Goal: Task Accomplishment & Management: Manage account settings

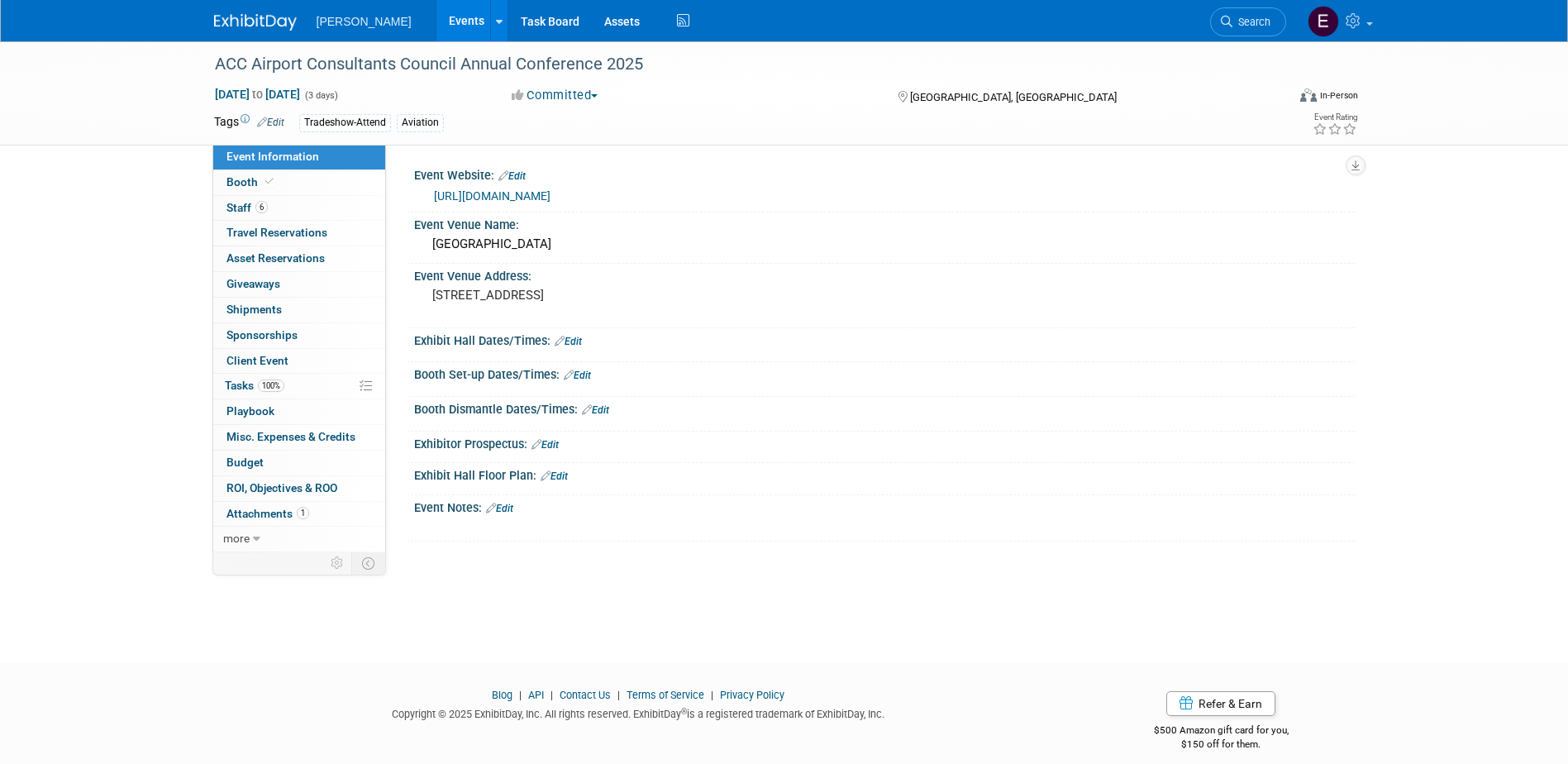
click at [477, 195] on link "https://acconline.org/47annual/" at bounding box center [493, 196] width 117 height 13
click at [283, 193] on link "Booth" at bounding box center [299, 183] width 172 height 24
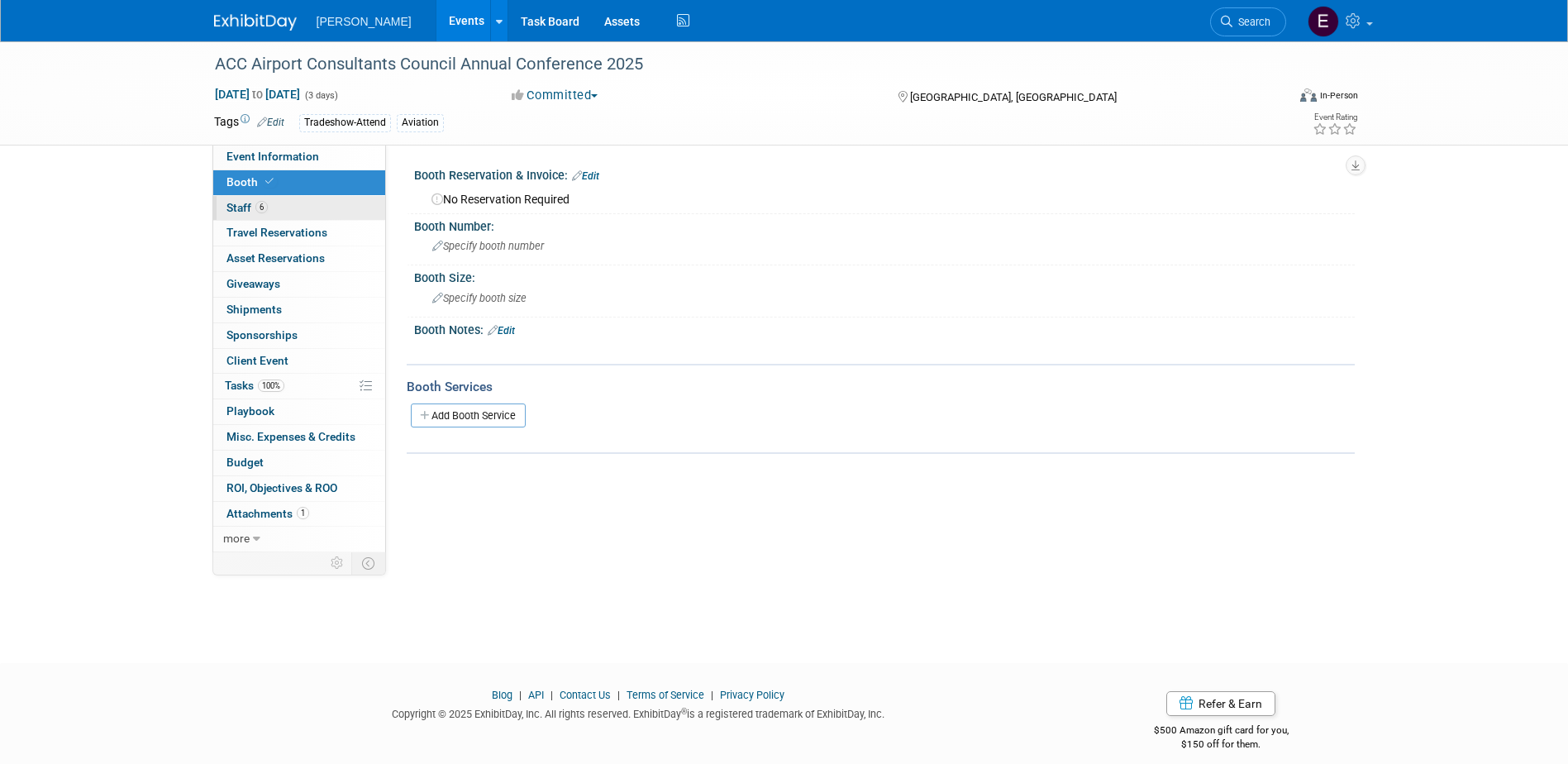
click at [298, 200] on link "6 Staff 6" at bounding box center [299, 208] width 172 height 24
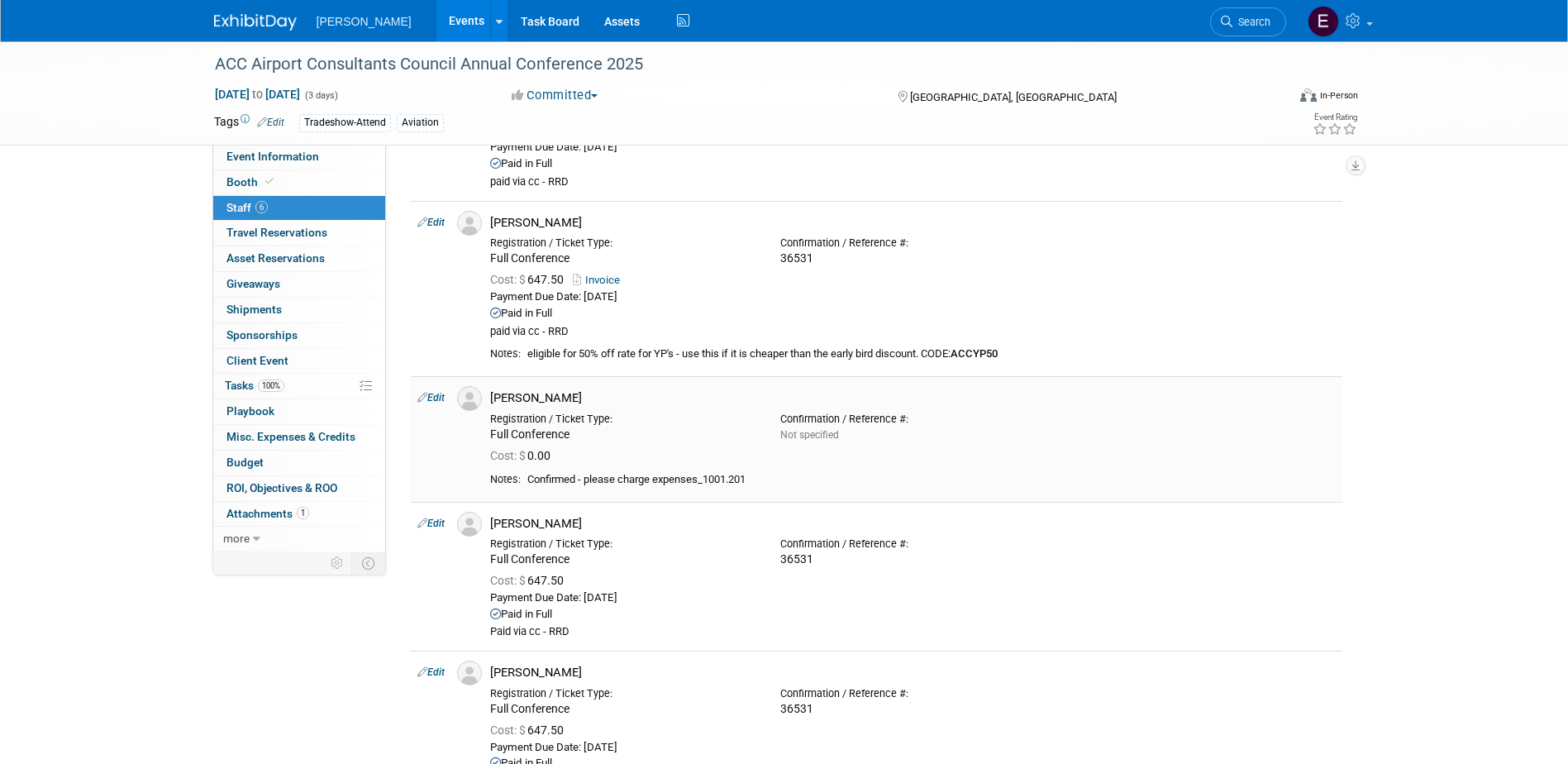
scroll to position [331, 0]
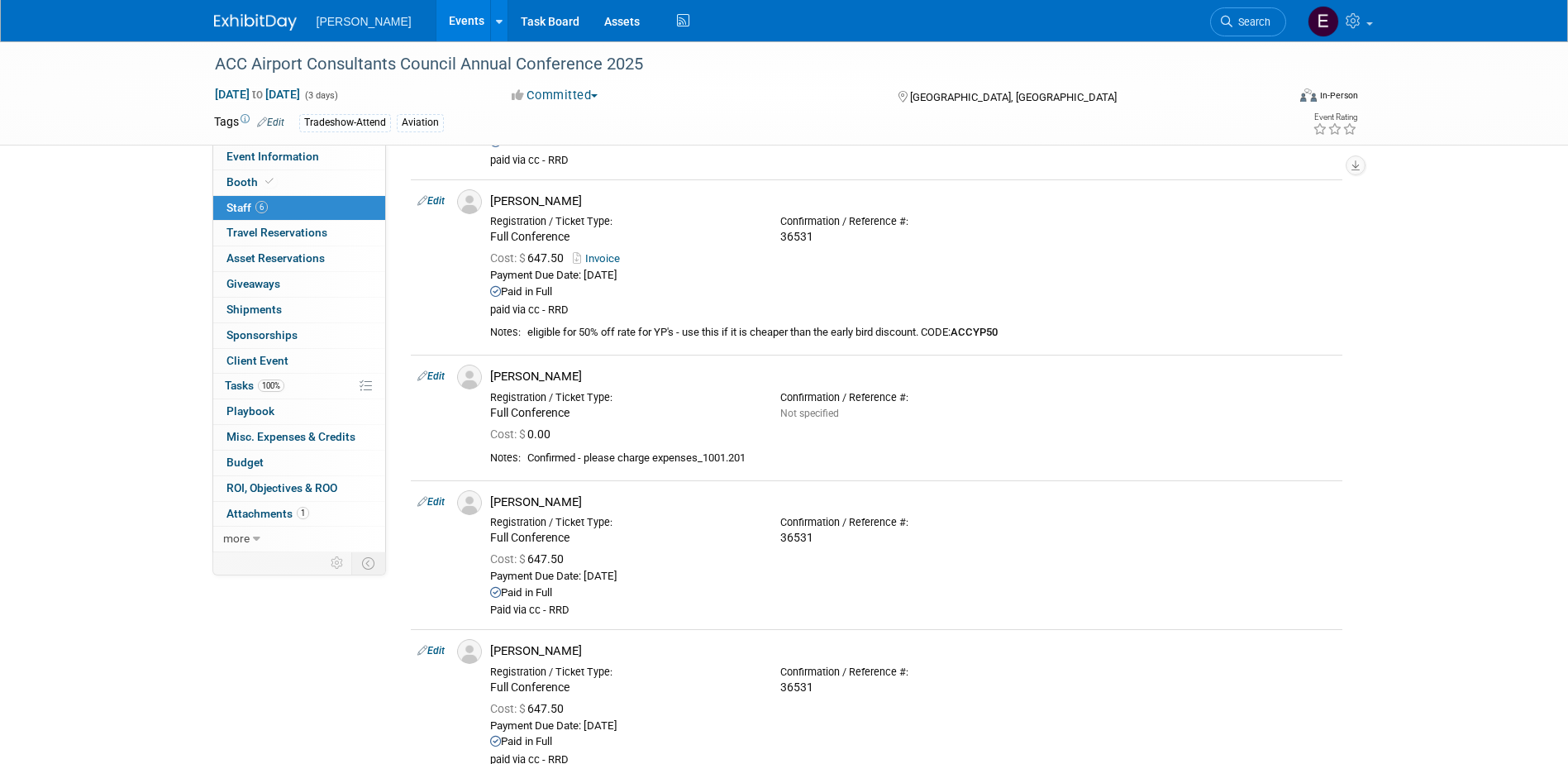
click at [440, 376] on link "Edit" at bounding box center [430, 376] width 27 height 11
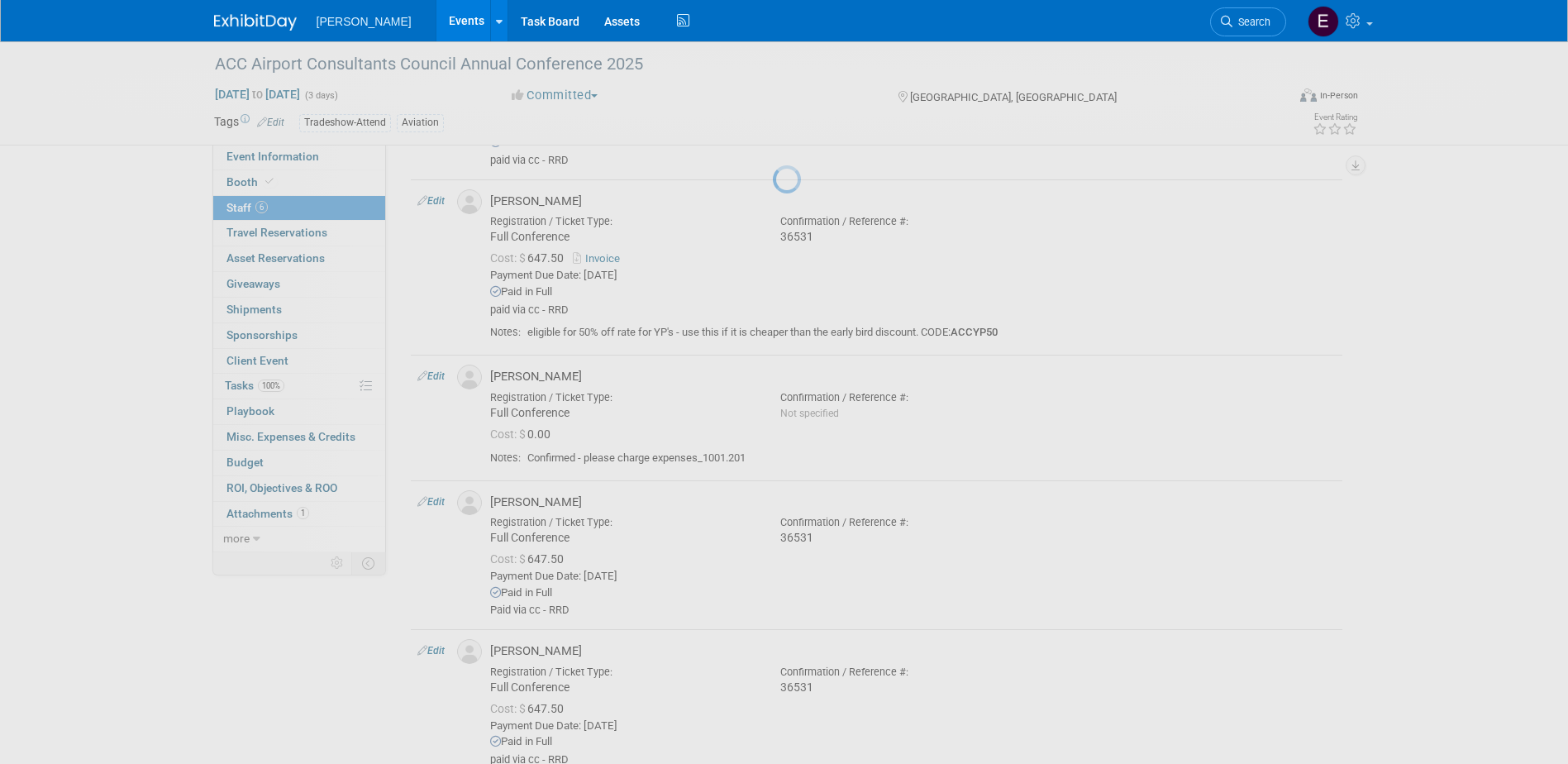
select select "f74620cc-0b39-41fc-926b-a6730e10040a"
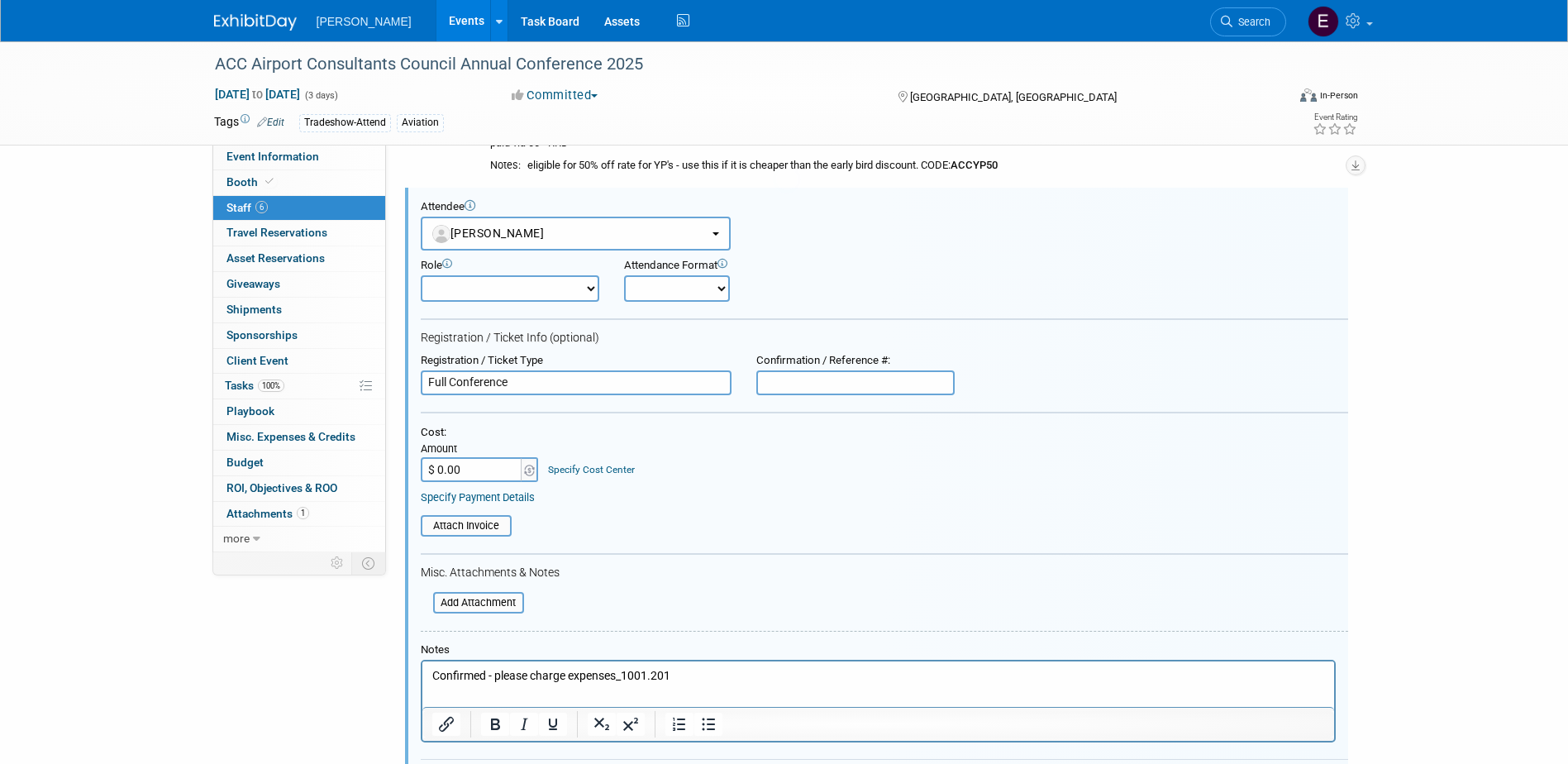
scroll to position [0, 0]
click at [480, 468] on input "$ 0.00" at bounding box center [473, 470] width 104 height 24
type input "$ 1,445.00"
click at [587, 472] on link "Specify Cost Center" at bounding box center [591, 470] width 87 height 11
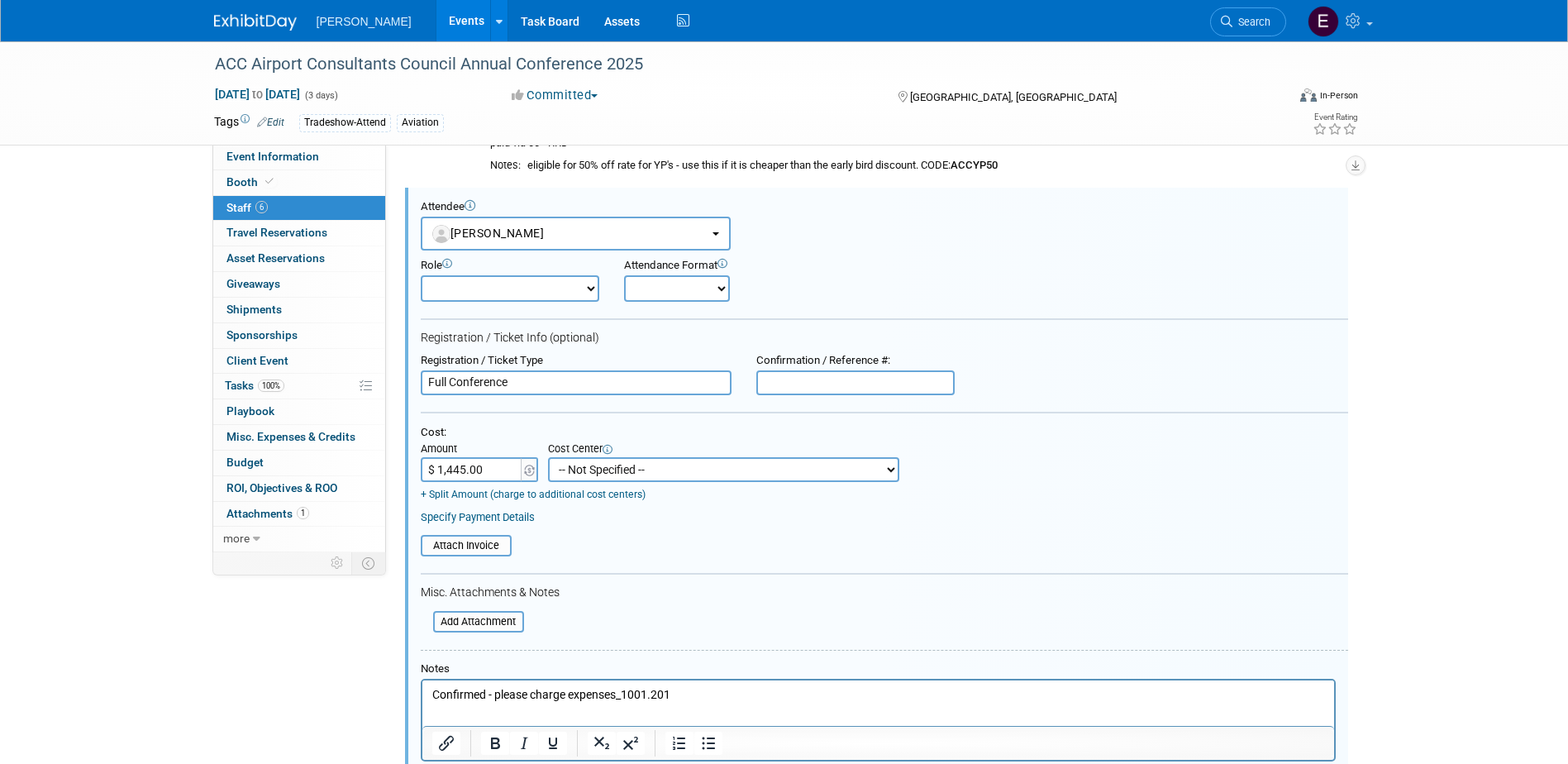
click at [587, 472] on select "-- Not Specified -- Advisory Services - Expenses_1001.502 Aerial Acquisition - …" at bounding box center [723, 470] width 351 height 24
drag, startPoint x: 1014, startPoint y: 263, endPoint x: 997, endPoint y: 291, distance: 32.8
click at [1014, 262] on div "Role Demonstrator Host Planner Presenter Sales Representative" at bounding box center [884, 276] width 952 height 51
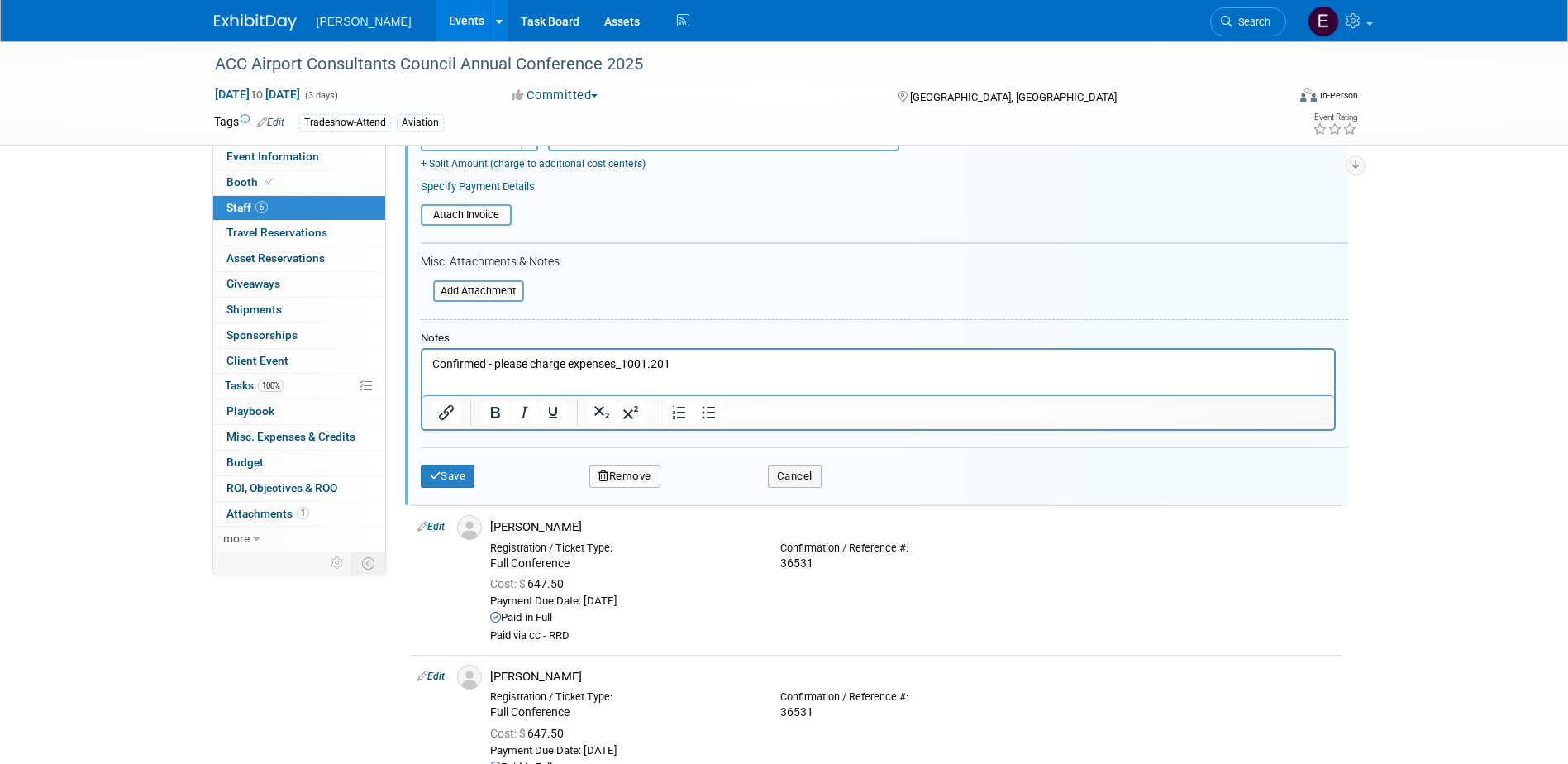
click at [722, 366] on p "Confirmed - please charge expenses_1001.201" at bounding box center [878, 365] width 893 height 17
drag, startPoint x: 392, startPoint y: 371, endPoint x: 792, endPoint y: 771, distance: 565.7
click at [422, 371] on html "Confirmed - please charge expenses_1001.201" at bounding box center [878, 361] width 912 height 24
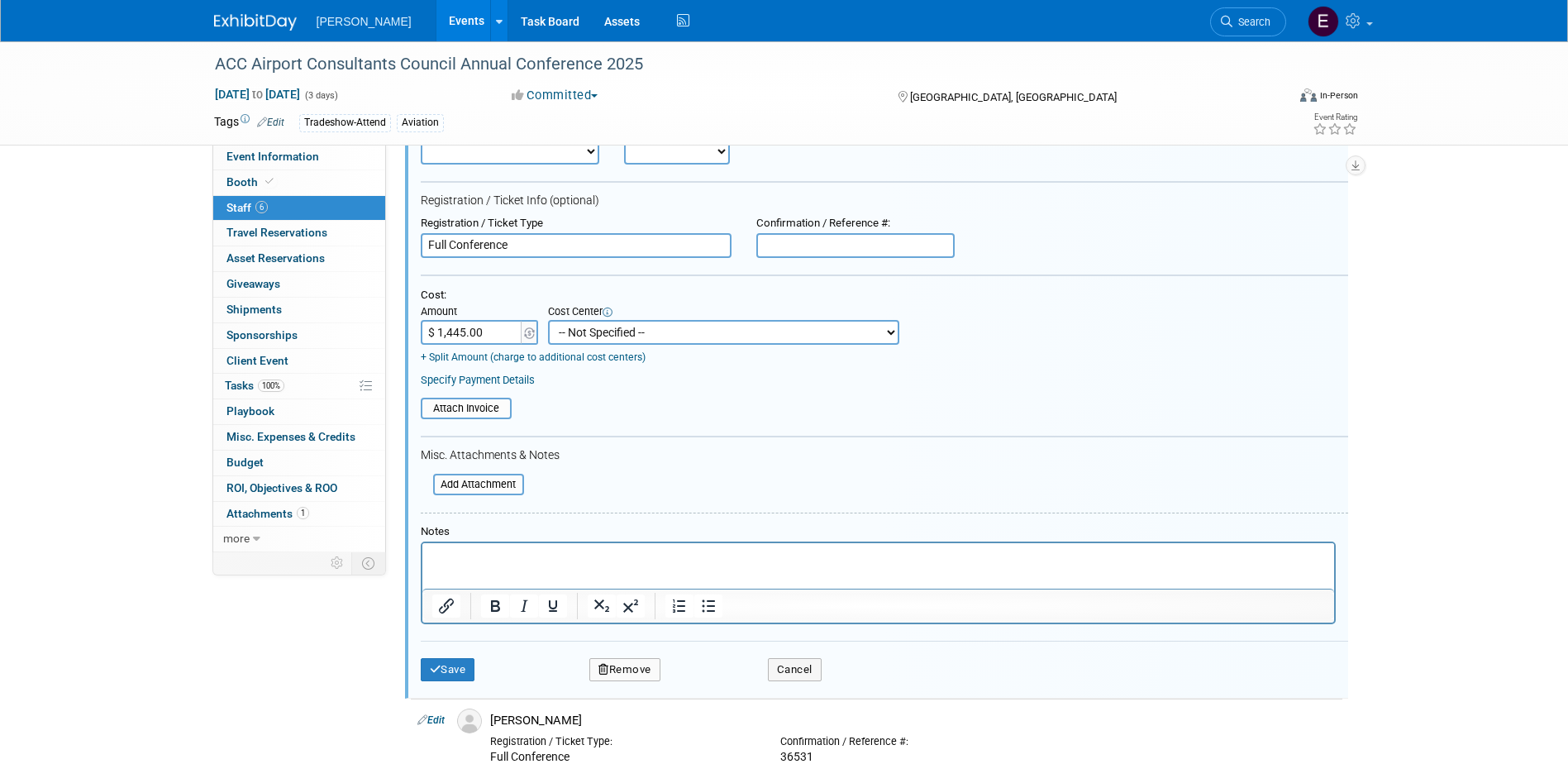
scroll to position [498, 0]
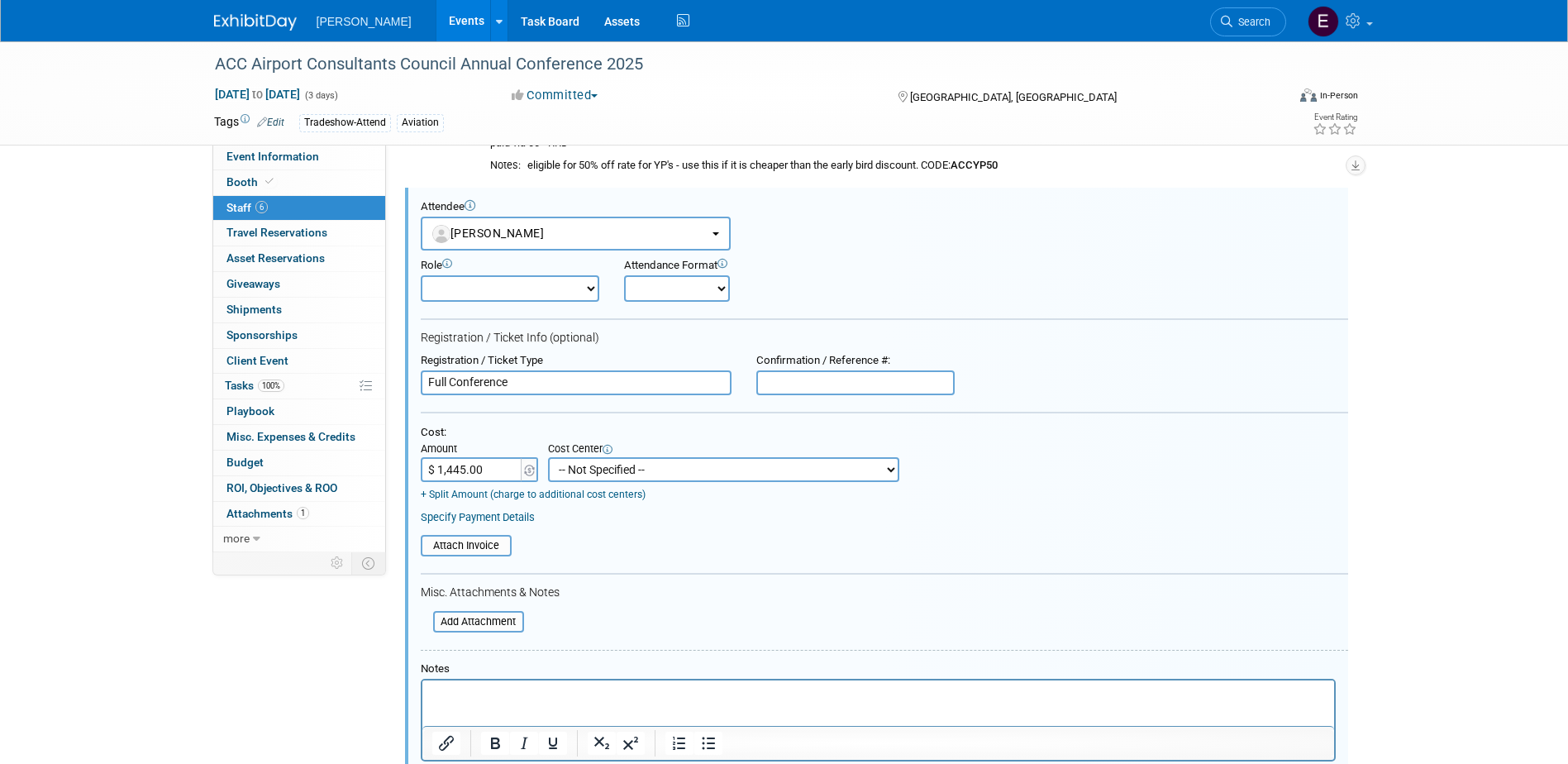
click at [511, 517] on link "Specify Payment Details" at bounding box center [477, 517] width 114 height 12
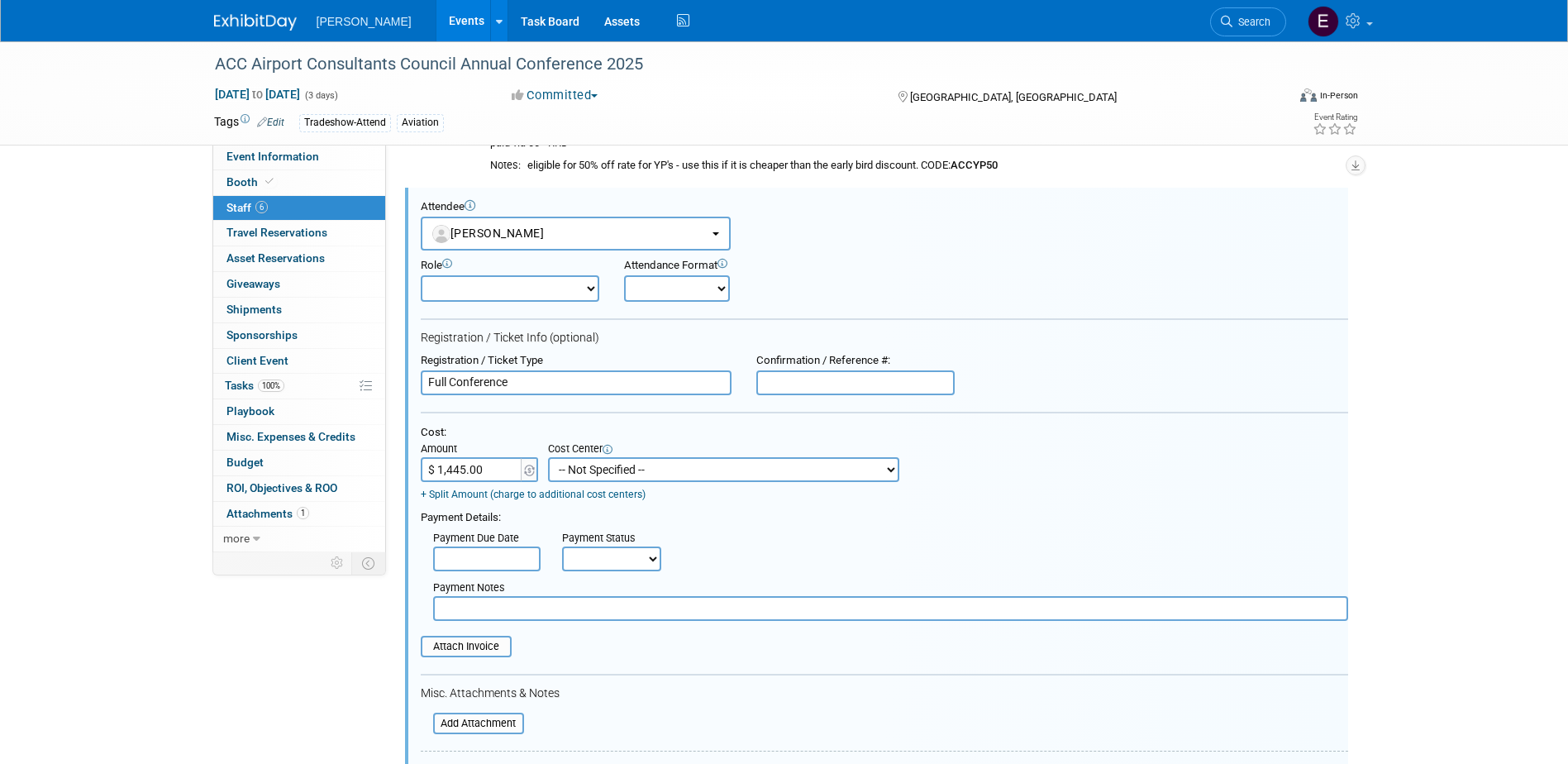
click at [645, 554] on select "Not Paid Yet Partially Paid Paid in Full" at bounding box center [611, 559] width 99 height 24
select select "1"
click at [562, 547] on select "Not Paid Yet Partially Paid Paid in Full" at bounding box center [611, 559] width 99 height 24
click at [575, 615] on input "text" at bounding box center [891, 609] width 915 height 24
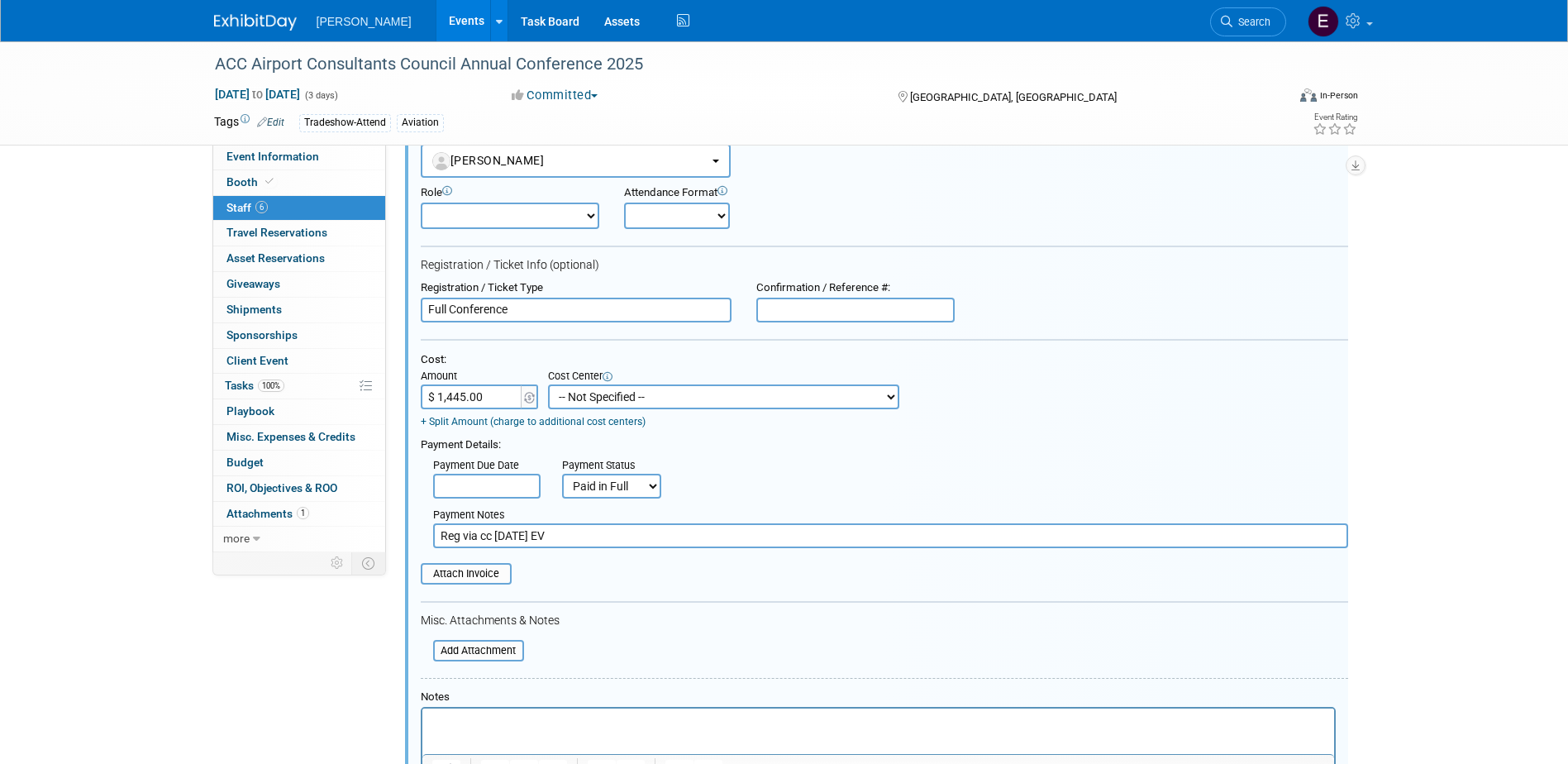
scroll to position [663, 0]
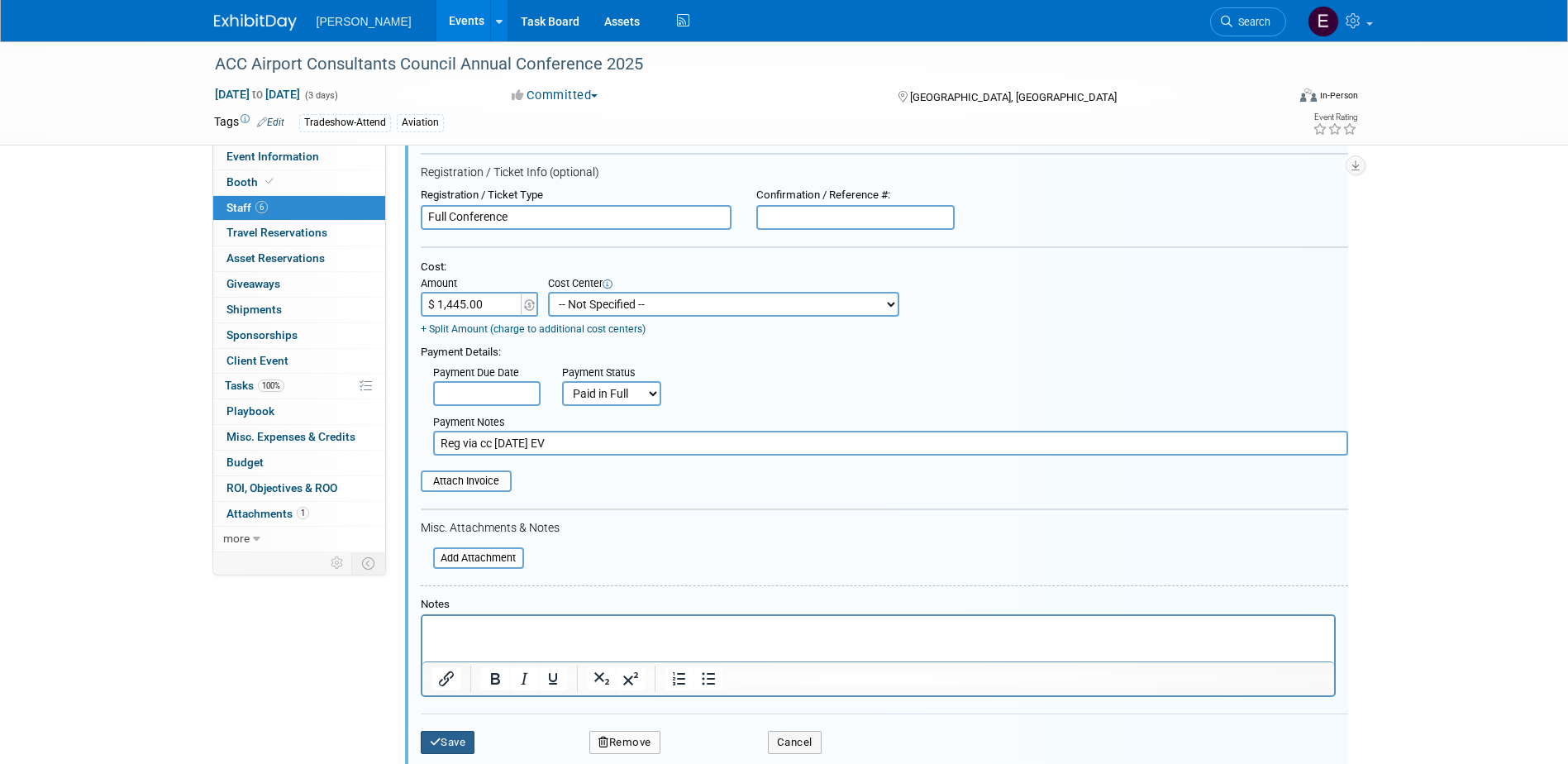
type input "Reg via cc [DATE] EV"
click at [441, 735] on button "Save" at bounding box center [448, 742] width 55 height 24
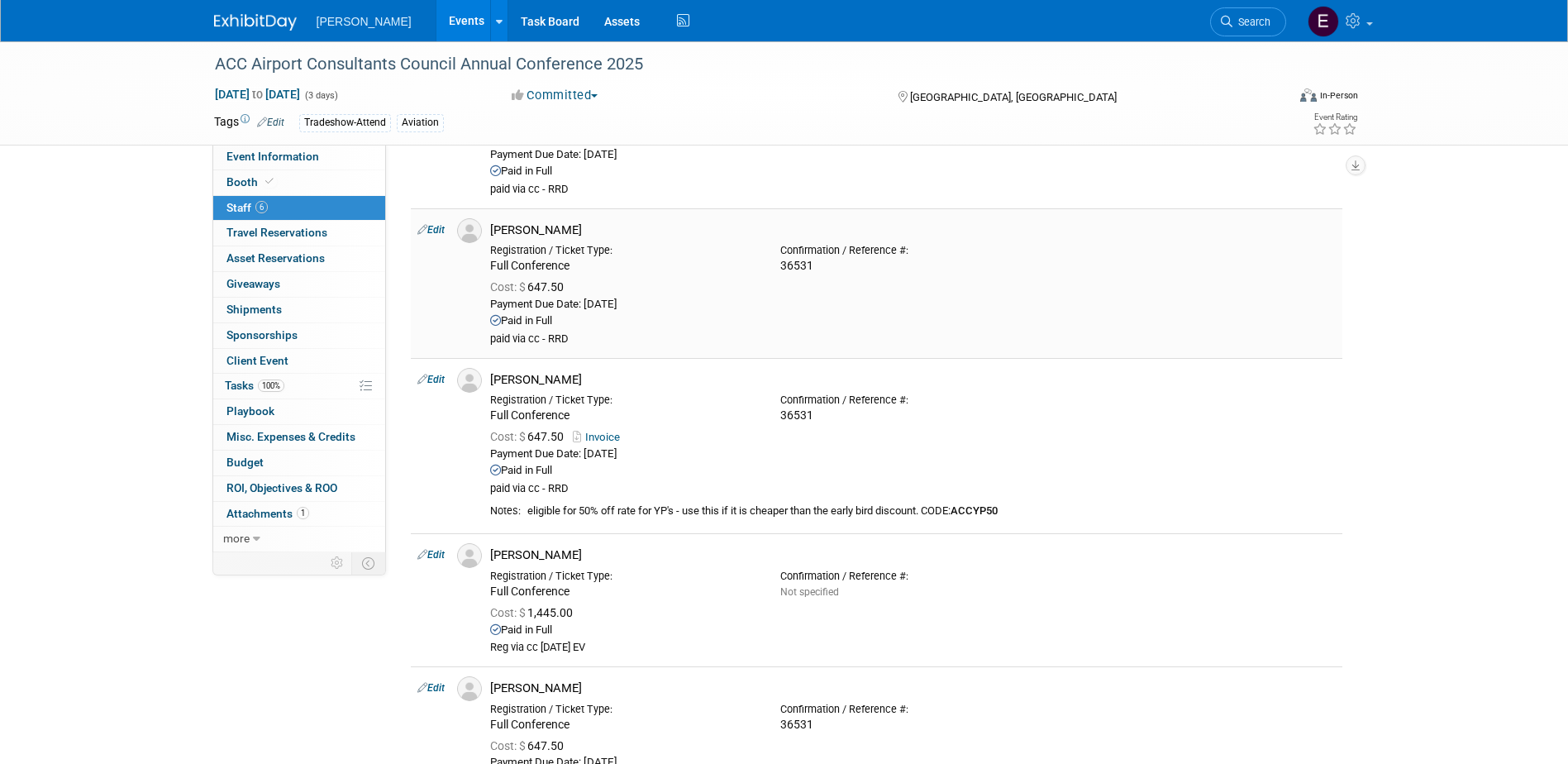
scroll to position [136, 0]
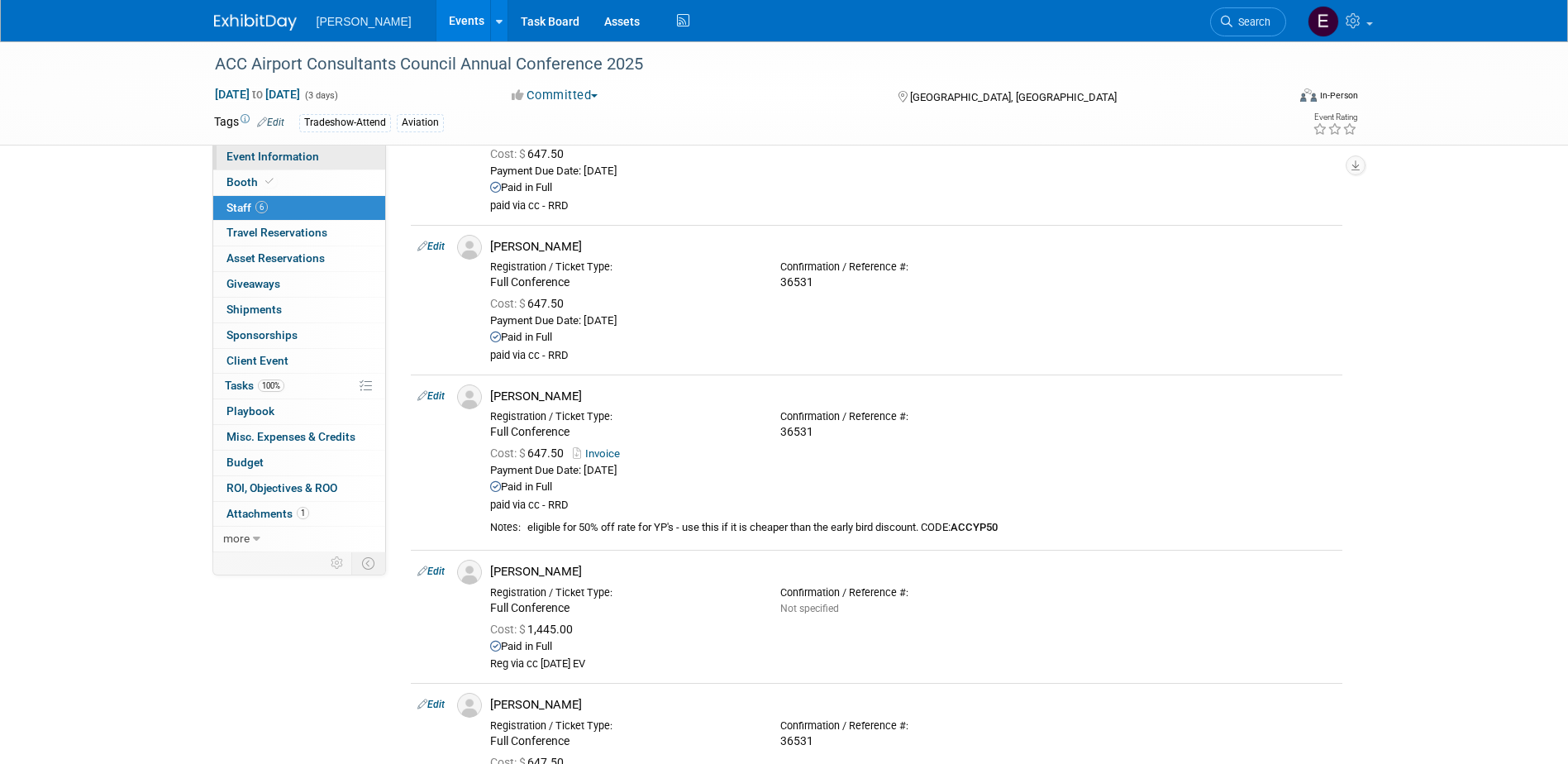
click at [275, 156] on span "Event Information" at bounding box center [273, 156] width 92 height 13
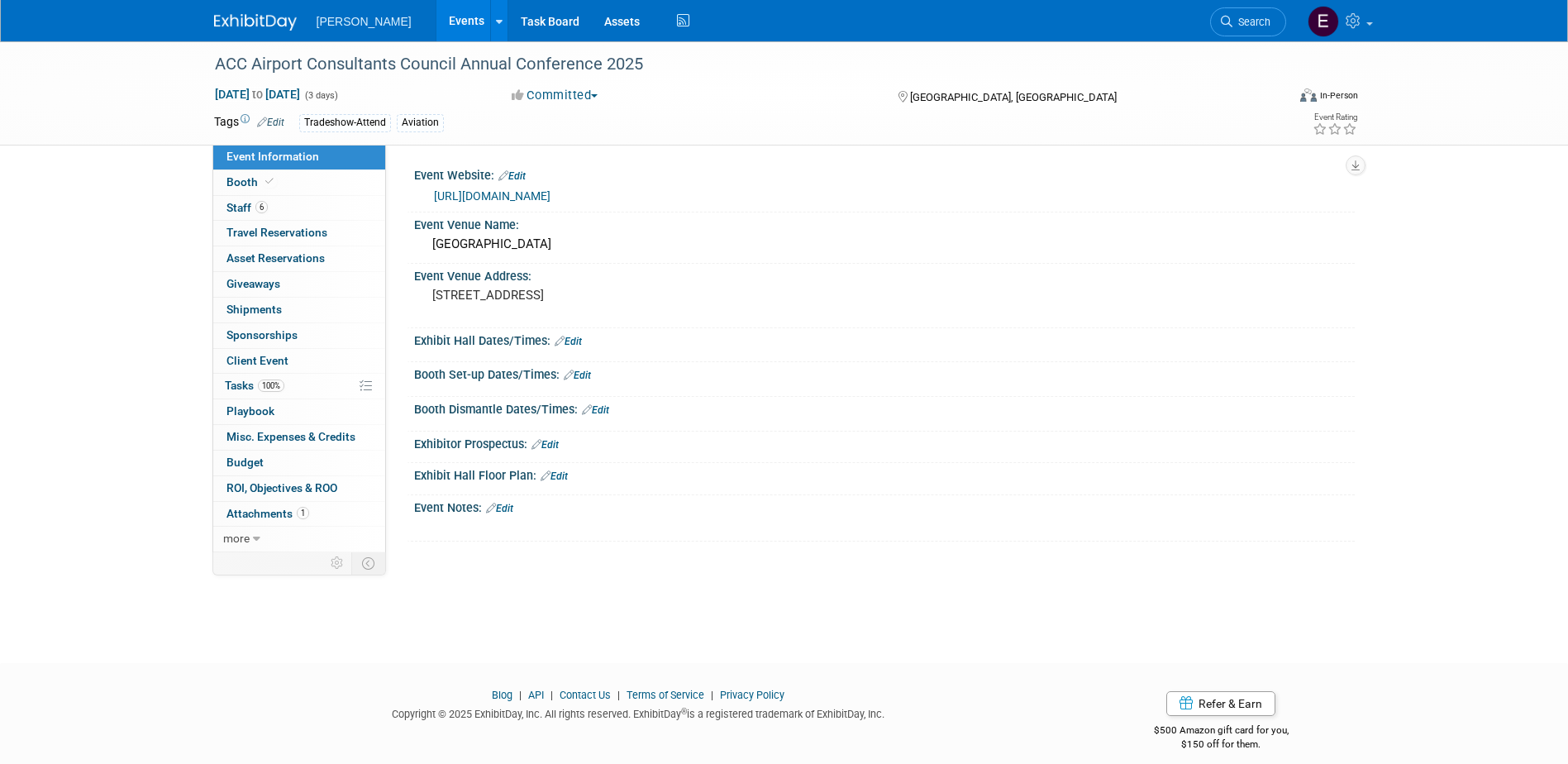
drag, startPoint x: 176, startPoint y: 139, endPoint x: 1021, endPoint y: 122, distance: 845.2
click at [176, 139] on div "ACC Airport Consultants Council Annual Conference 2025 Nov 5, 2025 to Nov 7, 20…" at bounding box center [784, 93] width 1568 height 105
click at [1350, 21] on icon at bounding box center [1355, 21] width 19 height 15
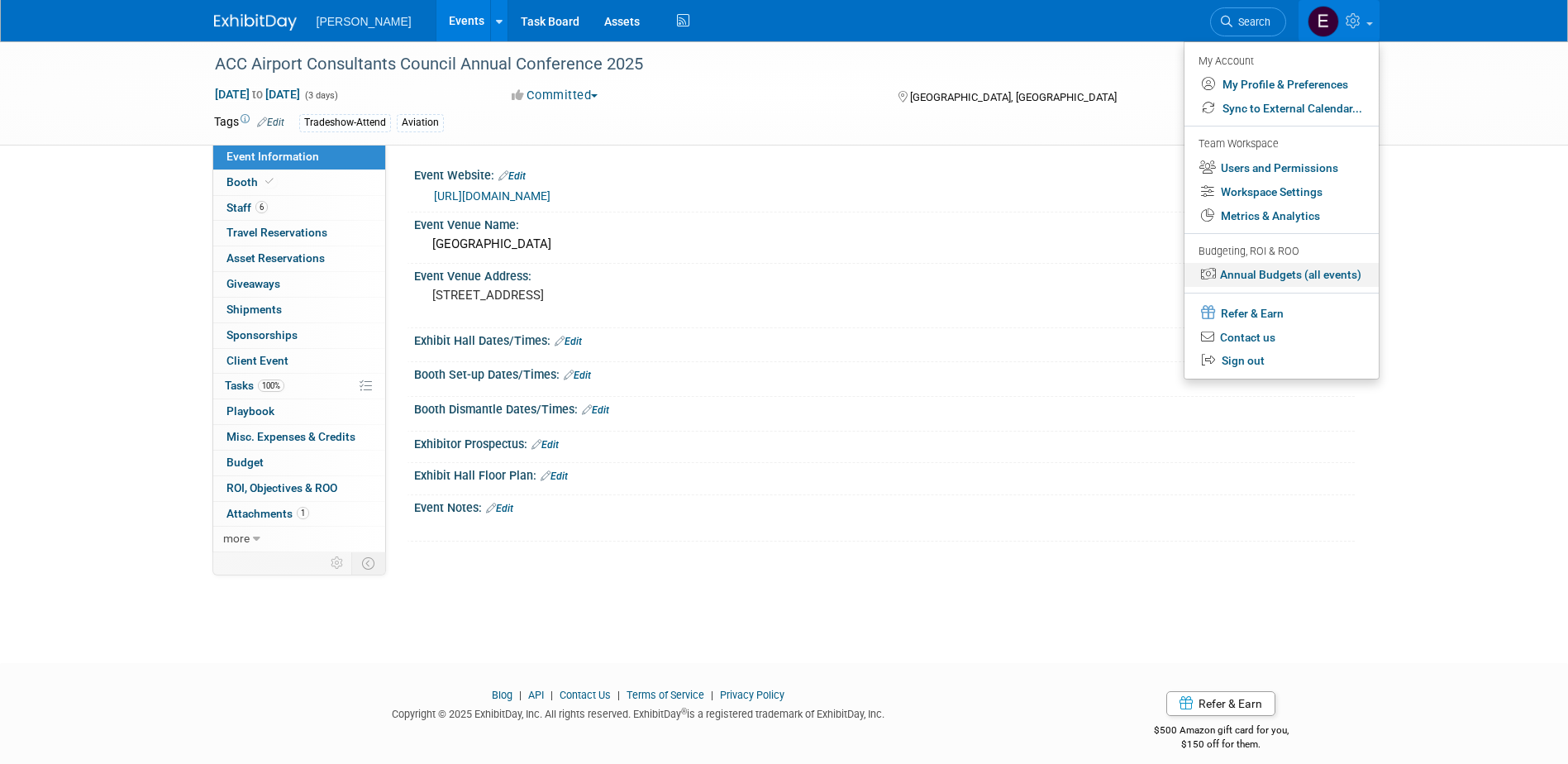
click at [1255, 274] on link "Annual Budgets (all events)" at bounding box center [1282, 274] width 194 height 24
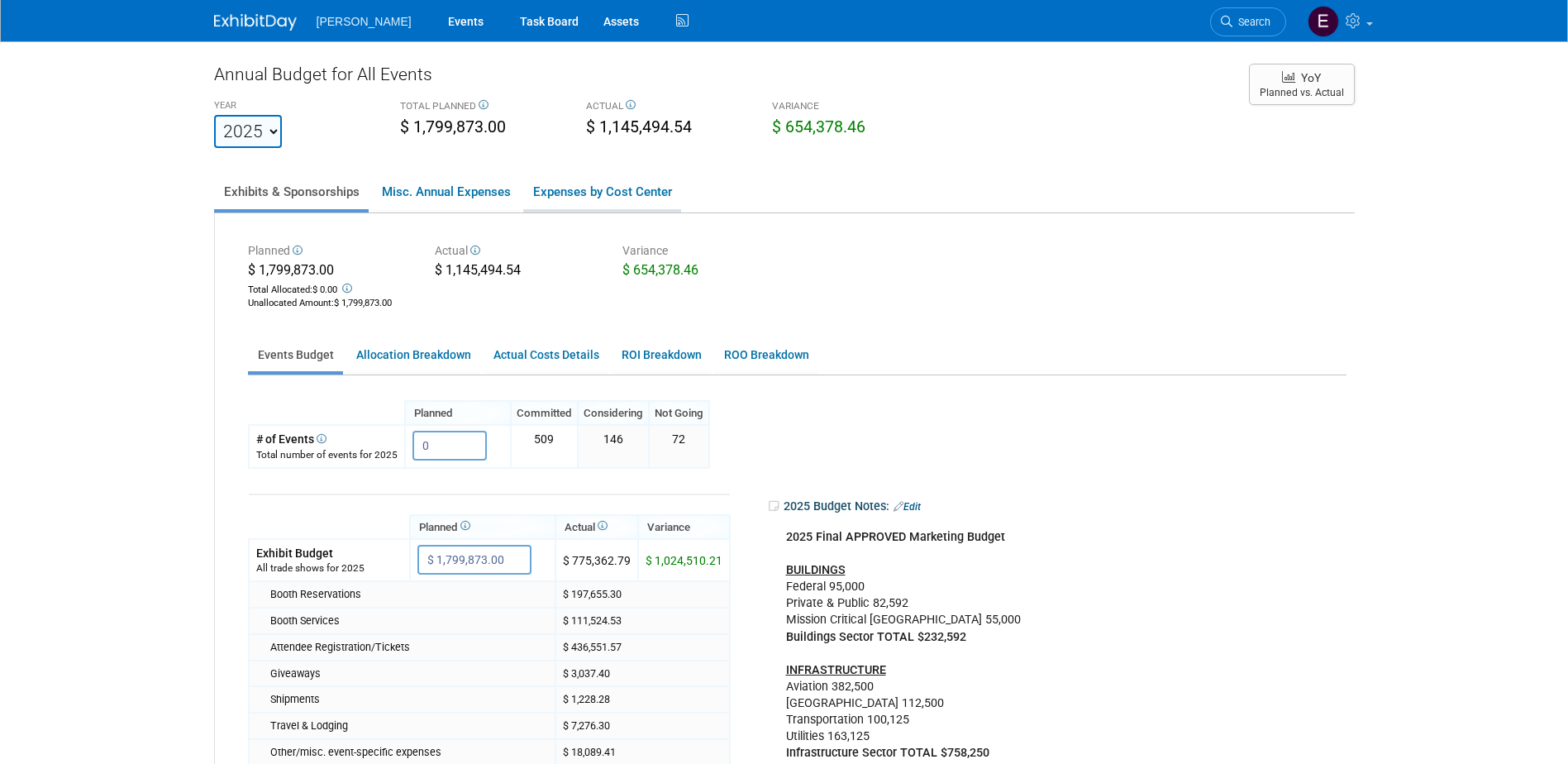
click at [584, 199] on link "Expenses by Cost Center" at bounding box center [603, 191] width 158 height 35
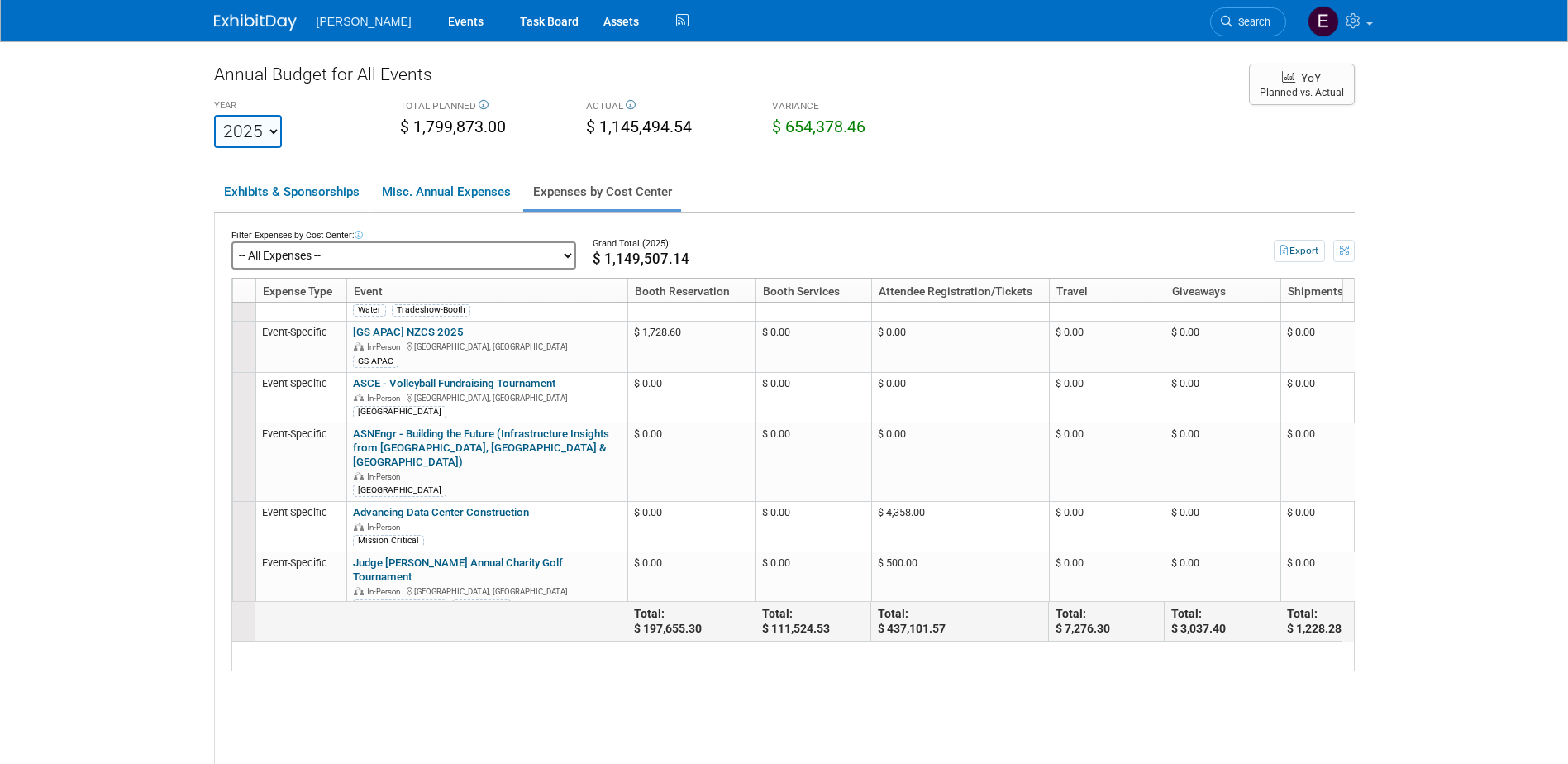
scroll to position [2068, 0]
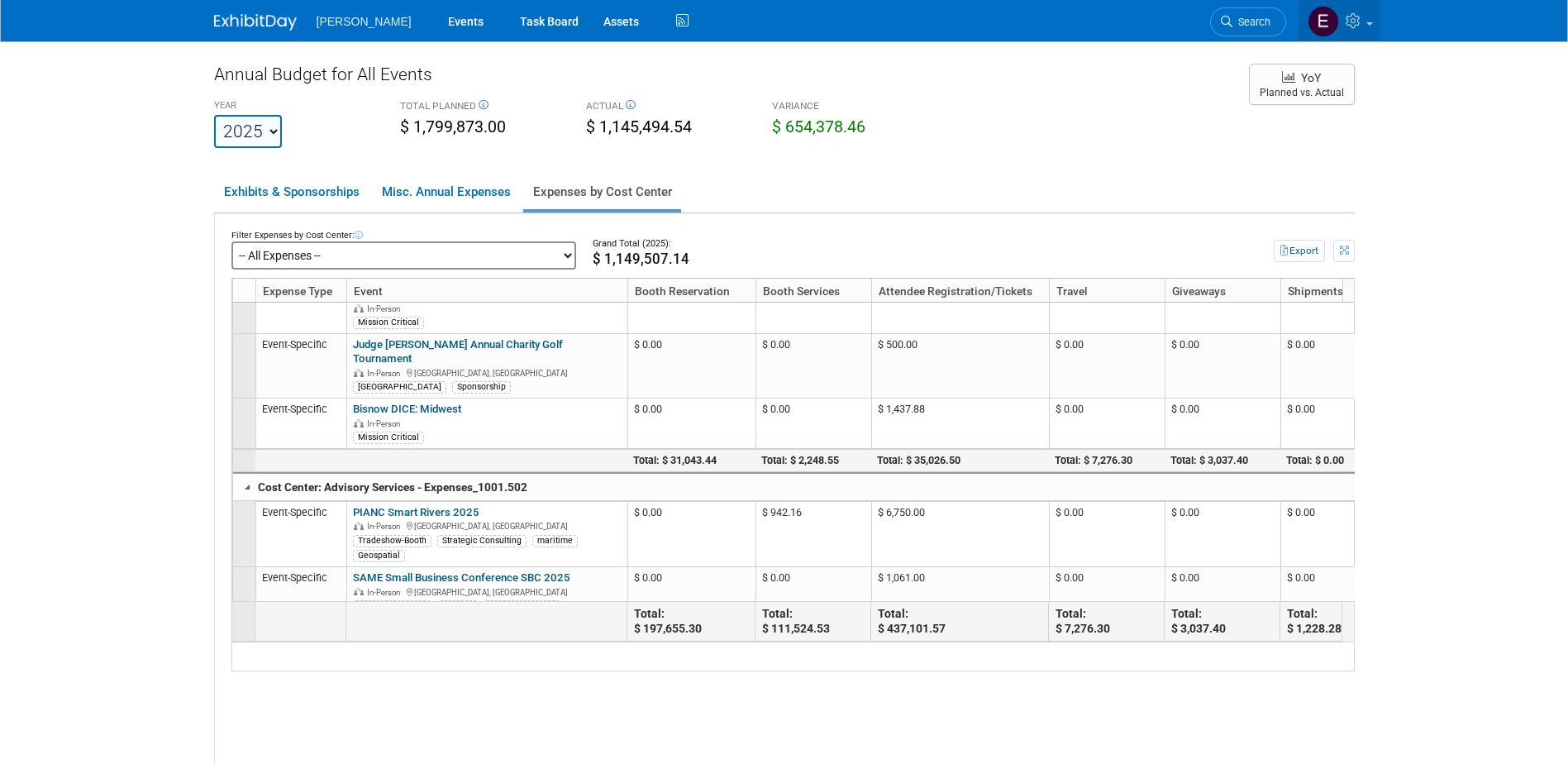
click at [1356, 13] on icon at bounding box center [1355, 21] width 19 height 15
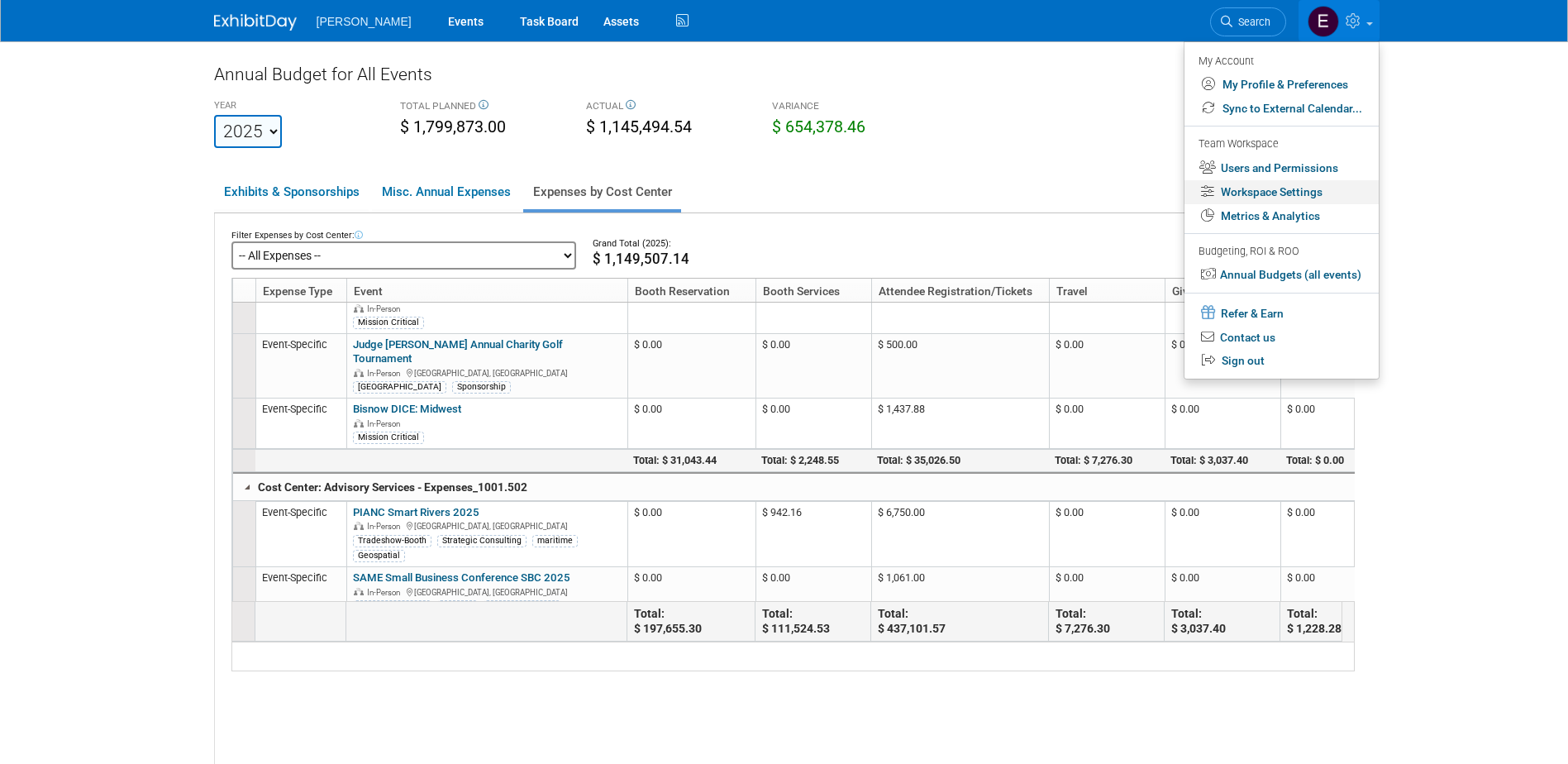
click at [1276, 188] on link "Workspace Settings" at bounding box center [1282, 191] width 194 height 24
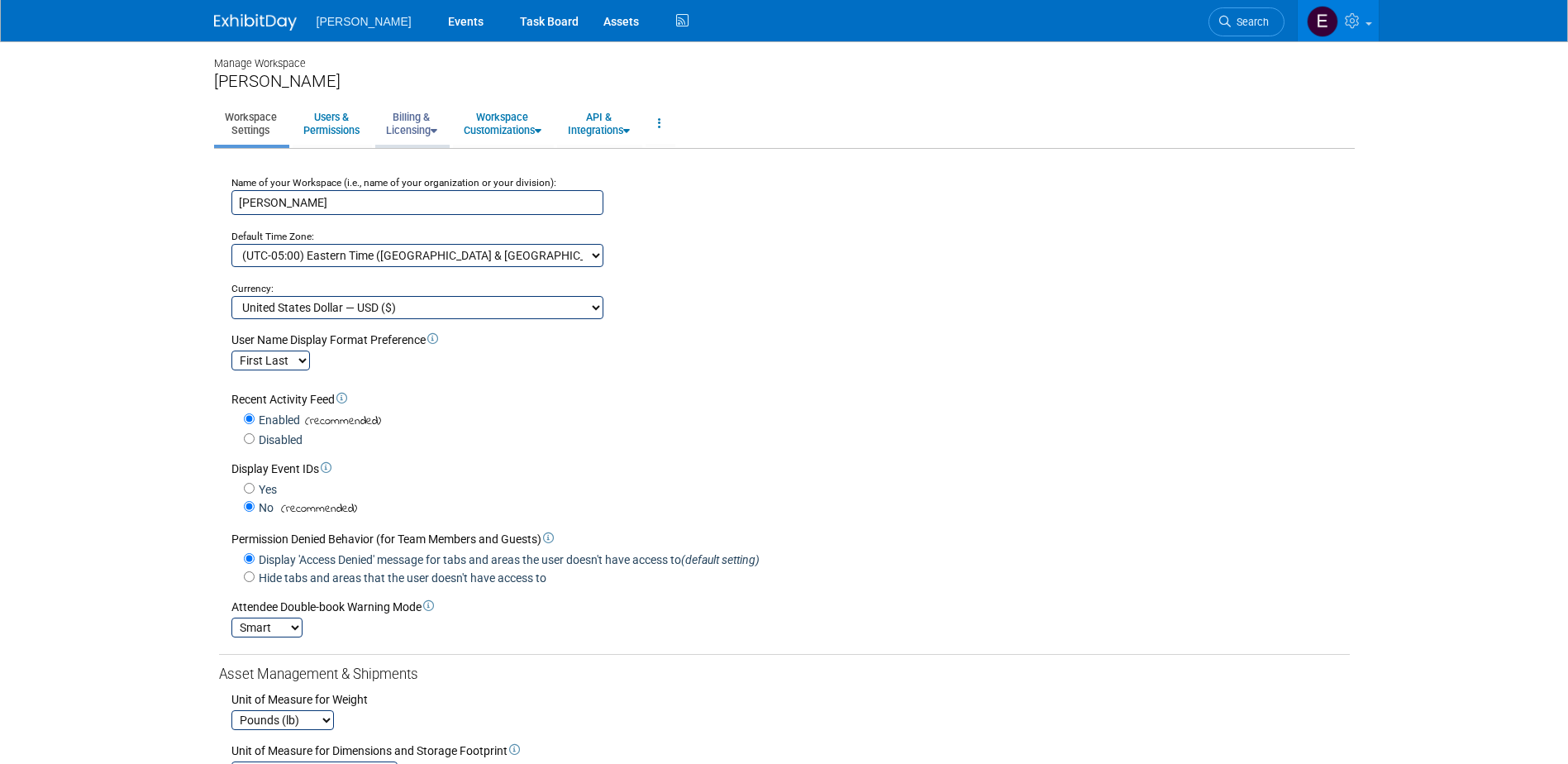
click at [430, 120] on link "Billing & Licensing" at bounding box center [412, 123] width 73 height 41
click at [345, 123] on link "Users & Permissions" at bounding box center [331, 123] width 78 height 41
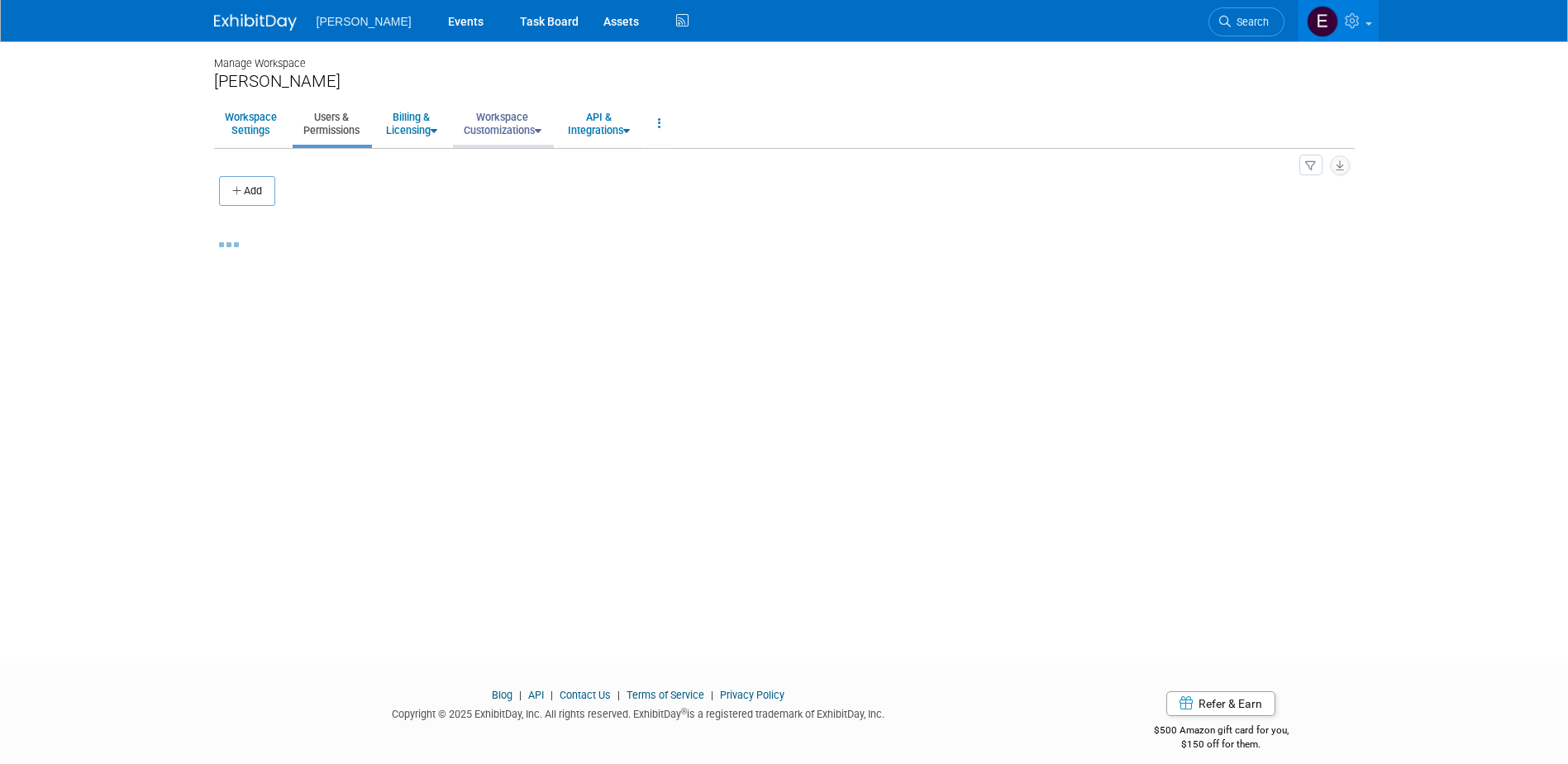
click at [503, 130] on link "Workspace Customizations" at bounding box center [502, 123] width 99 height 41
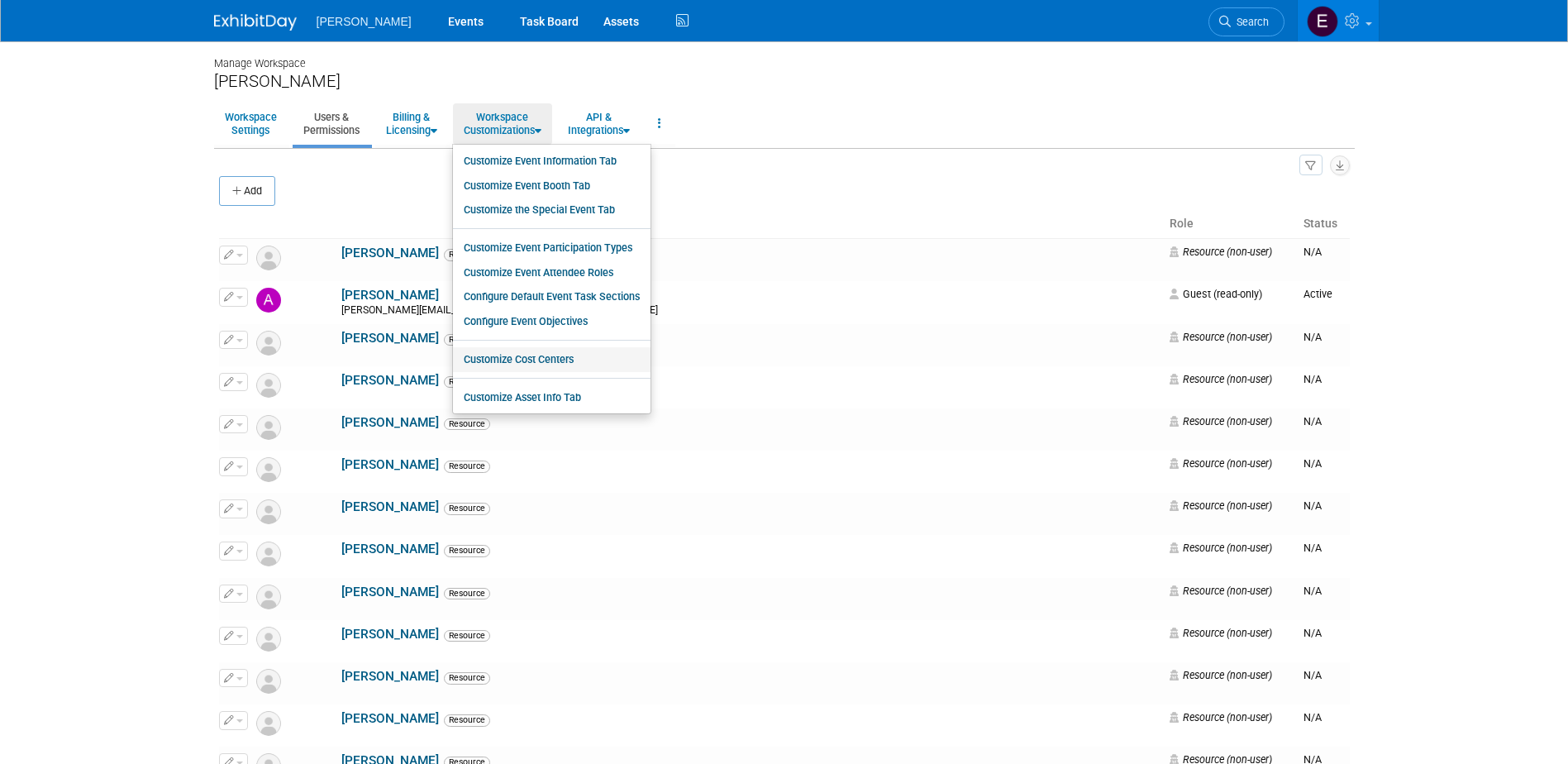
click at [519, 358] on link "Customize Cost Centers" at bounding box center [552, 360] width 198 height 24
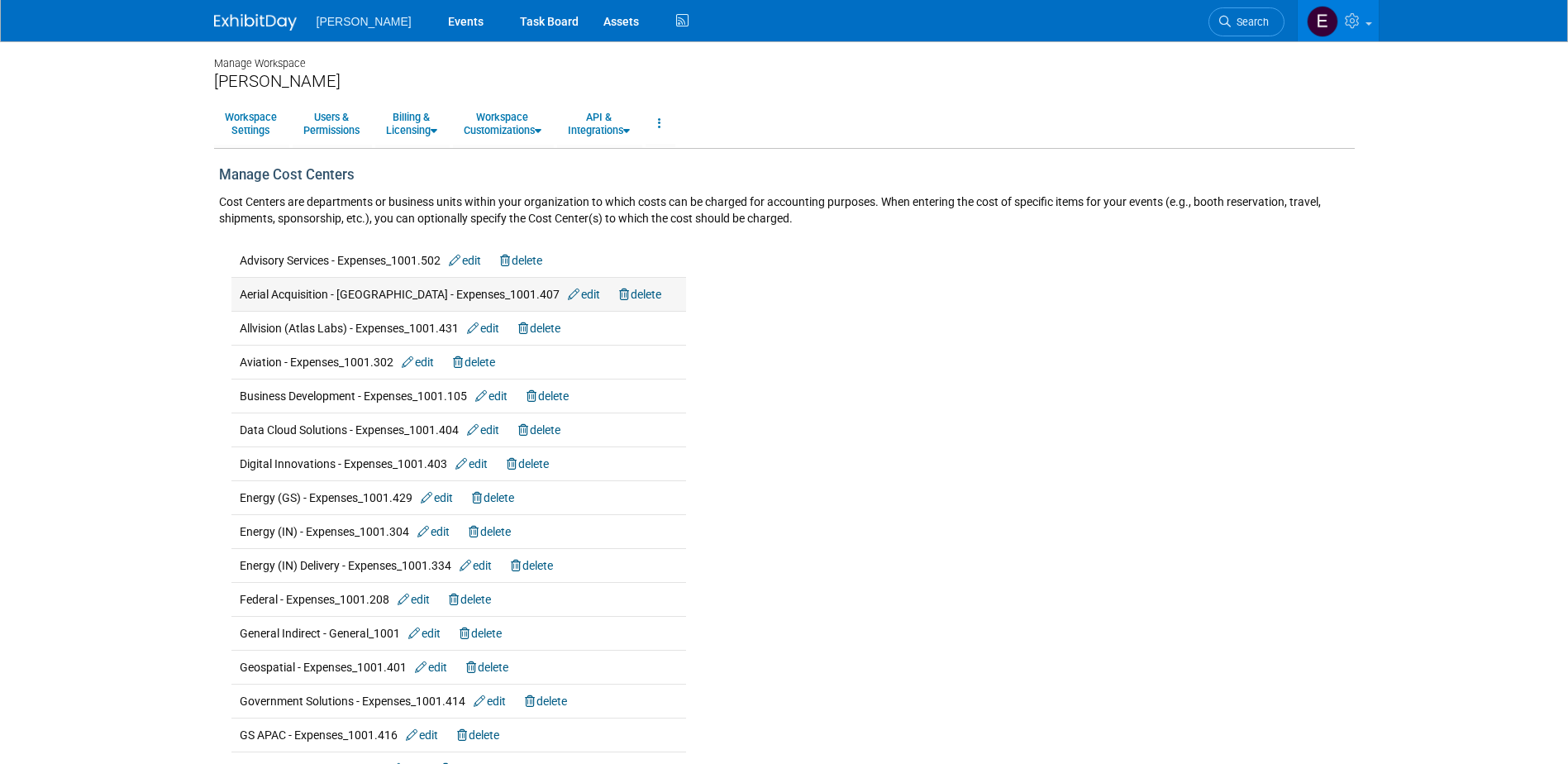
drag, startPoint x: 1454, startPoint y: 347, endPoint x: 670, endPoint y: 305, distance: 785.1
click at [1454, 347] on body "Woolpert Events Task Board Assets" at bounding box center [784, 382] width 1568 height 764
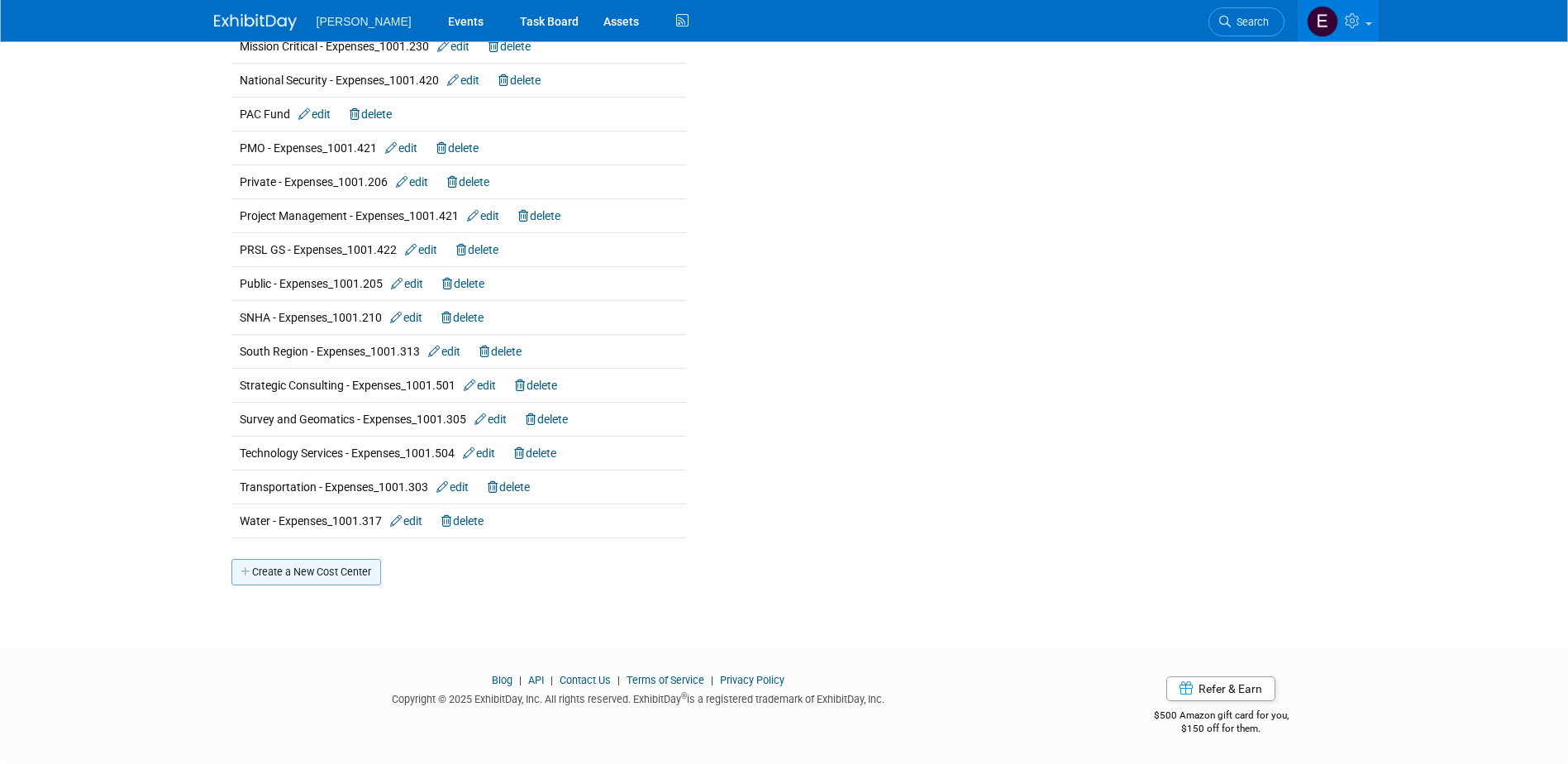
click at [323, 566] on link "Create a New Cost Center" at bounding box center [306, 572] width 150 height 26
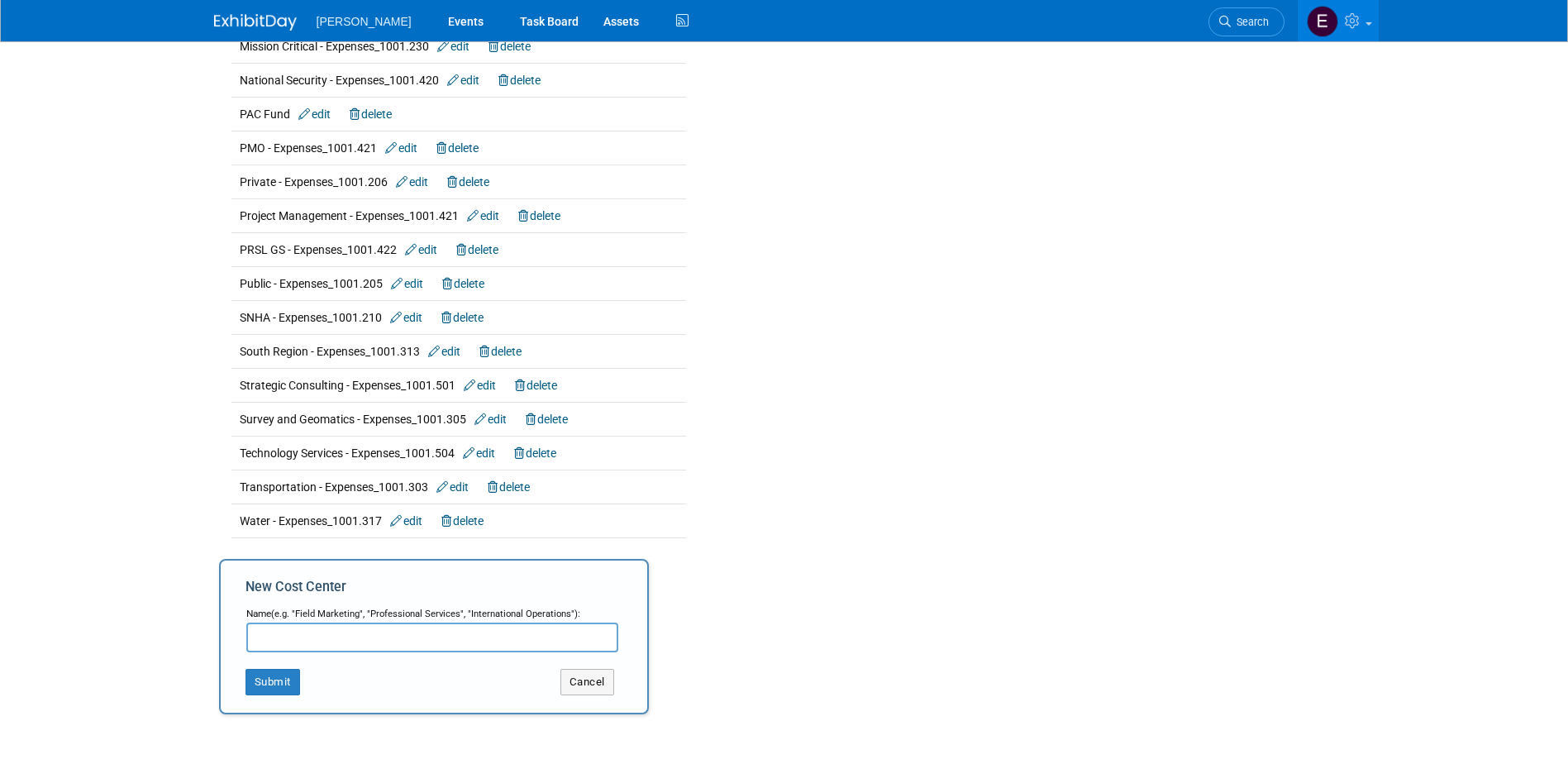
scroll to position [832, 0]
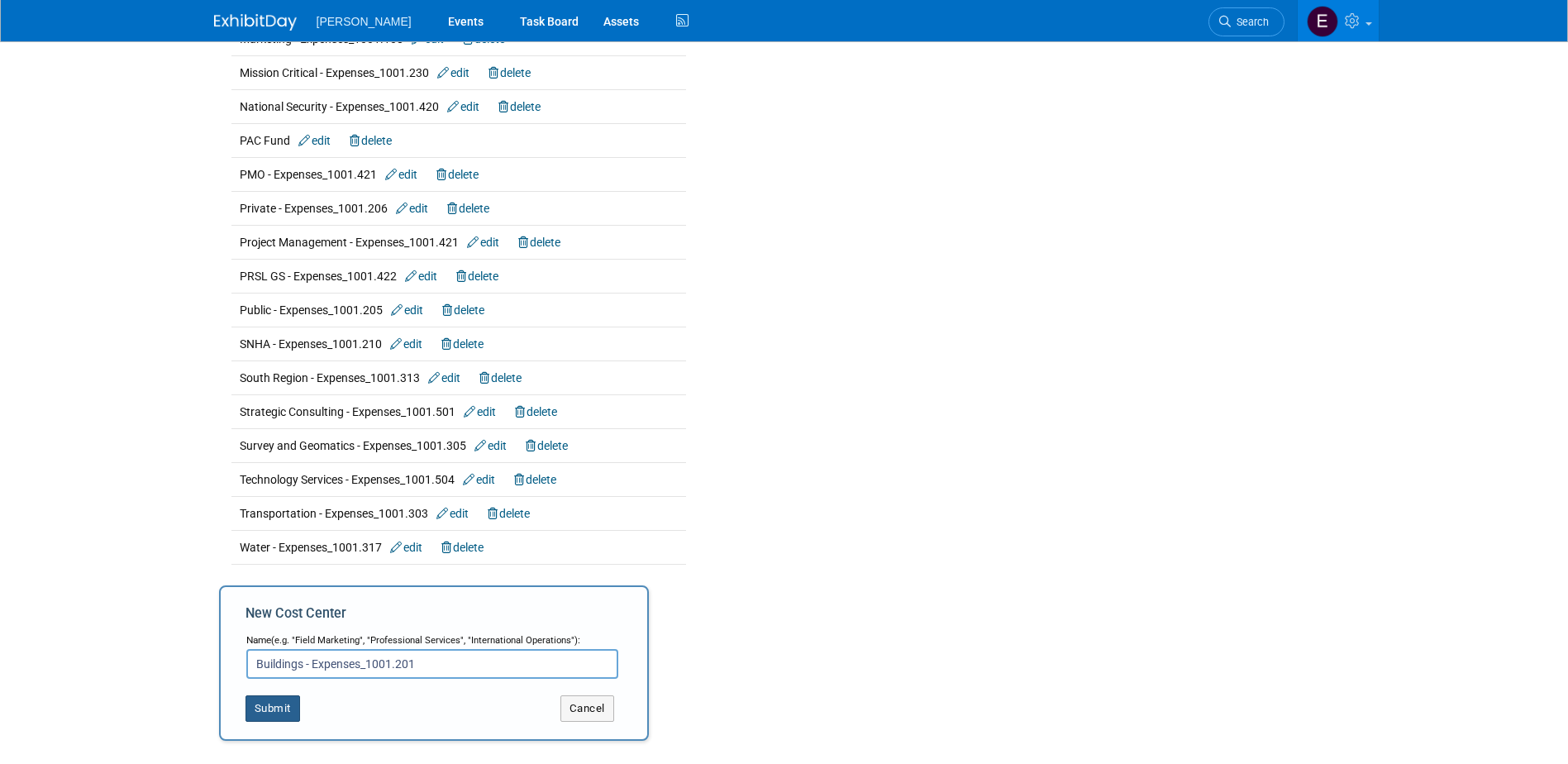
type input "Buildings - Expenses_1001.201"
click at [282, 707] on button "Submit" at bounding box center [273, 708] width 55 height 26
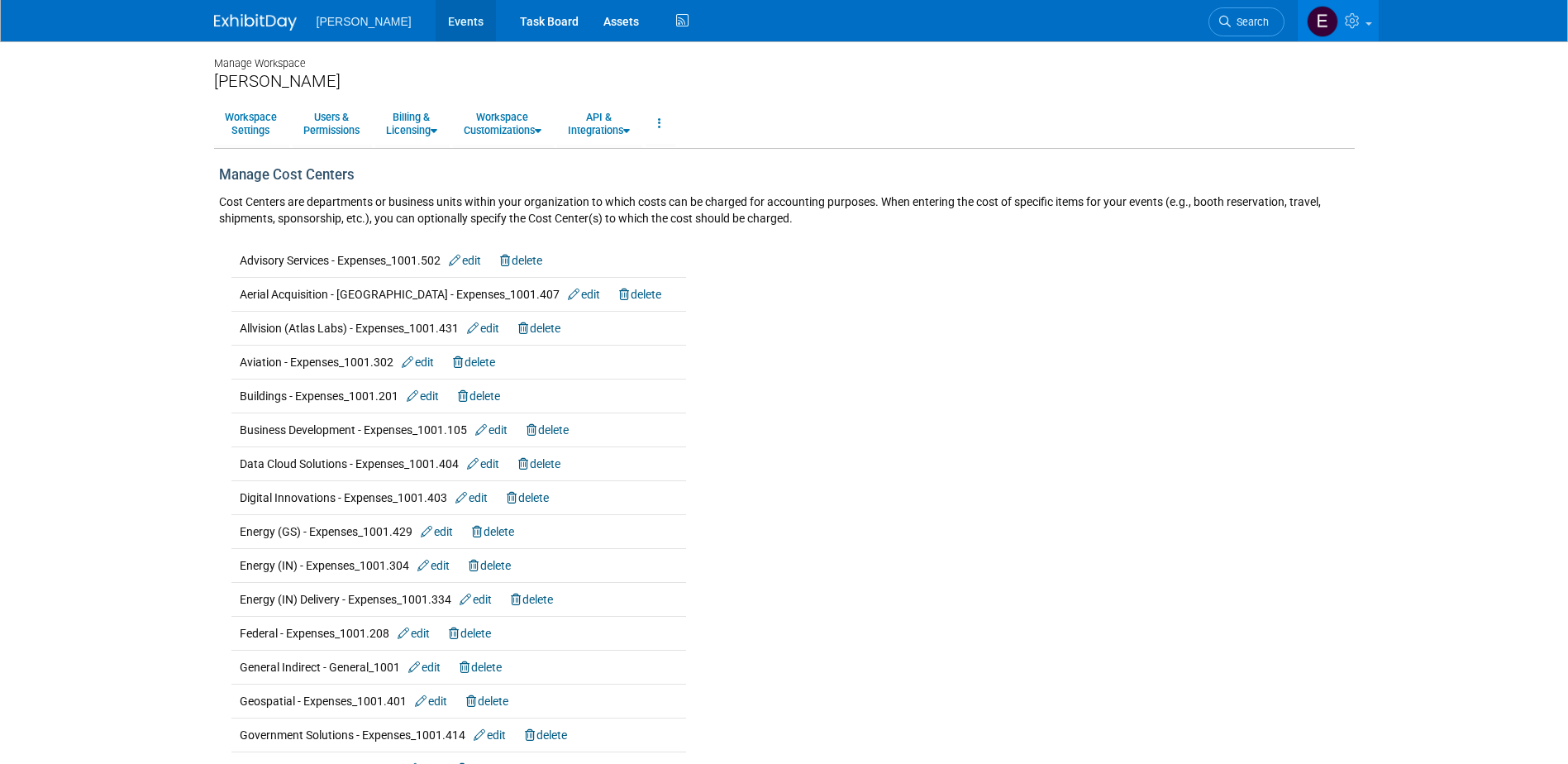
click at [436, 20] on link "Events" at bounding box center [466, 21] width 60 height 41
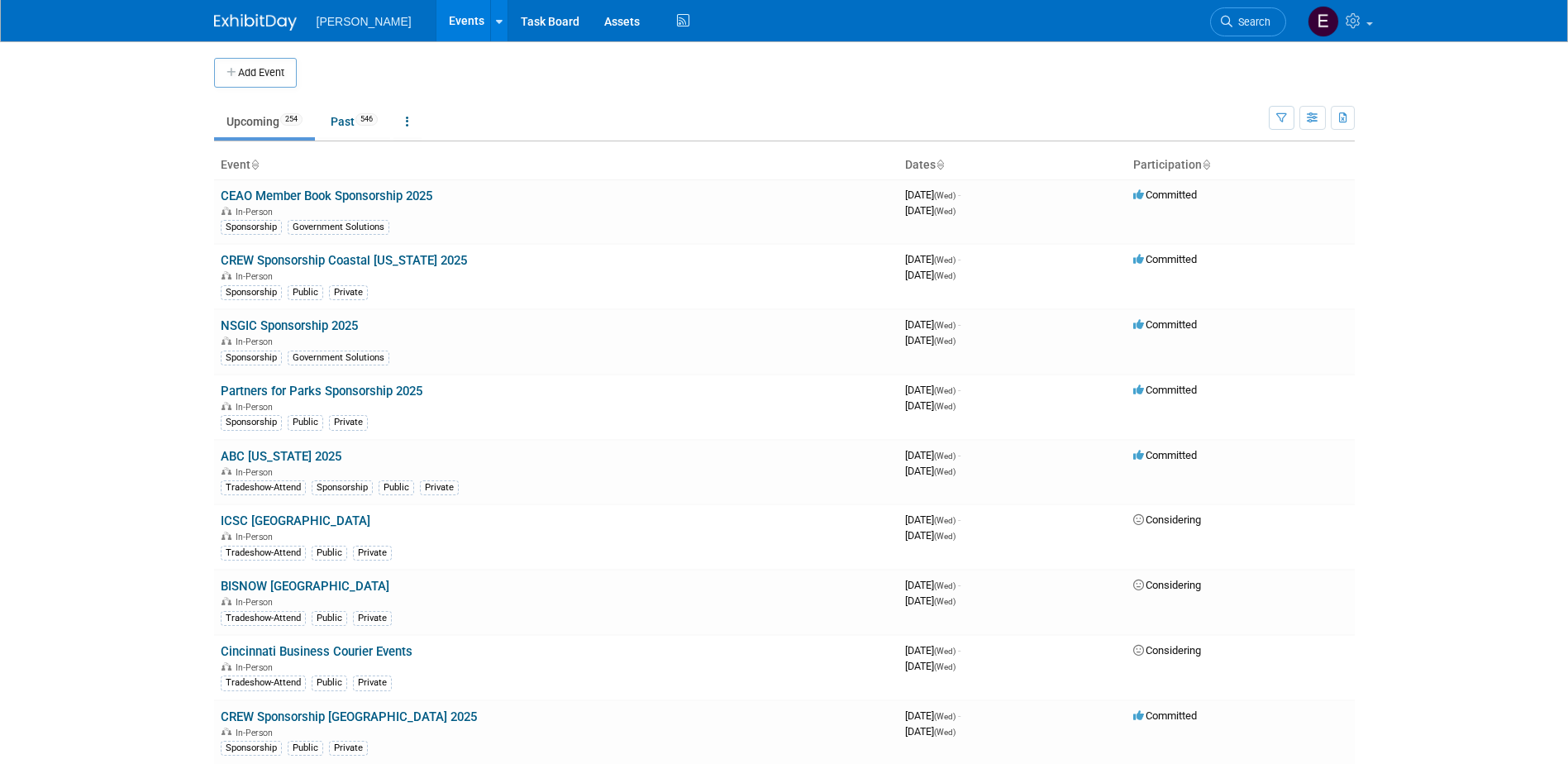
click at [1255, 24] on span "Search" at bounding box center [1252, 22] width 38 height 12
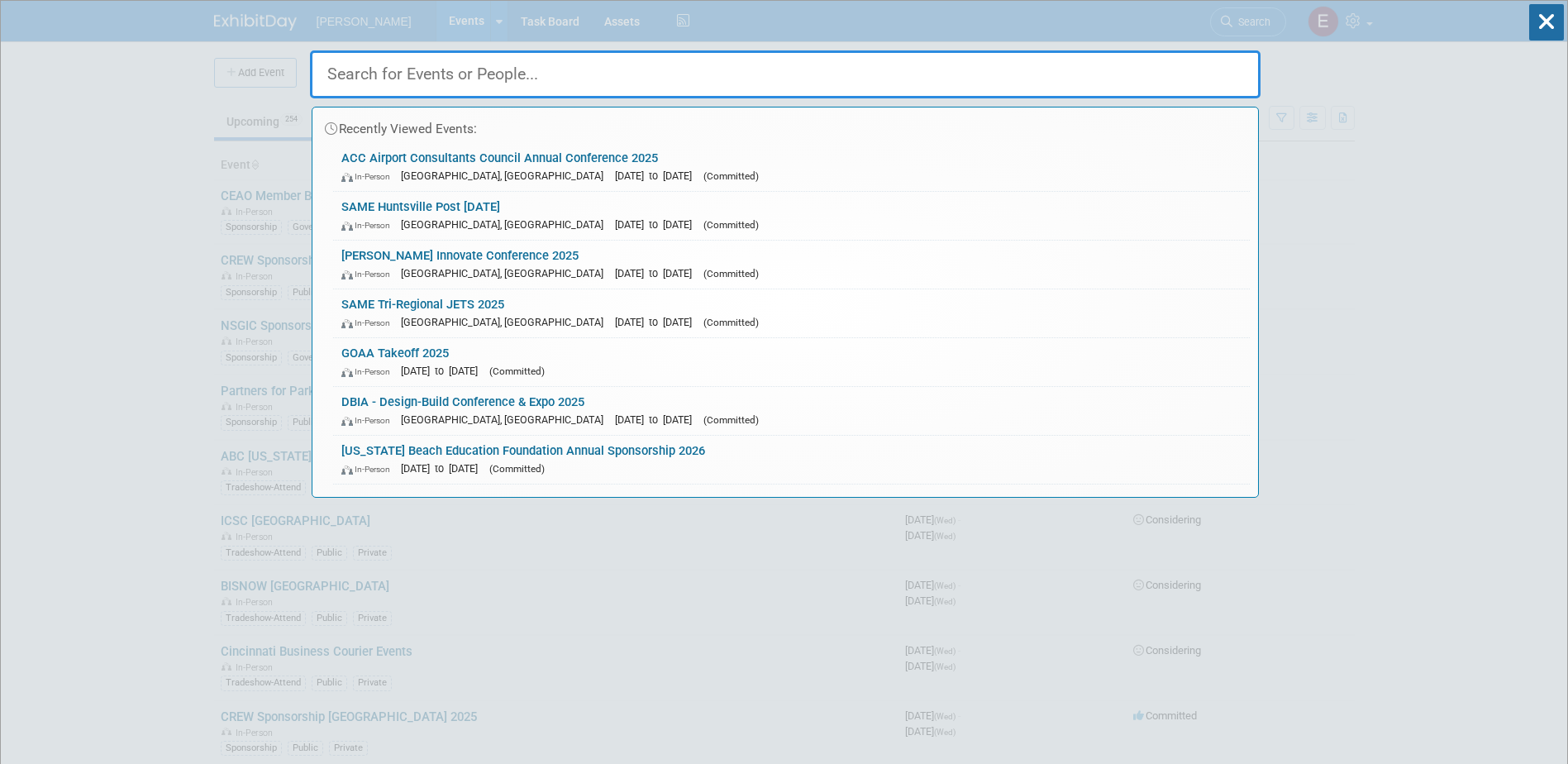
click at [442, 155] on link "ACC Airport Consultants Council Annual Conference 2025 In-Person Philadelphia, …" at bounding box center [792, 167] width 917 height 48
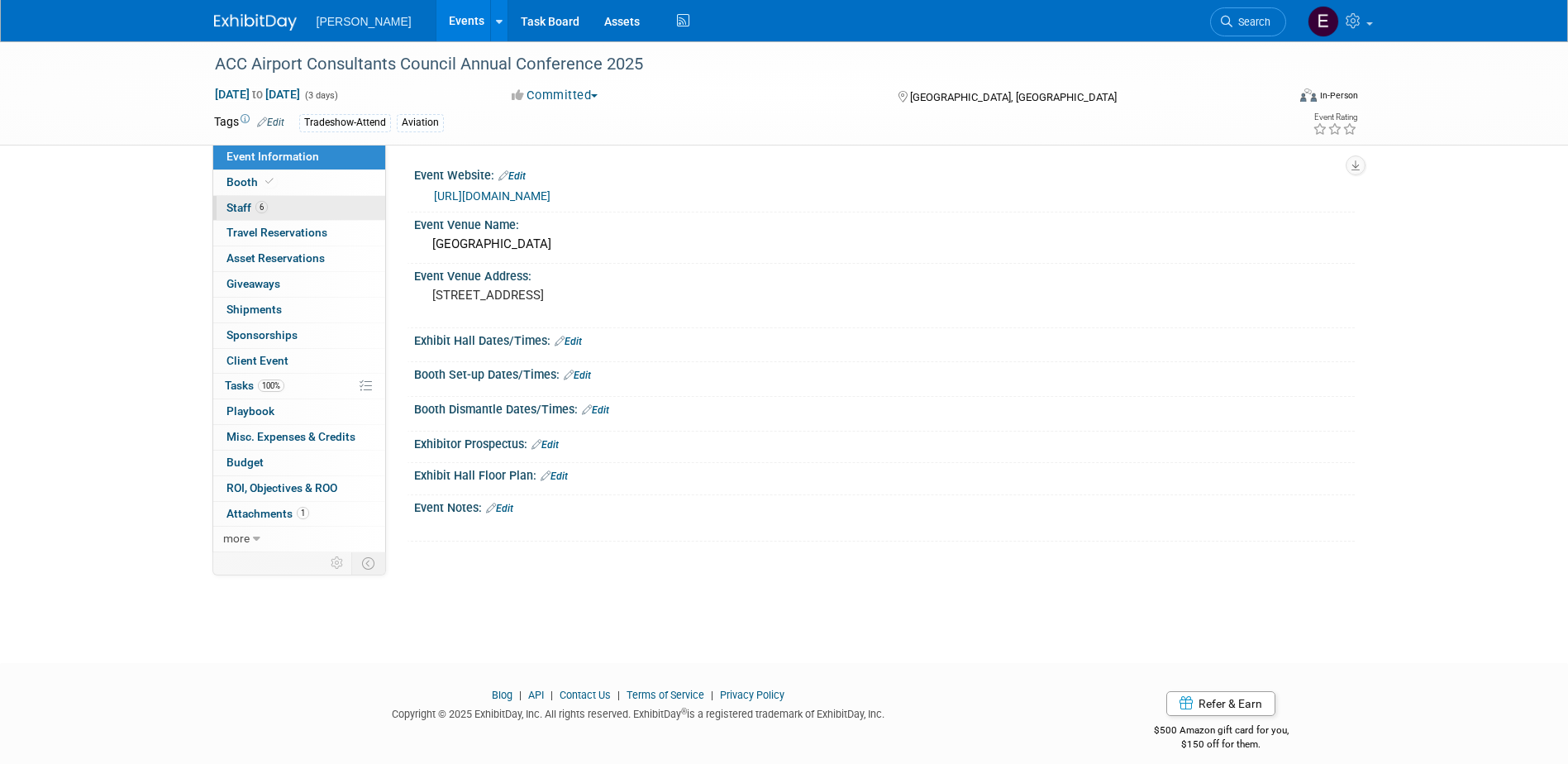
click at [279, 207] on link "6 Staff 6" at bounding box center [299, 208] width 172 height 24
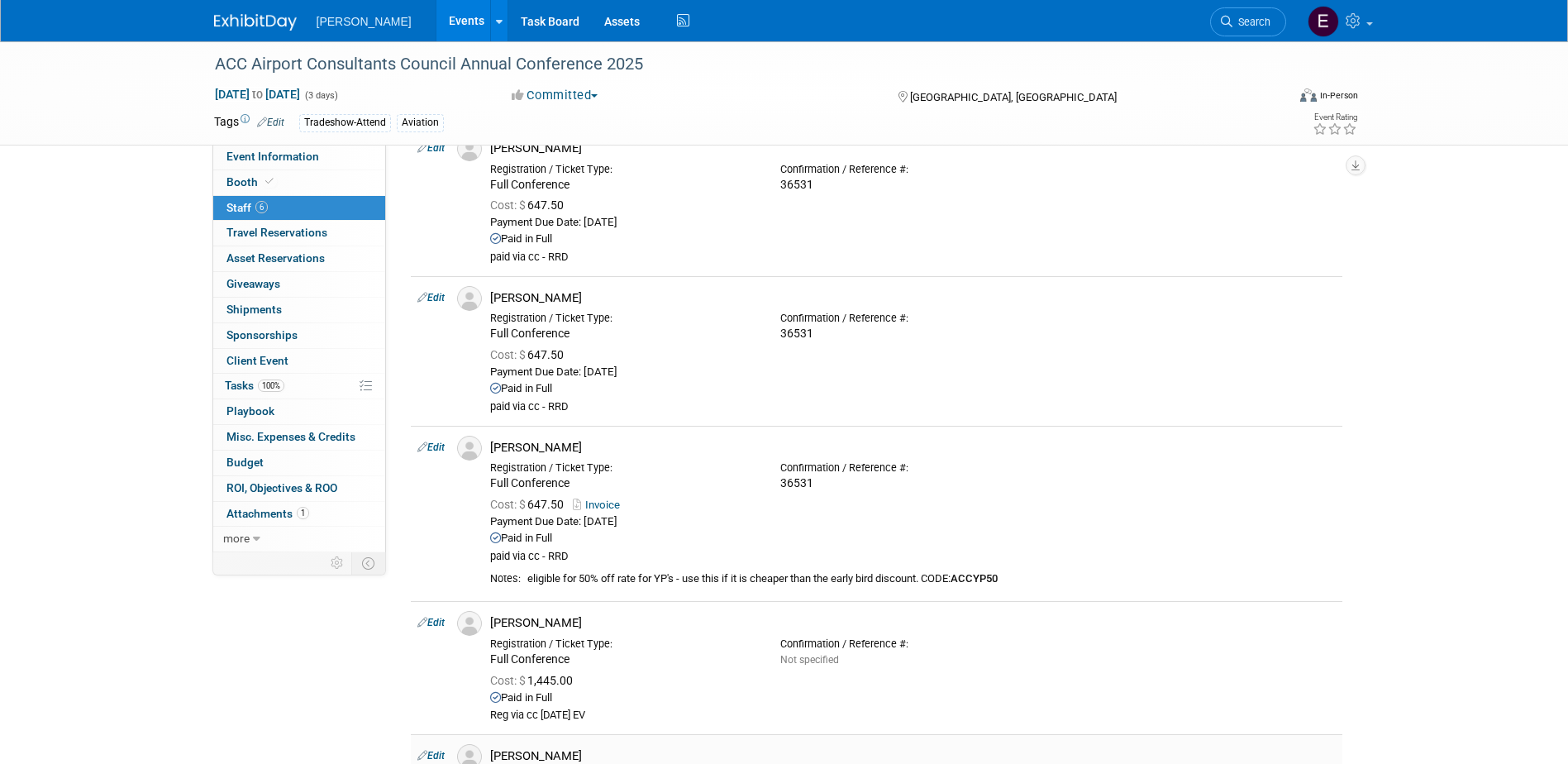
scroll to position [331, 0]
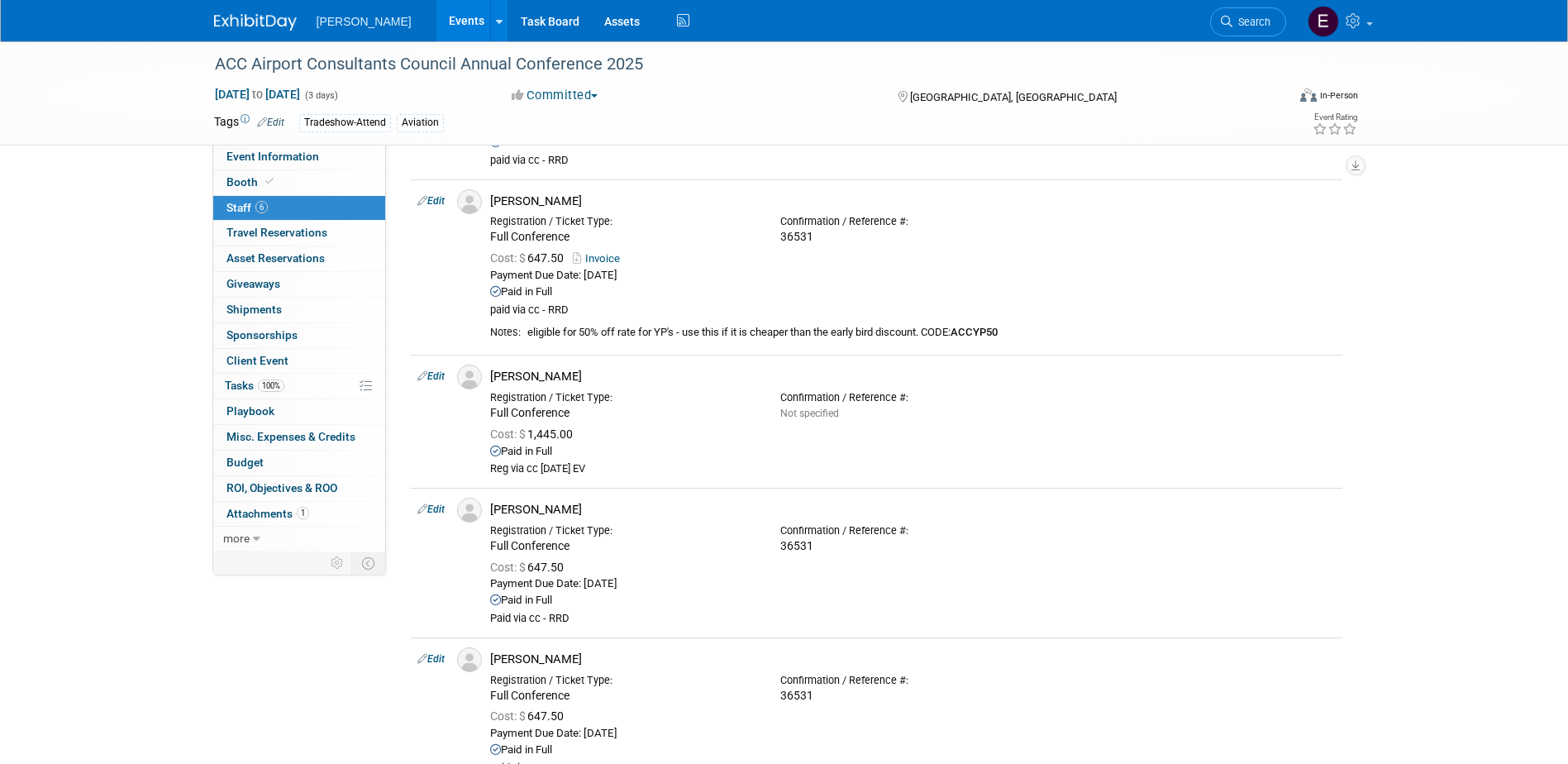
click at [437, 373] on link "Edit" at bounding box center [430, 376] width 27 height 11
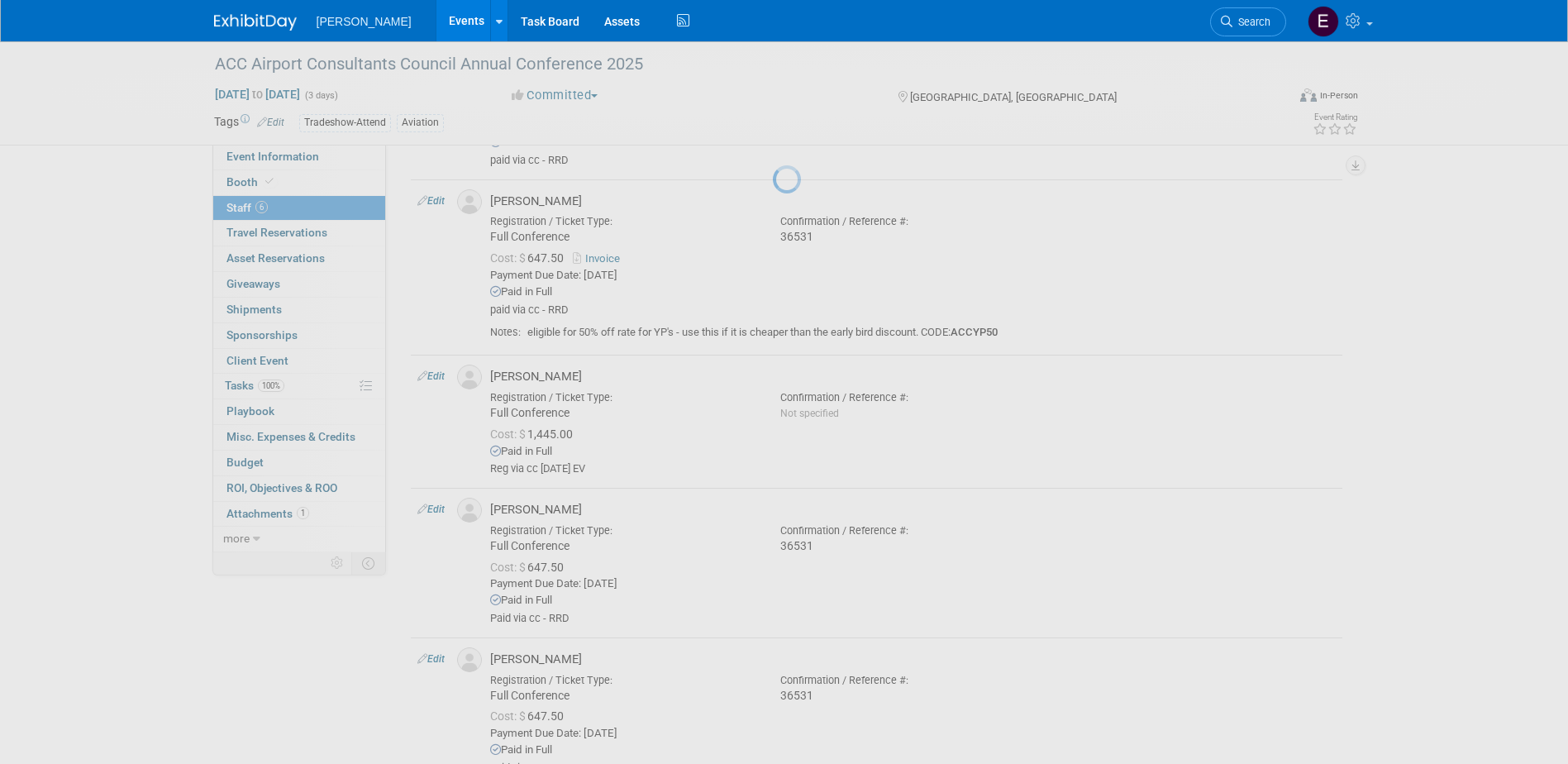
select select "f74620cc-0b39-41fc-926b-a6730e10040a"
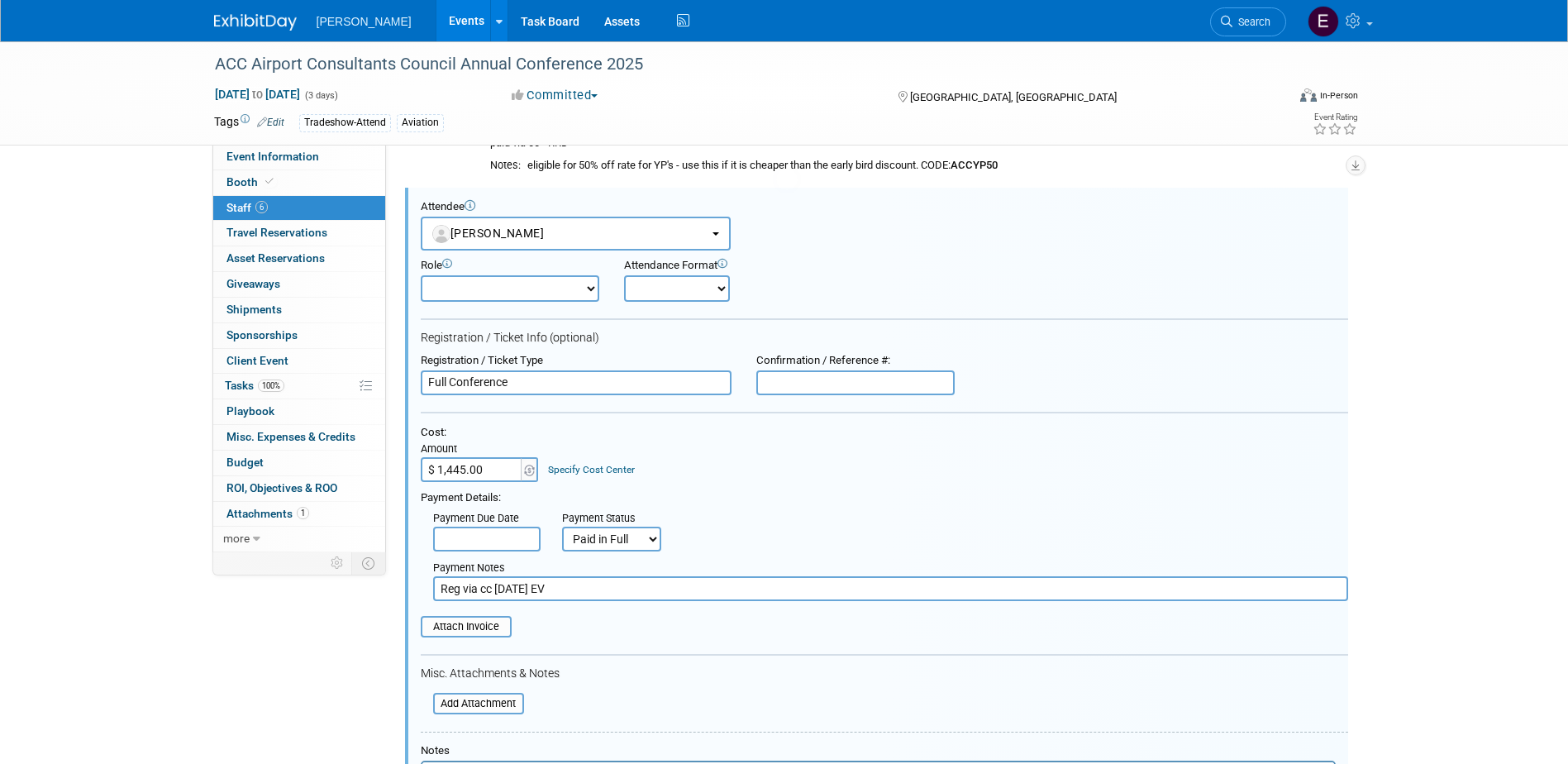
scroll to position [0, 0]
click at [600, 460] on div "Specify Cost Center" at bounding box center [591, 463] width 87 height 29
click at [605, 468] on link "Specify Cost Center" at bounding box center [591, 470] width 87 height 11
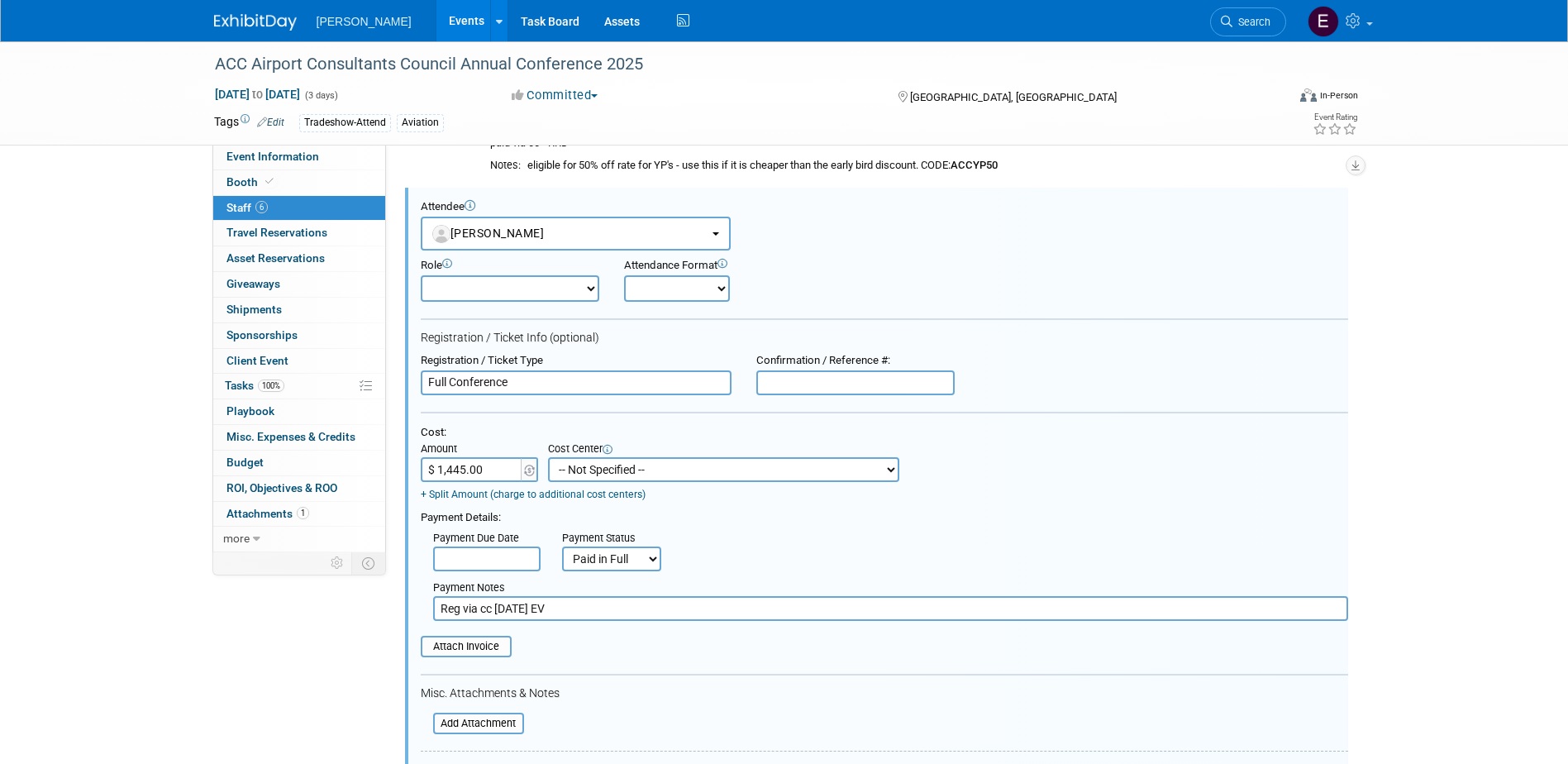
click at [609, 468] on select "-- Not Specified -- Advisory Services - Expenses_1001.502 Aerial Acquisition - …" at bounding box center [723, 470] width 351 height 24
select select "18966430"
click at [548, 458] on select "-- Not Specified -- Advisory Services - Expenses_1001.502 Aerial Acquisition - …" at bounding box center [723, 470] width 351 height 24
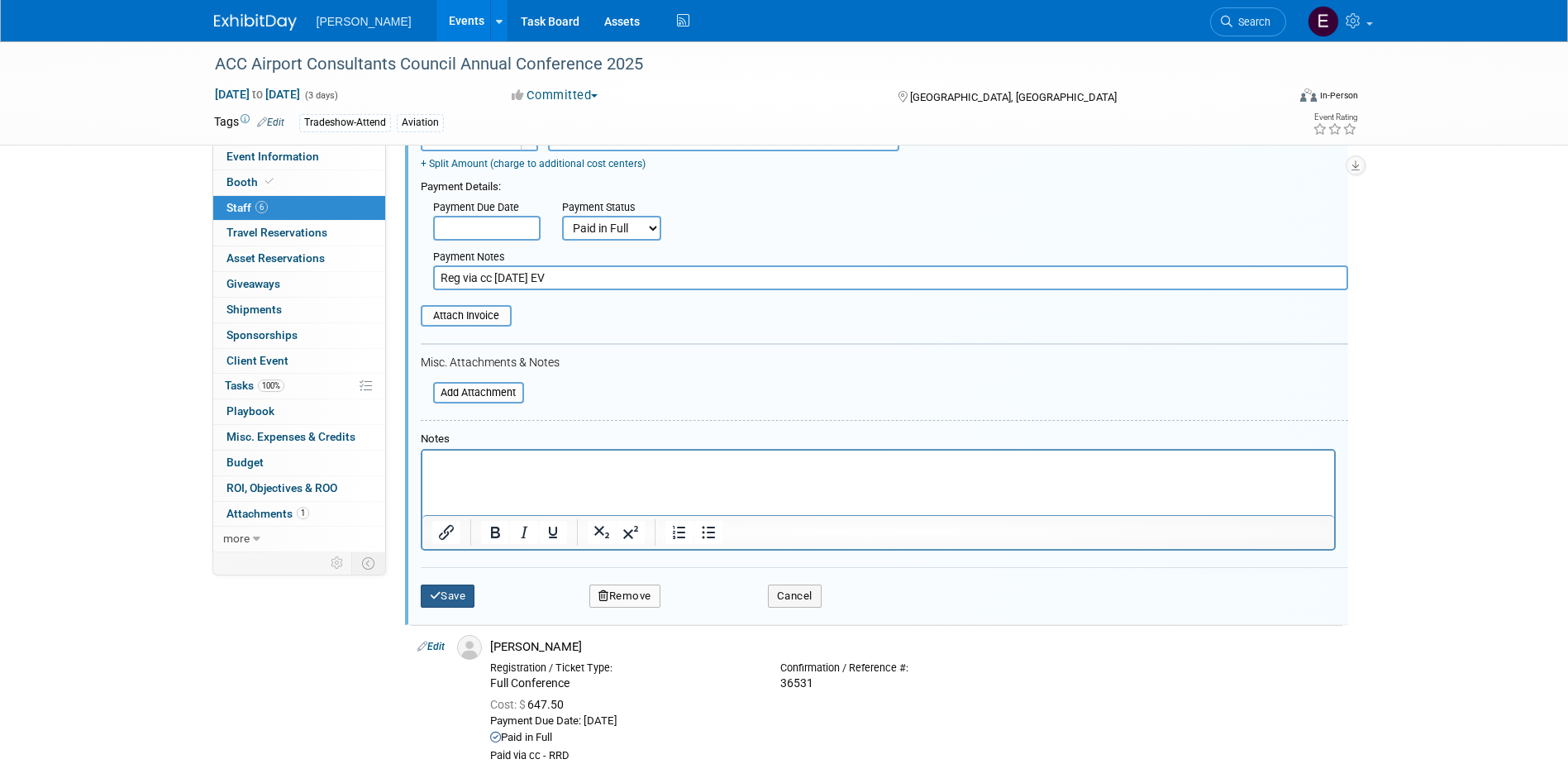
click at [442, 599] on button "Save" at bounding box center [448, 596] width 55 height 24
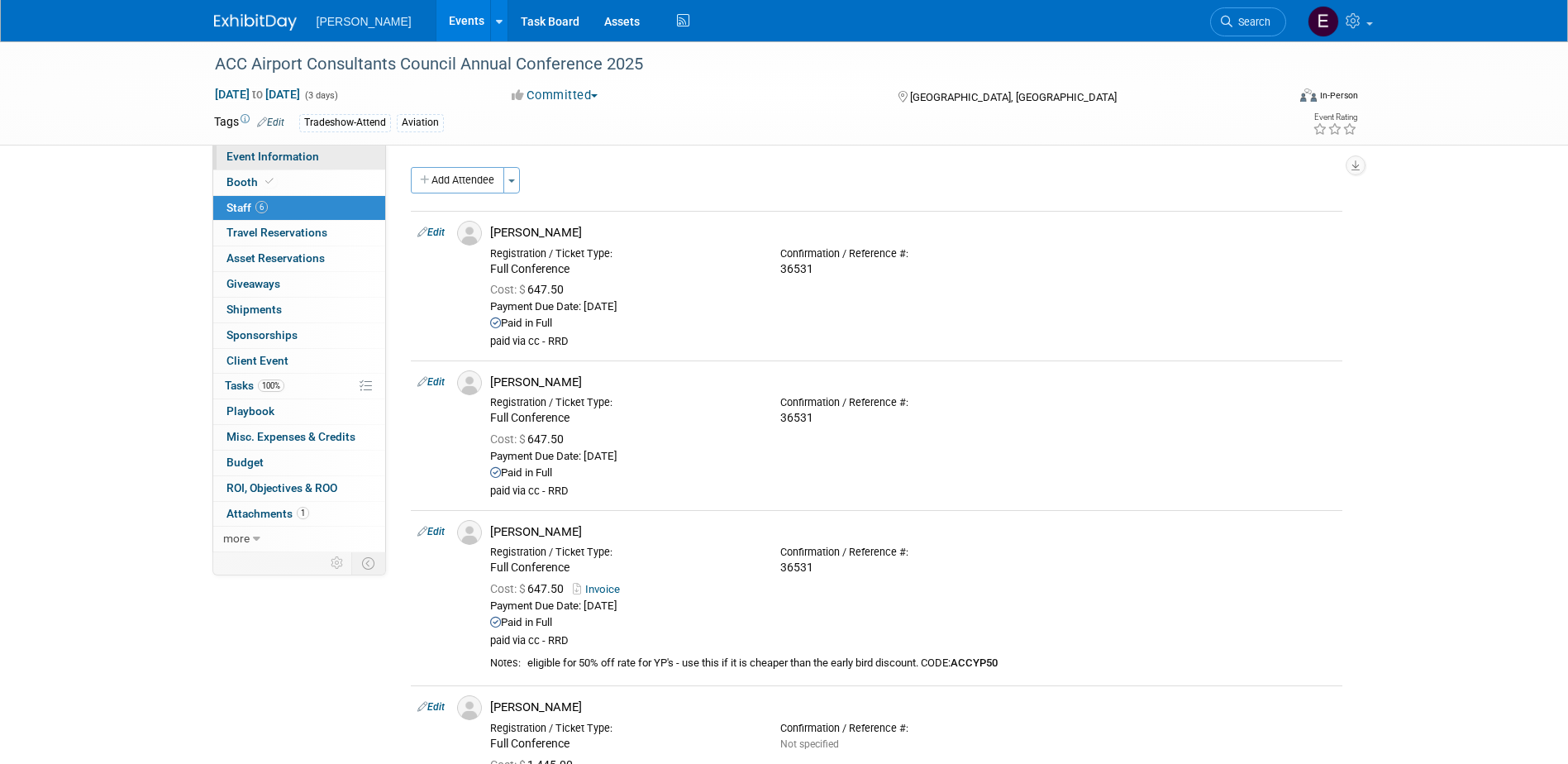
click at [289, 164] on link "Event Information" at bounding box center [299, 157] width 172 height 24
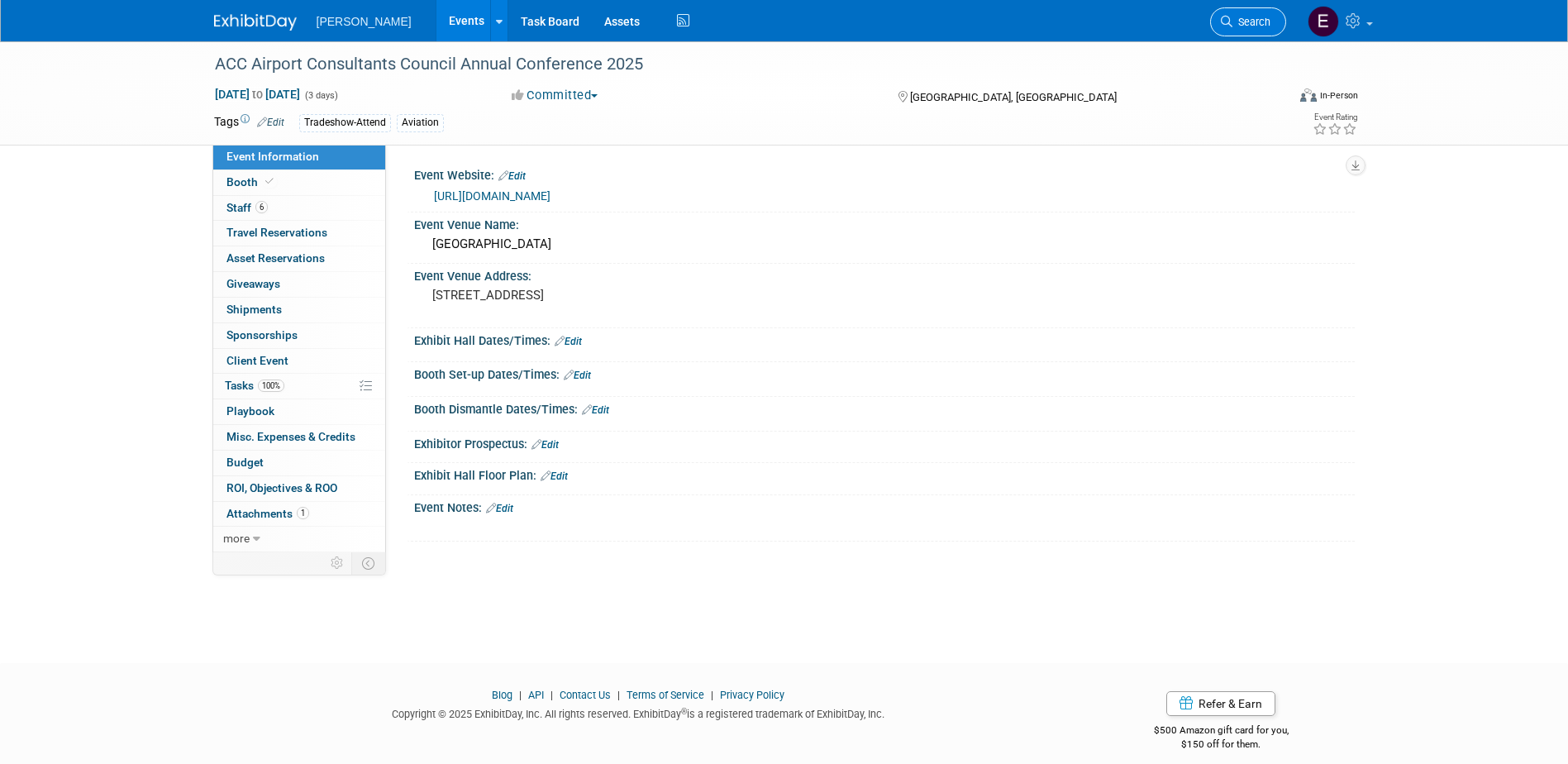
click at [1249, 23] on span "Search" at bounding box center [1252, 22] width 38 height 12
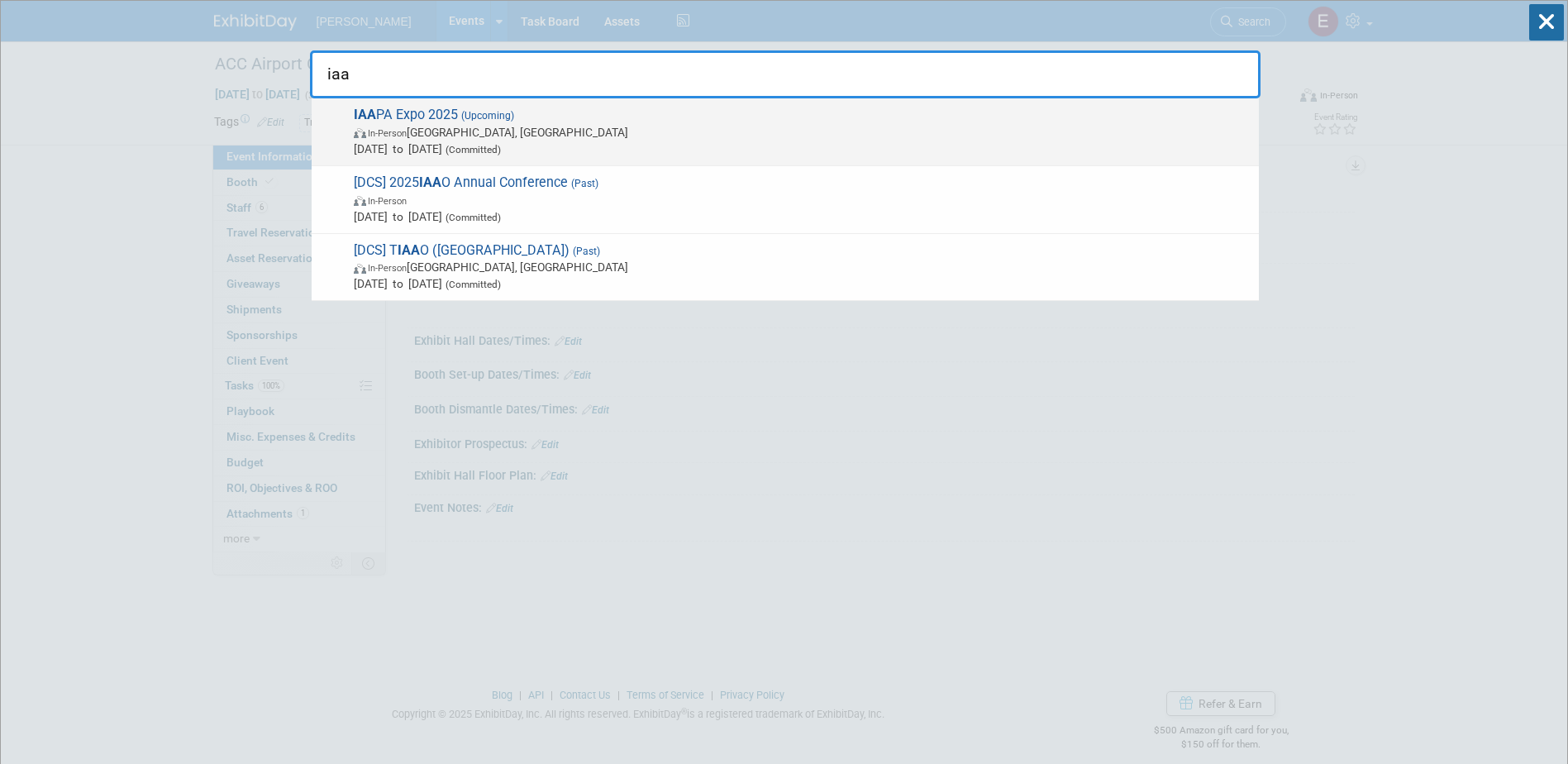
type input "iaa"
click at [648, 122] on span "IAA PA Expo 2025 (Upcoming) In-Person Orlando, FL Nov 18, 2025 to Nov 21, 2025 …" at bounding box center [800, 132] width 902 height 51
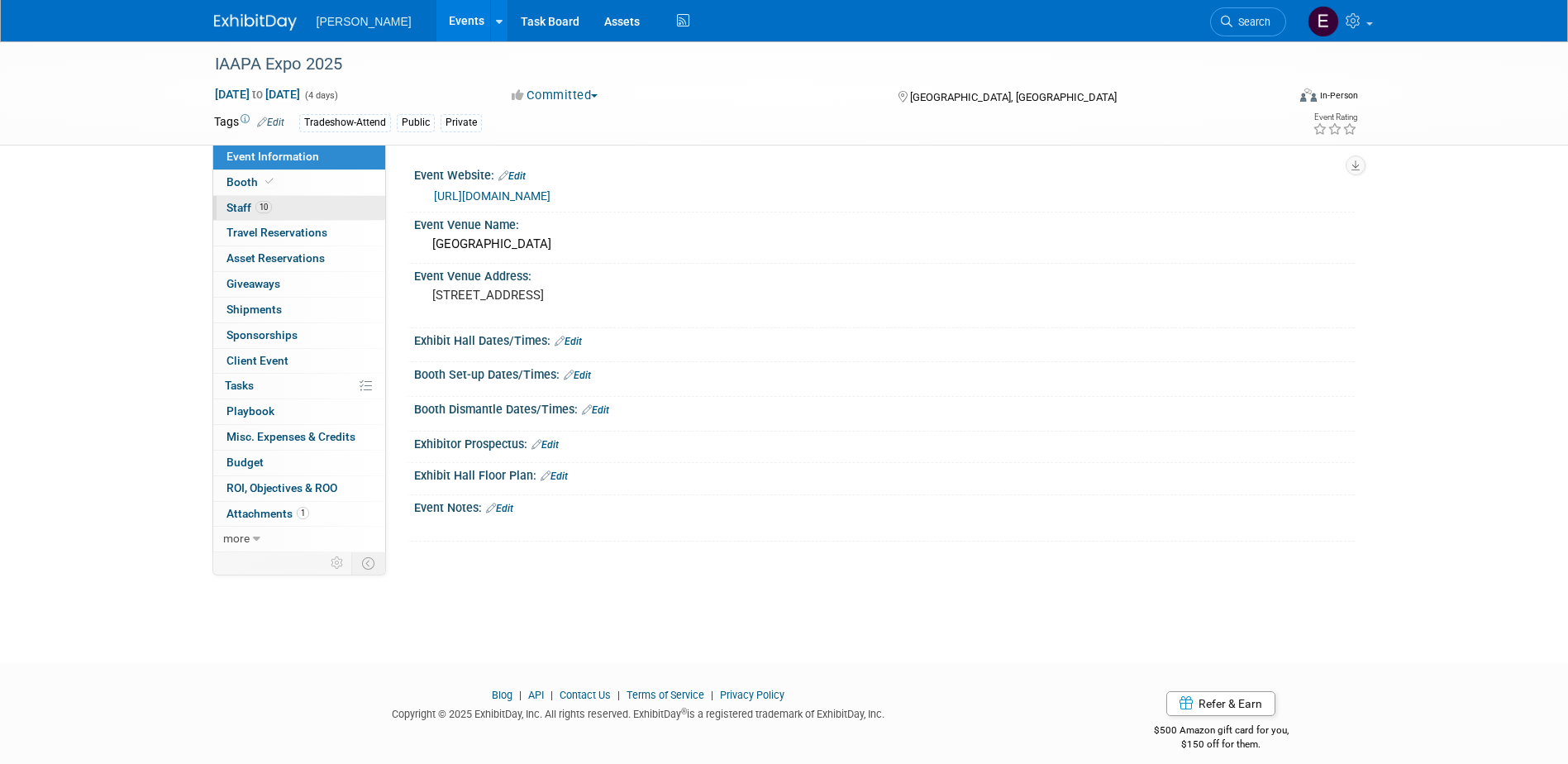
click at [299, 206] on link "10 Staff 10" at bounding box center [299, 208] width 172 height 24
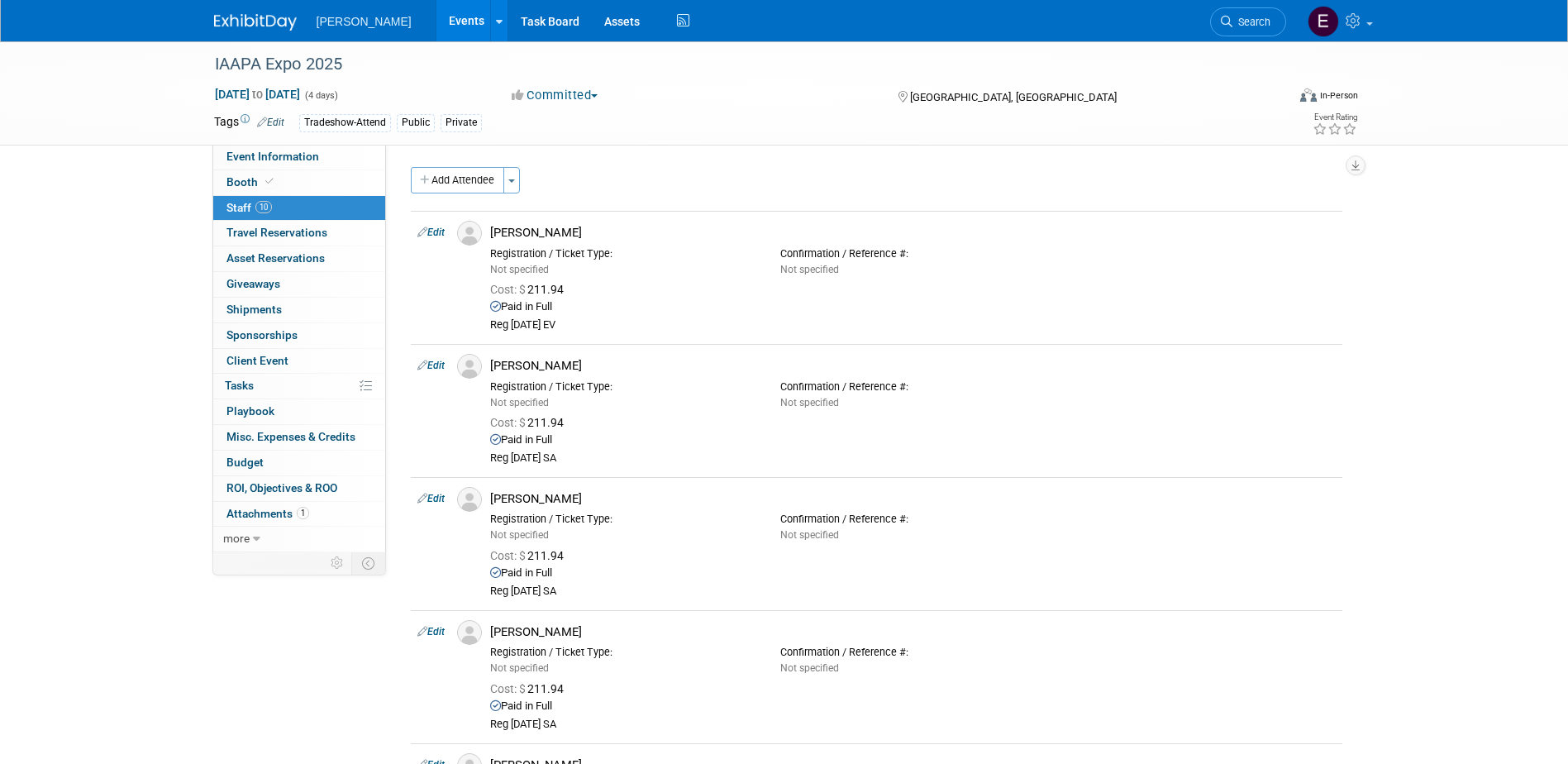
click at [430, 231] on link "Edit" at bounding box center [430, 233] width 27 height 11
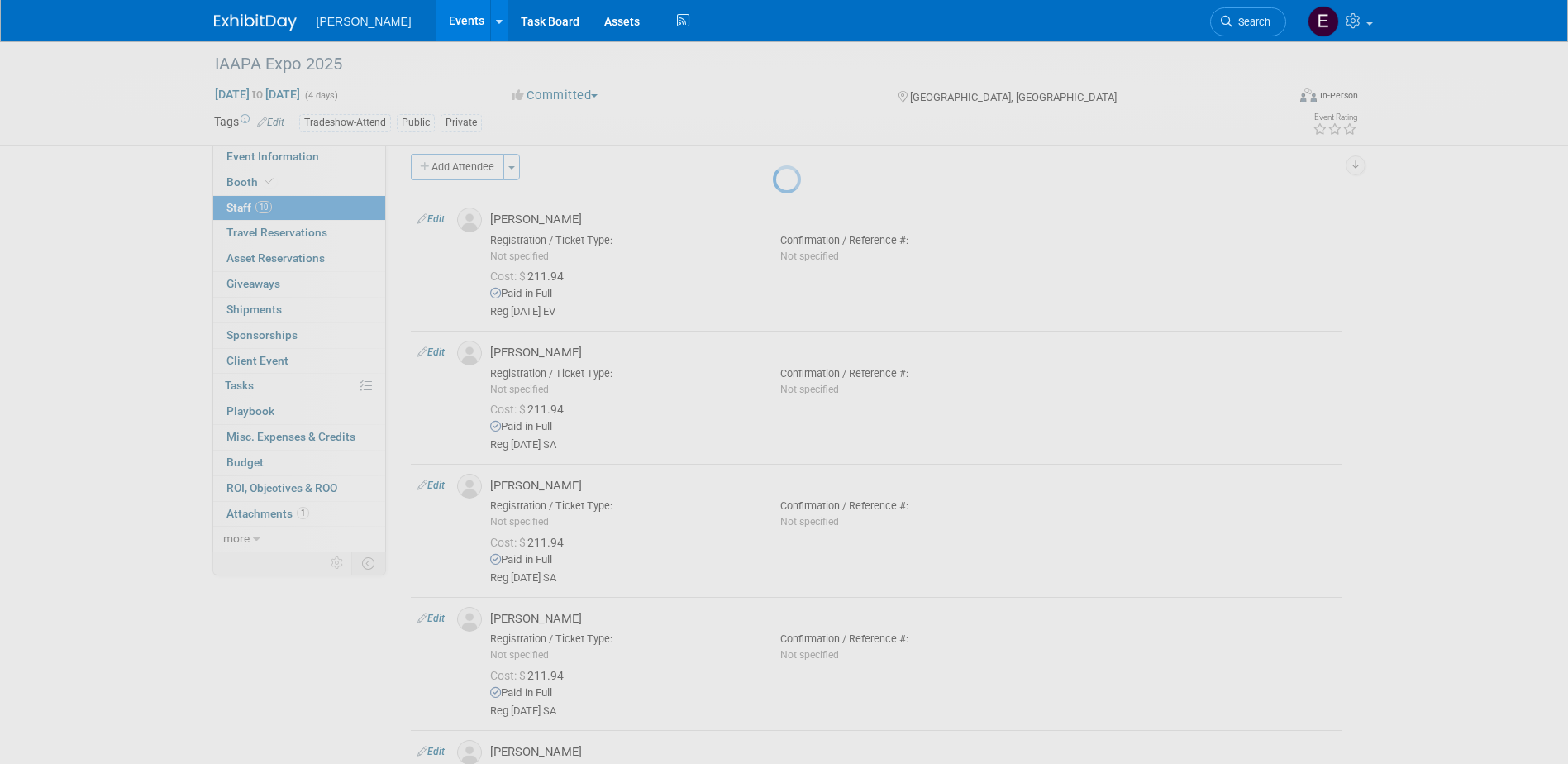
select select "bf9cb427-7451-4f0b-bfe6-f74ed4a2079a"
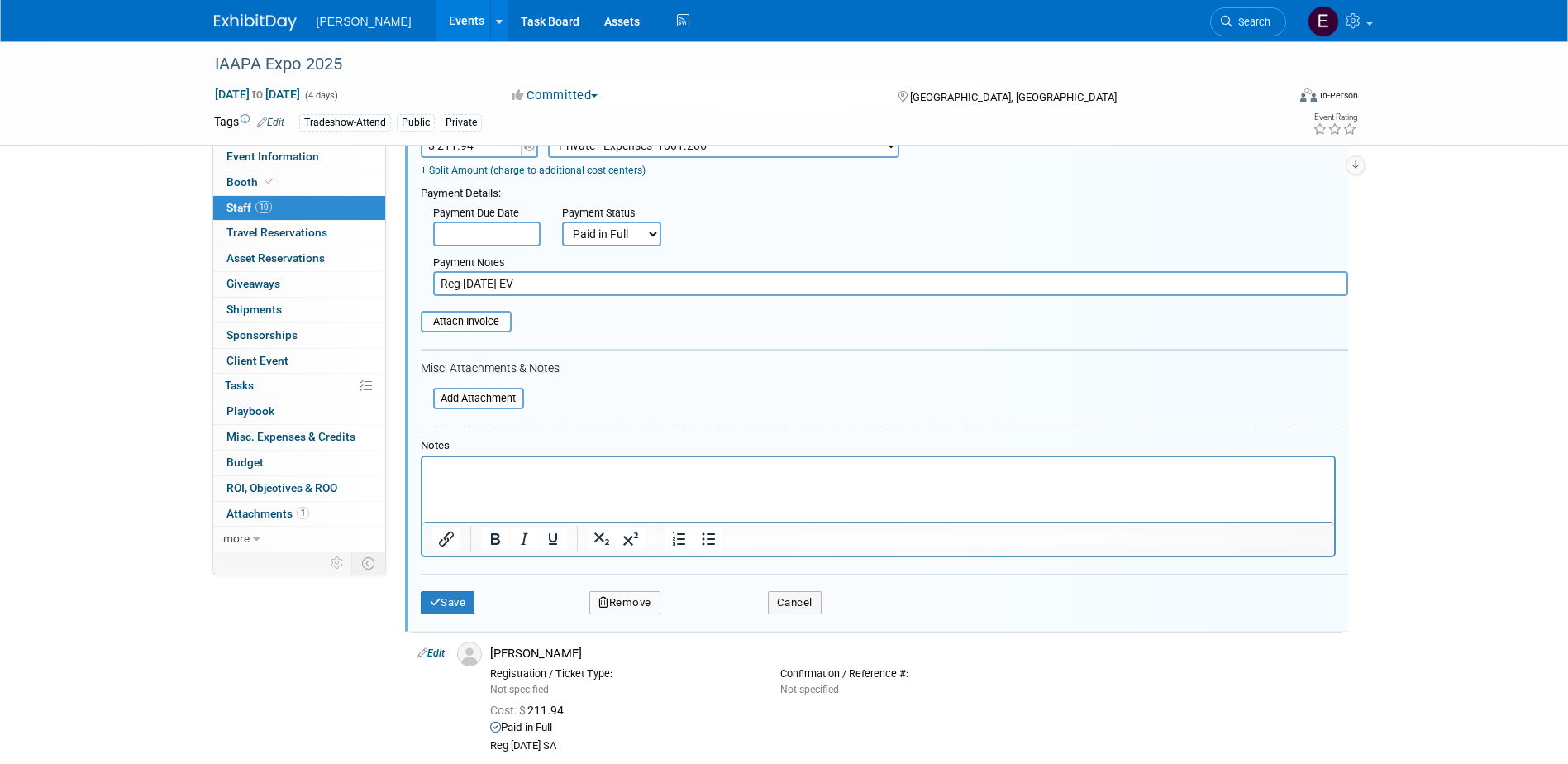
scroll to position [354, 0]
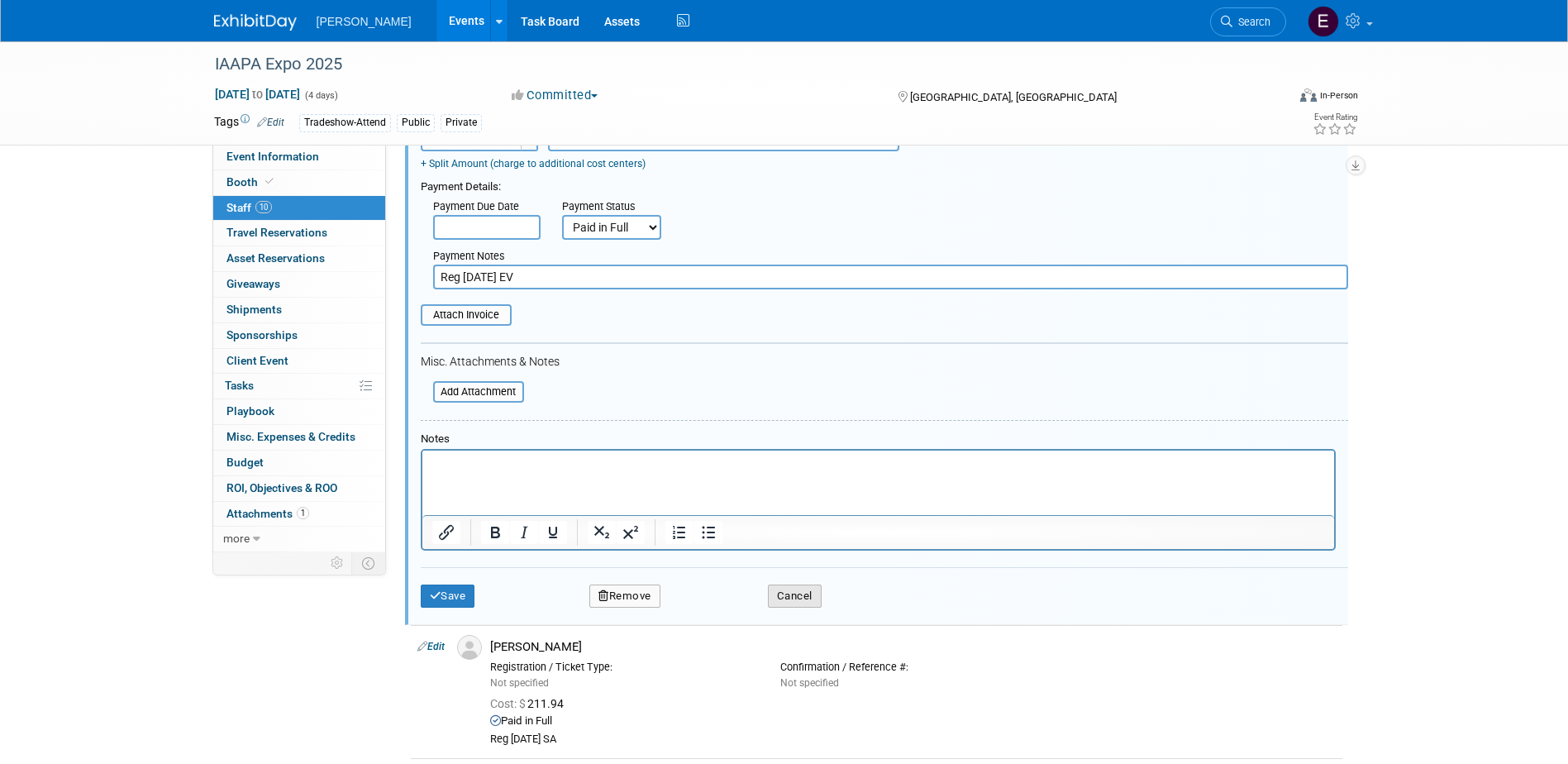
click at [797, 593] on button "Cancel" at bounding box center [795, 596] width 54 height 24
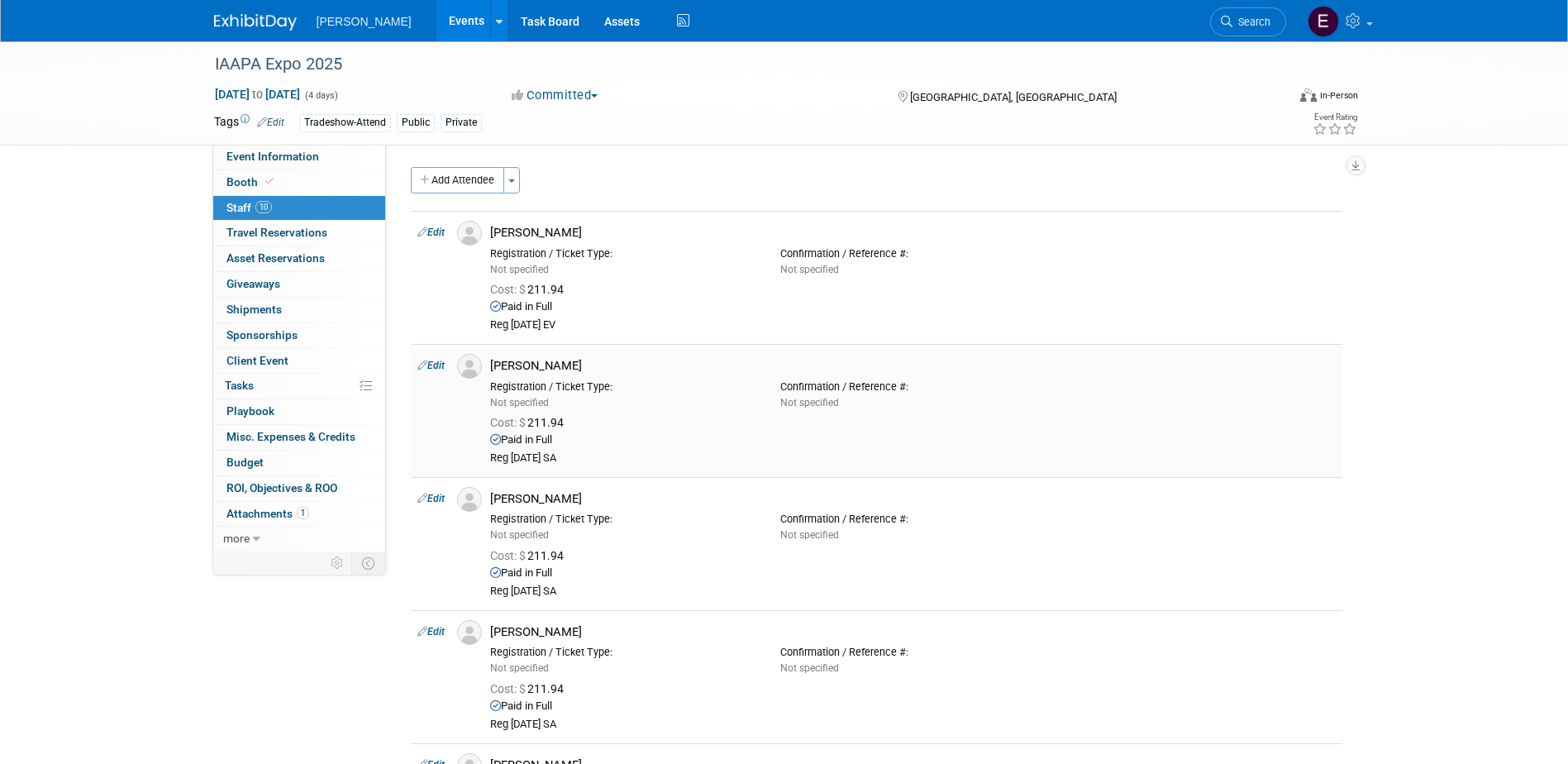
click at [437, 369] on link "Edit" at bounding box center [430, 366] width 27 height 11
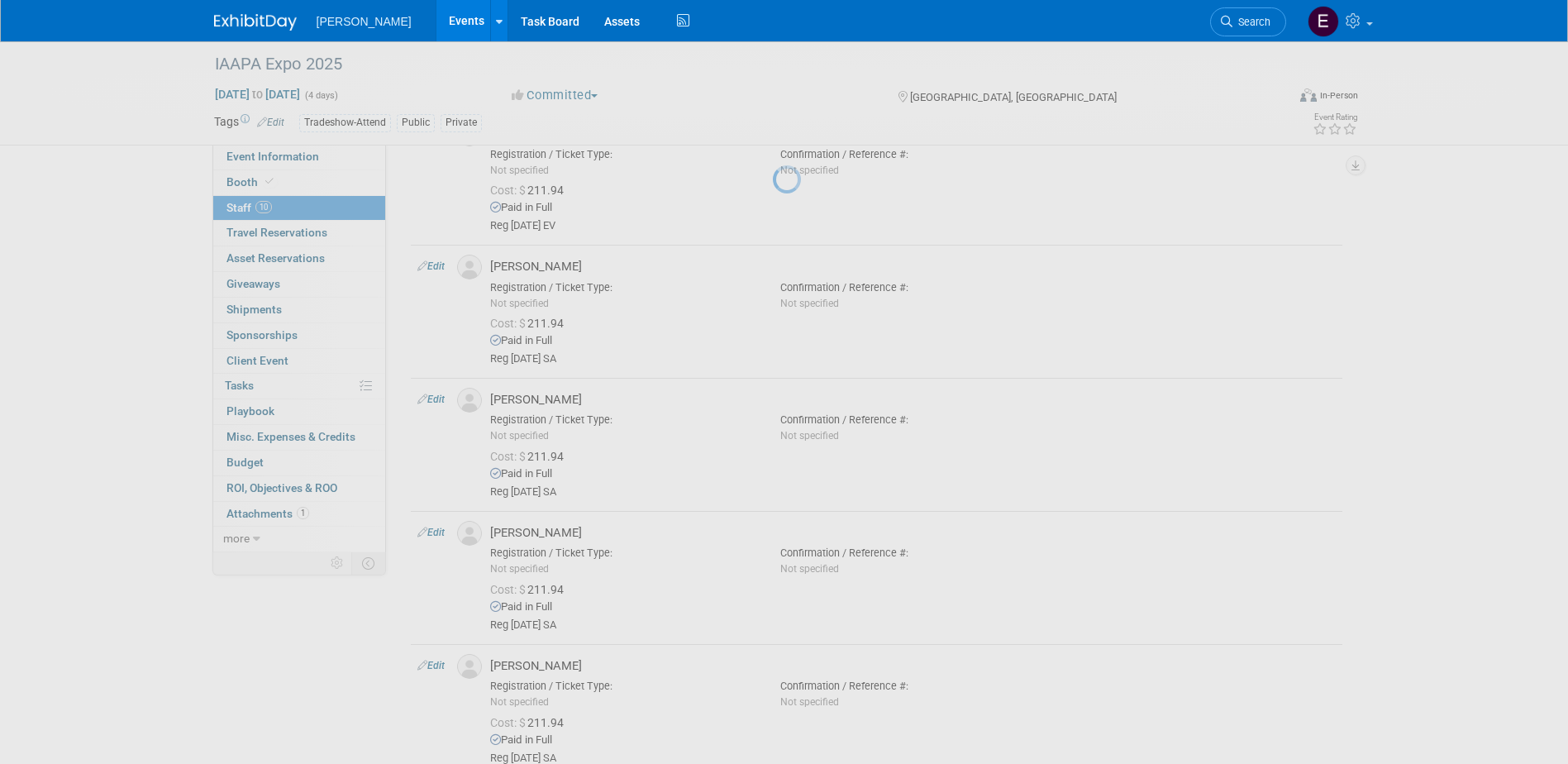
select select "da01c578-f475-429c-8a17-219ddf0fb1d6"
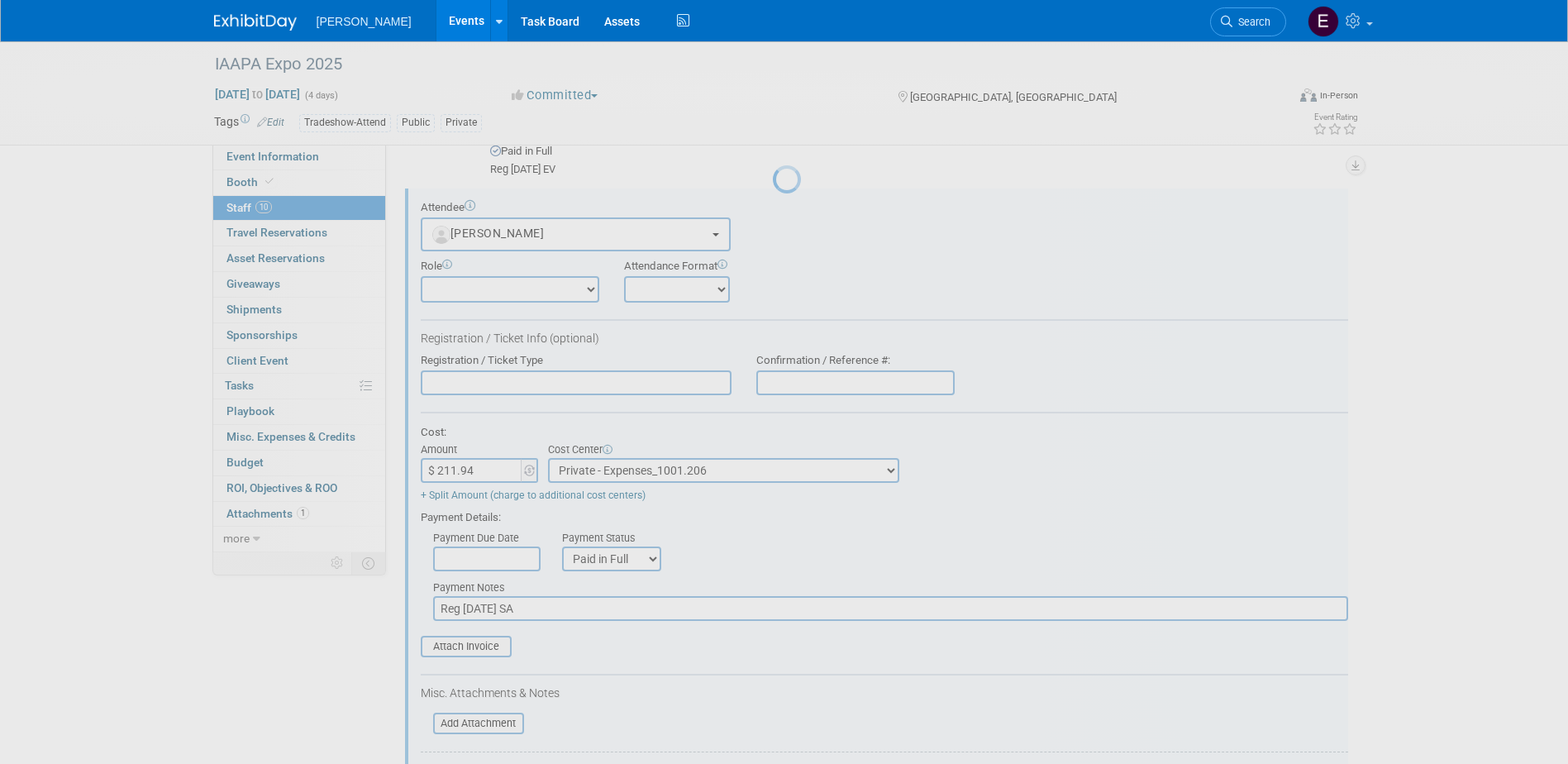
scroll to position [156, 0]
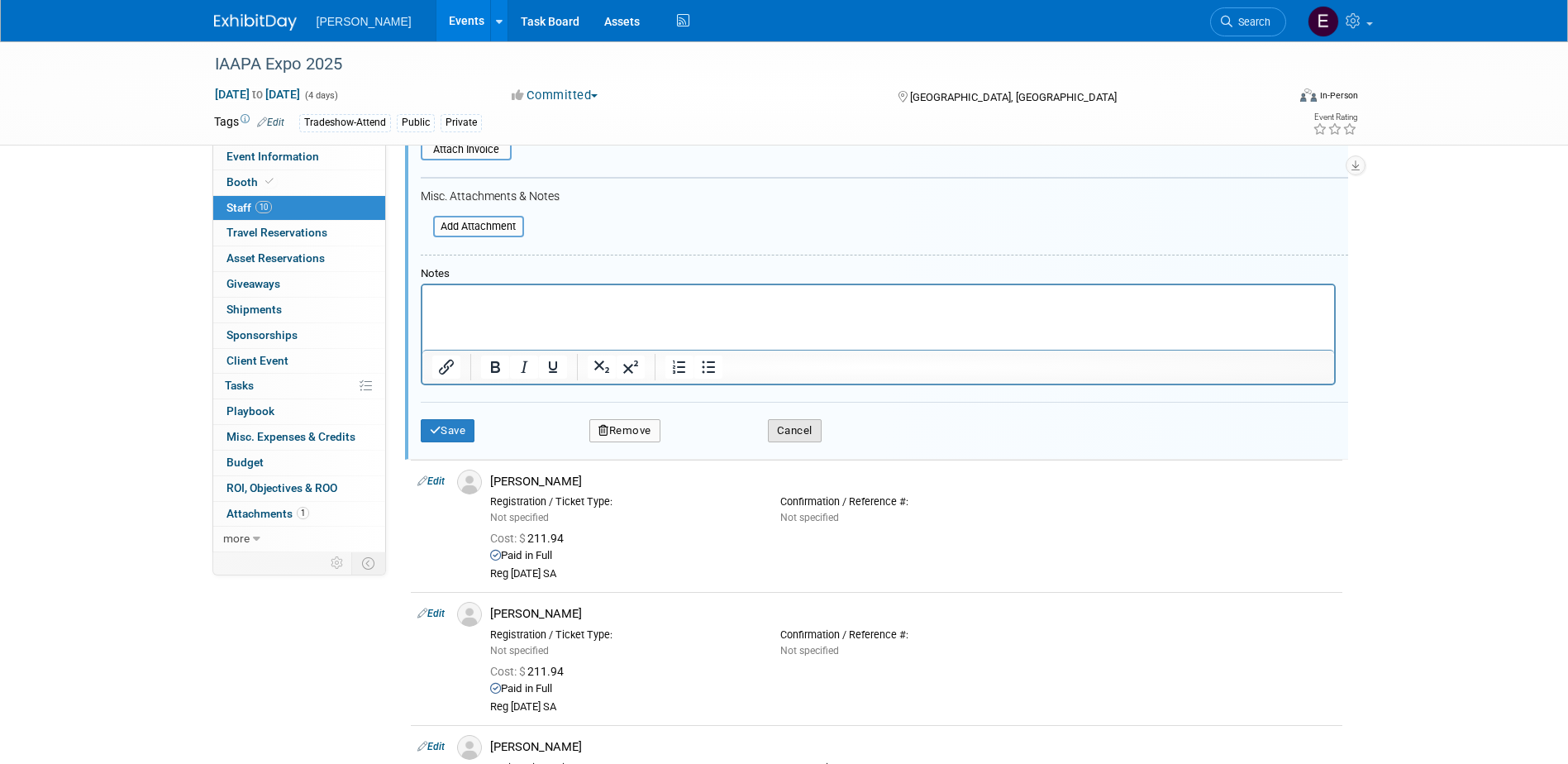
click at [800, 430] on button "Cancel" at bounding box center [795, 431] width 54 height 24
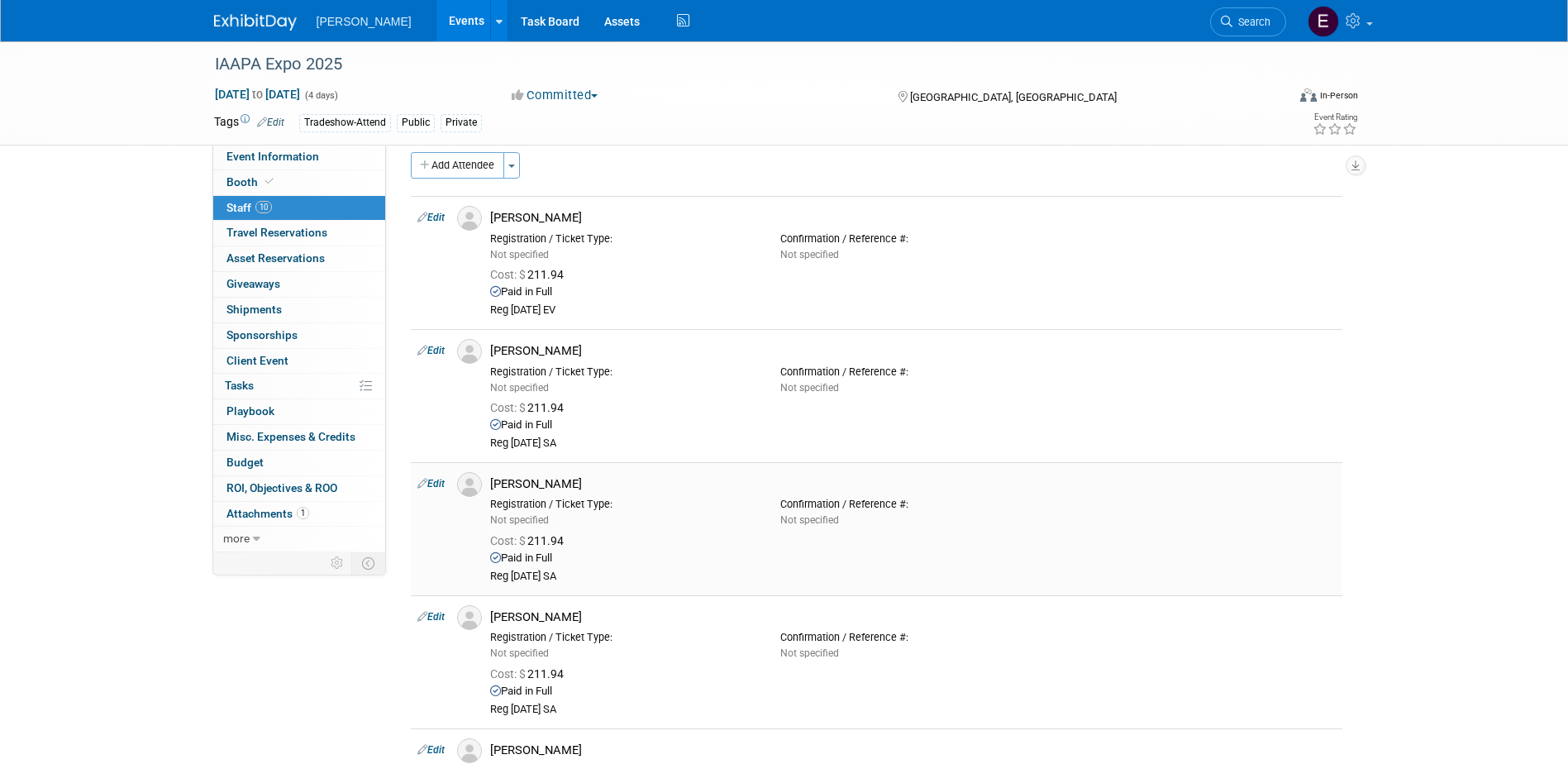
click at [430, 481] on link "Edit" at bounding box center [430, 483] width 27 height 11
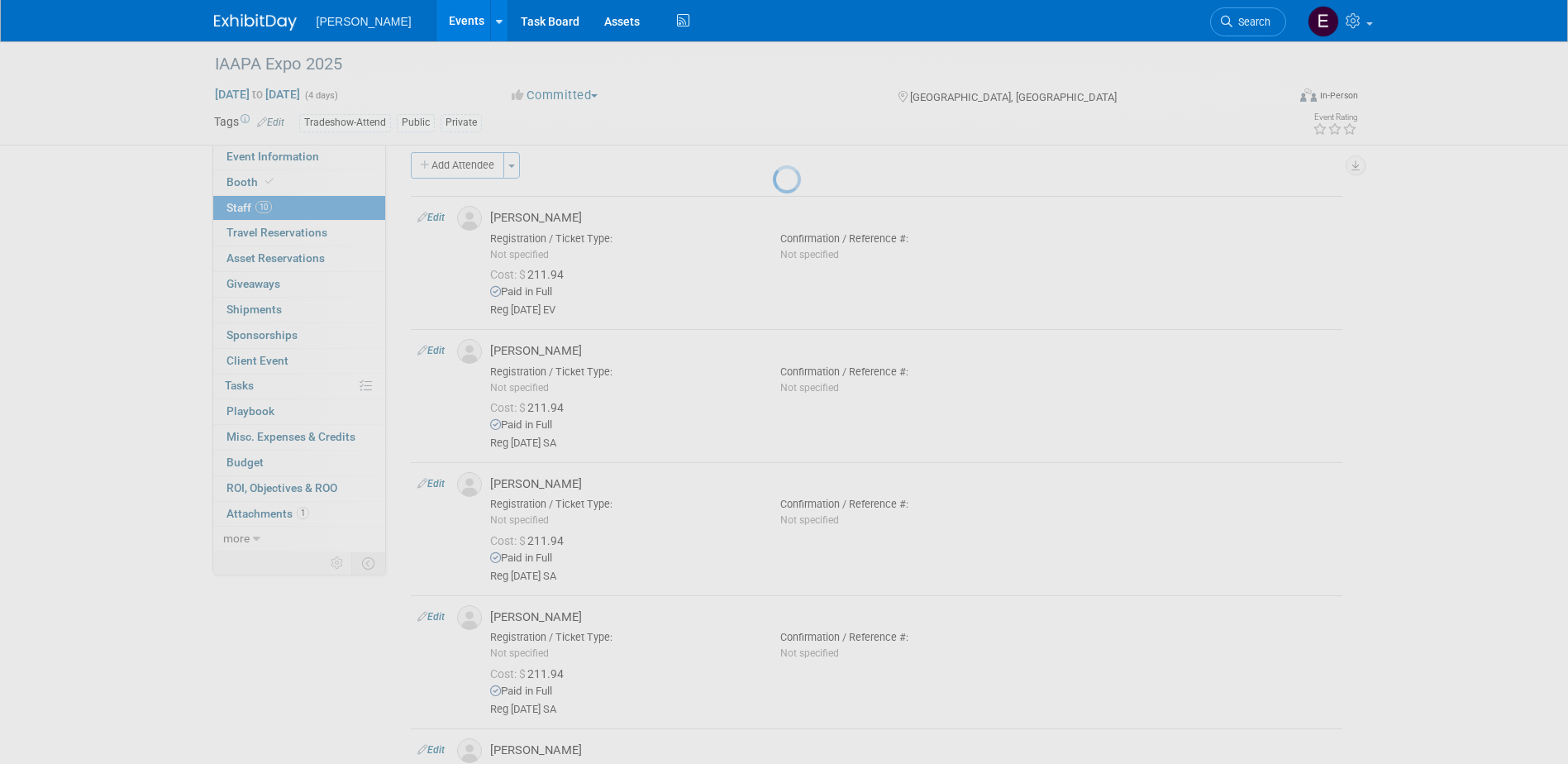
select select "9deac321-6470-49c7-bd3f-b295c470502a"
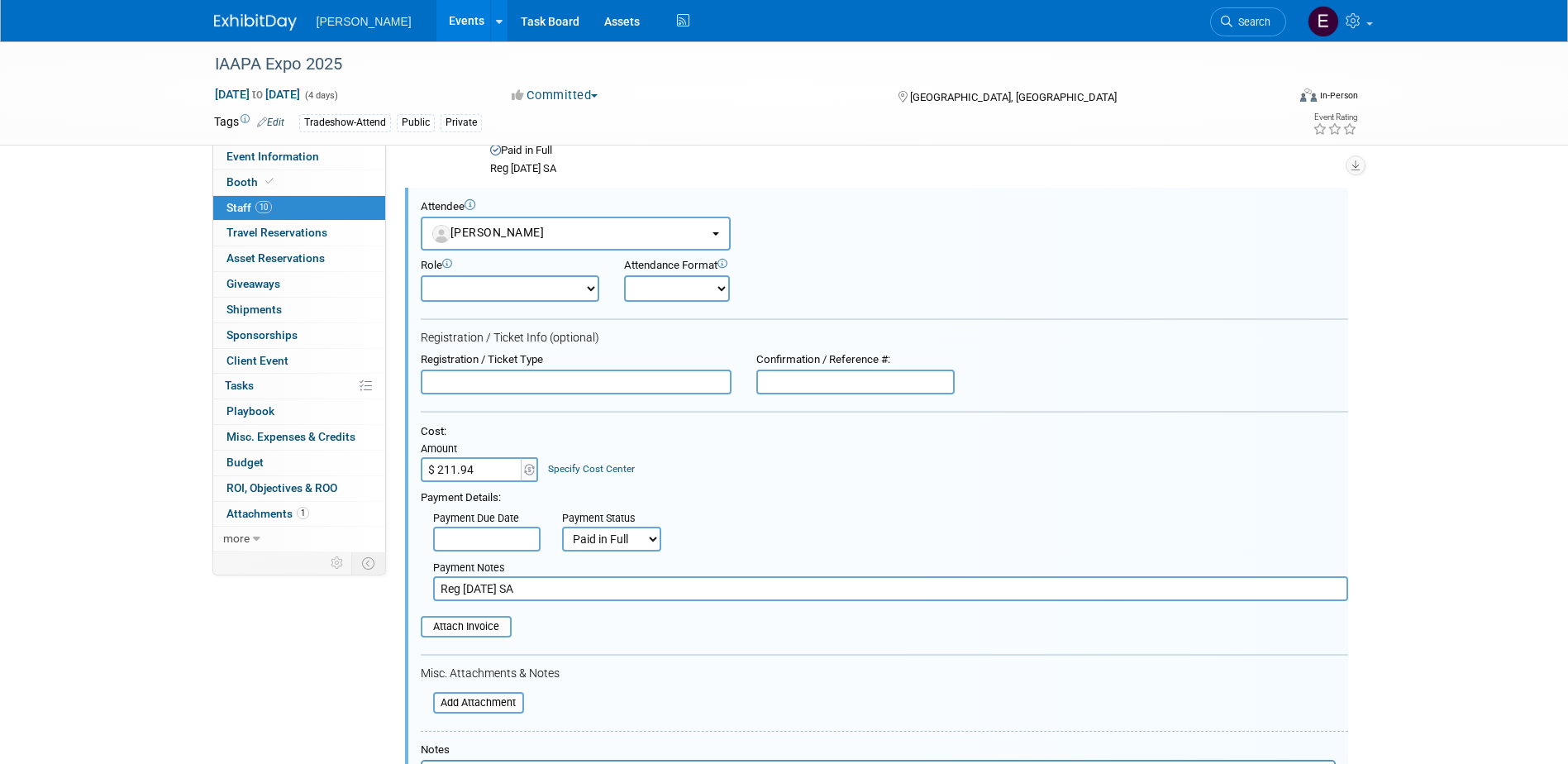
scroll to position [0, 0]
click at [598, 473] on link "Specify Cost Center" at bounding box center [591, 469] width 87 height 11
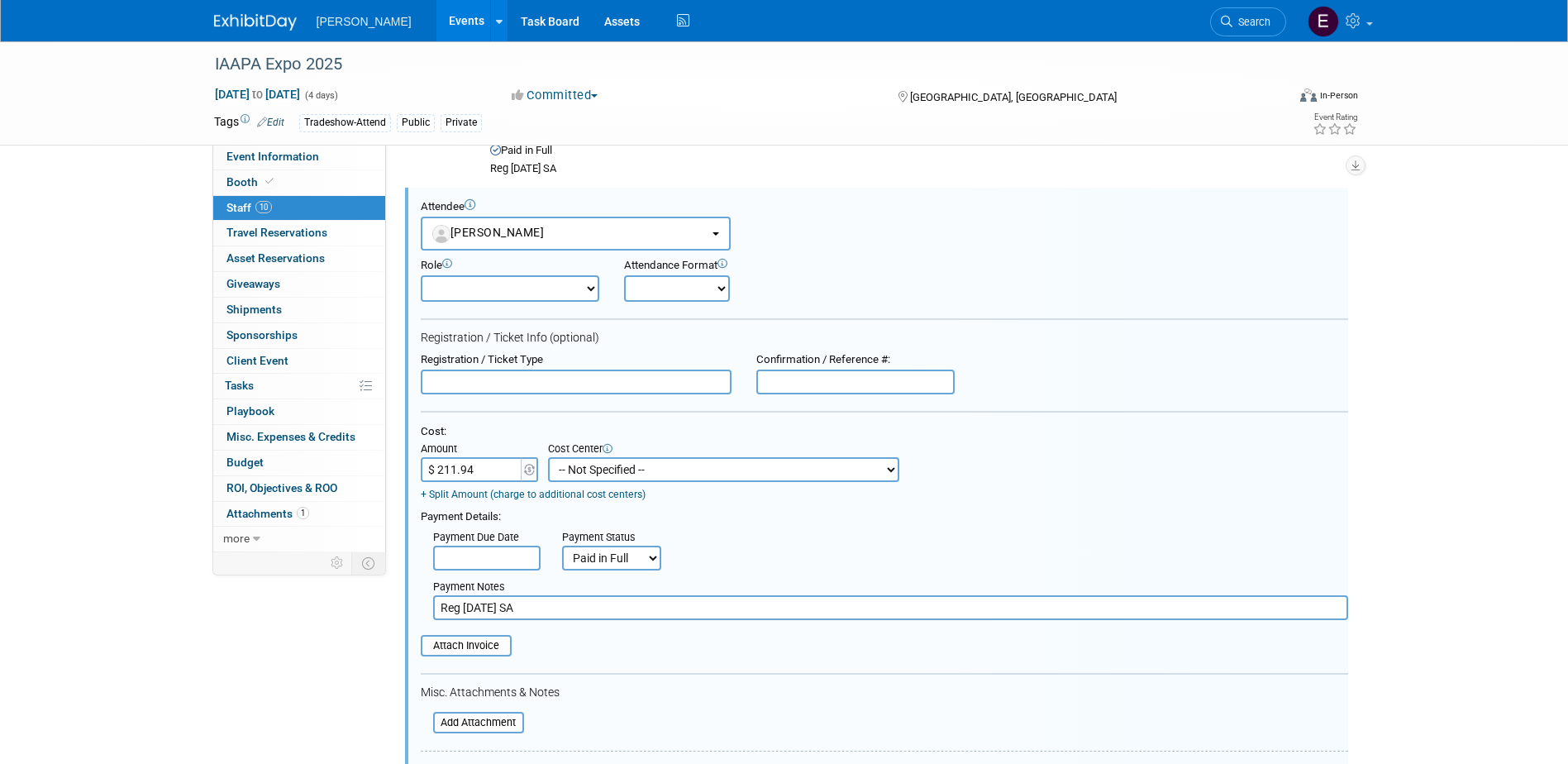
click at [603, 478] on select "-- Not Specified -- Advisory Services - Expenses_1001.502 Aerial Acquisition - …" at bounding box center [723, 470] width 351 height 24
select select "18966234"
click at [548, 458] on select "-- Not Specified -- Advisory Services - Expenses_1001.502 Aerial Acquisition - …" at bounding box center [723, 470] width 351 height 24
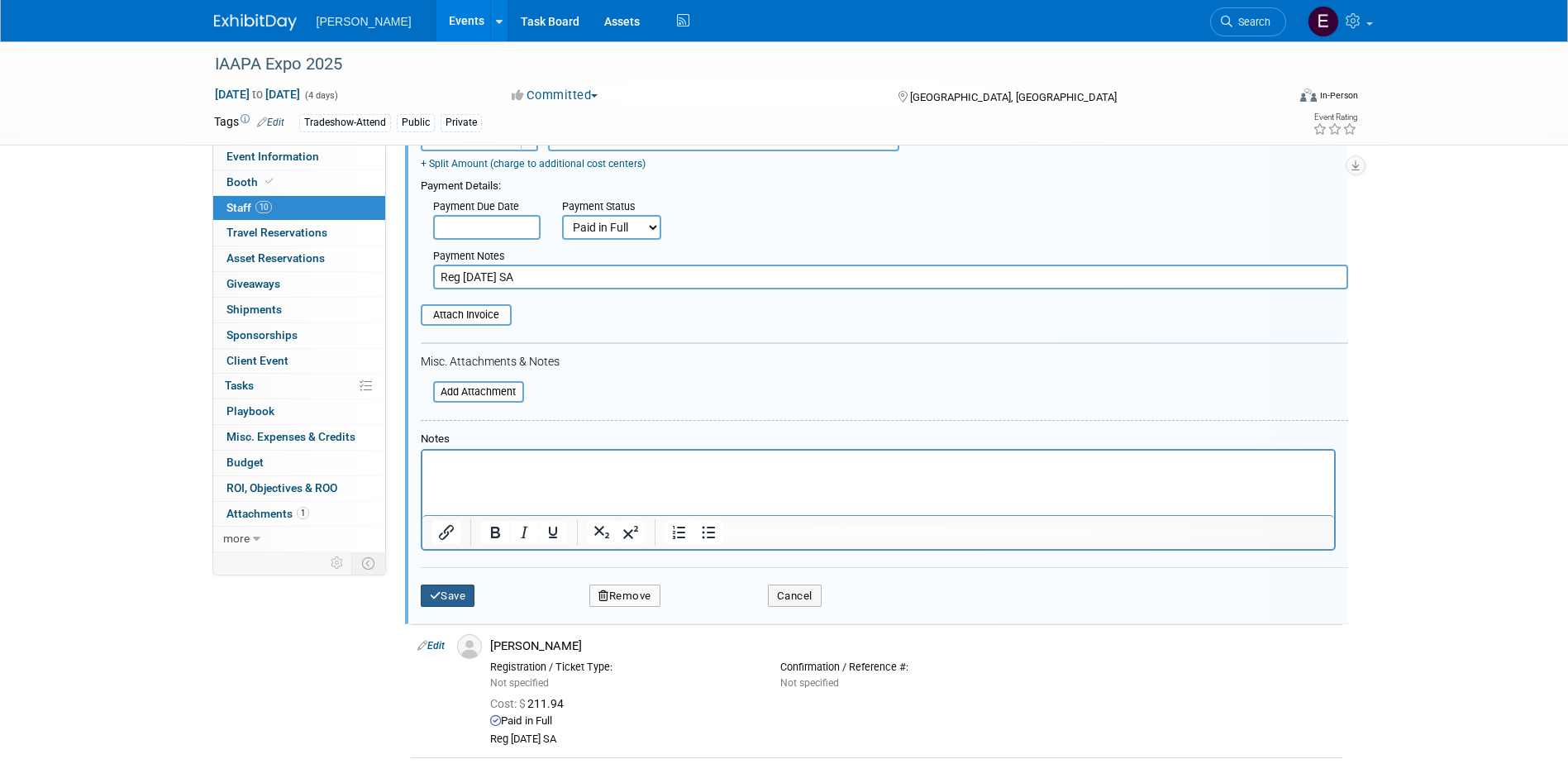
click at [442, 593] on button "Save" at bounding box center [448, 596] width 55 height 24
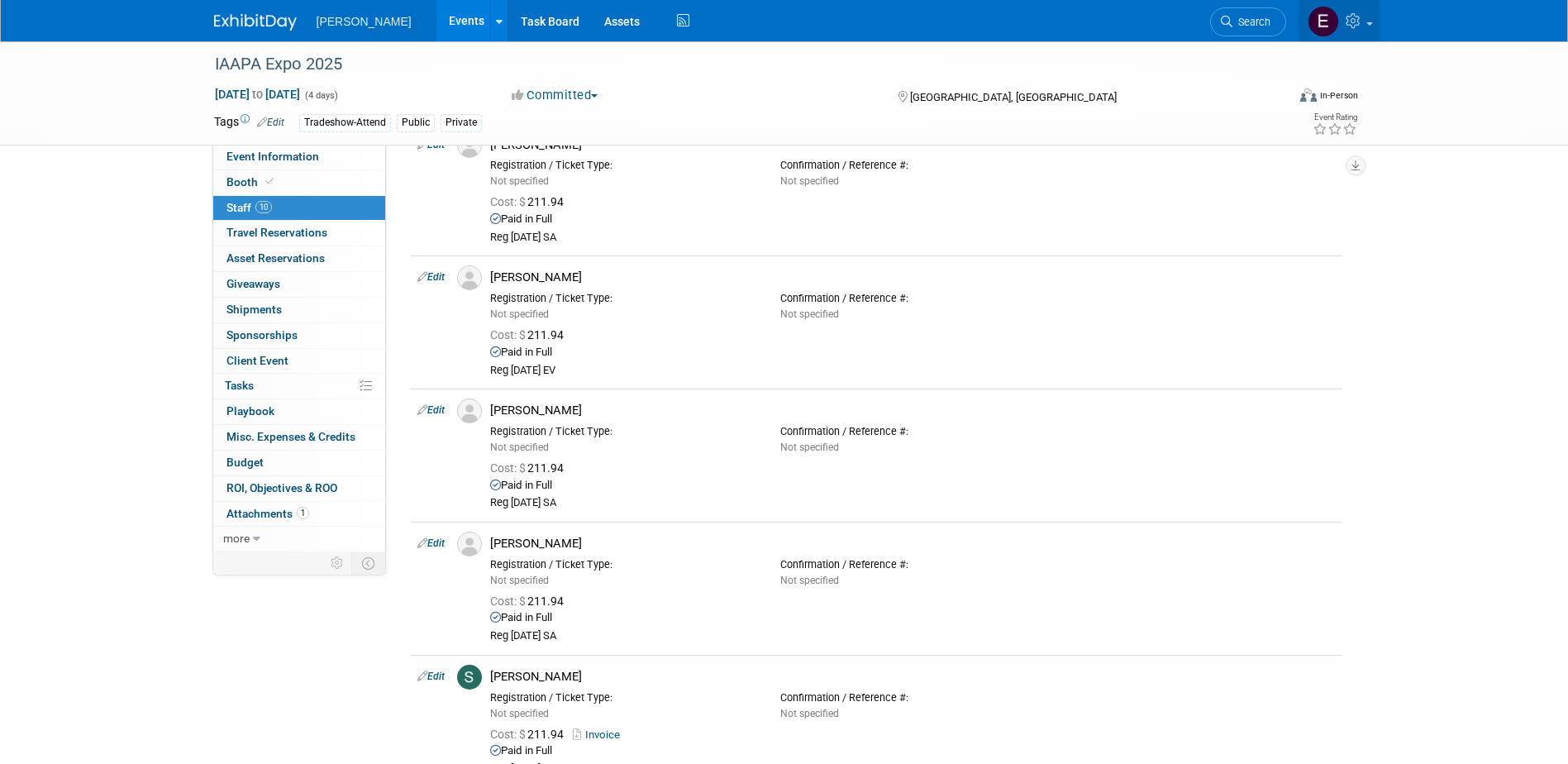
click at [1350, 19] on icon at bounding box center [1355, 21] width 19 height 15
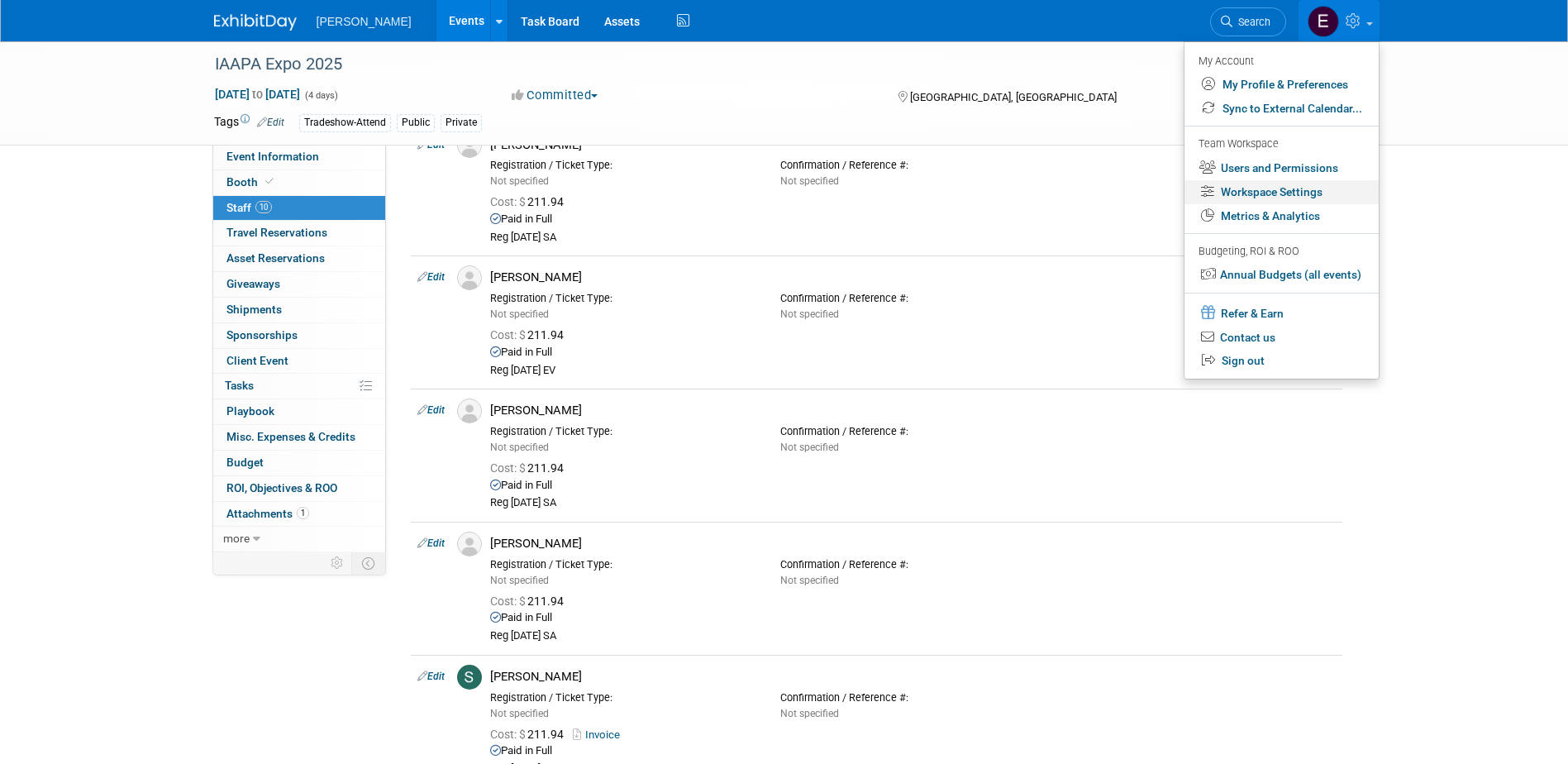
click at [1285, 189] on link "Workspace Settings" at bounding box center [1282, 191] width 194 height 24
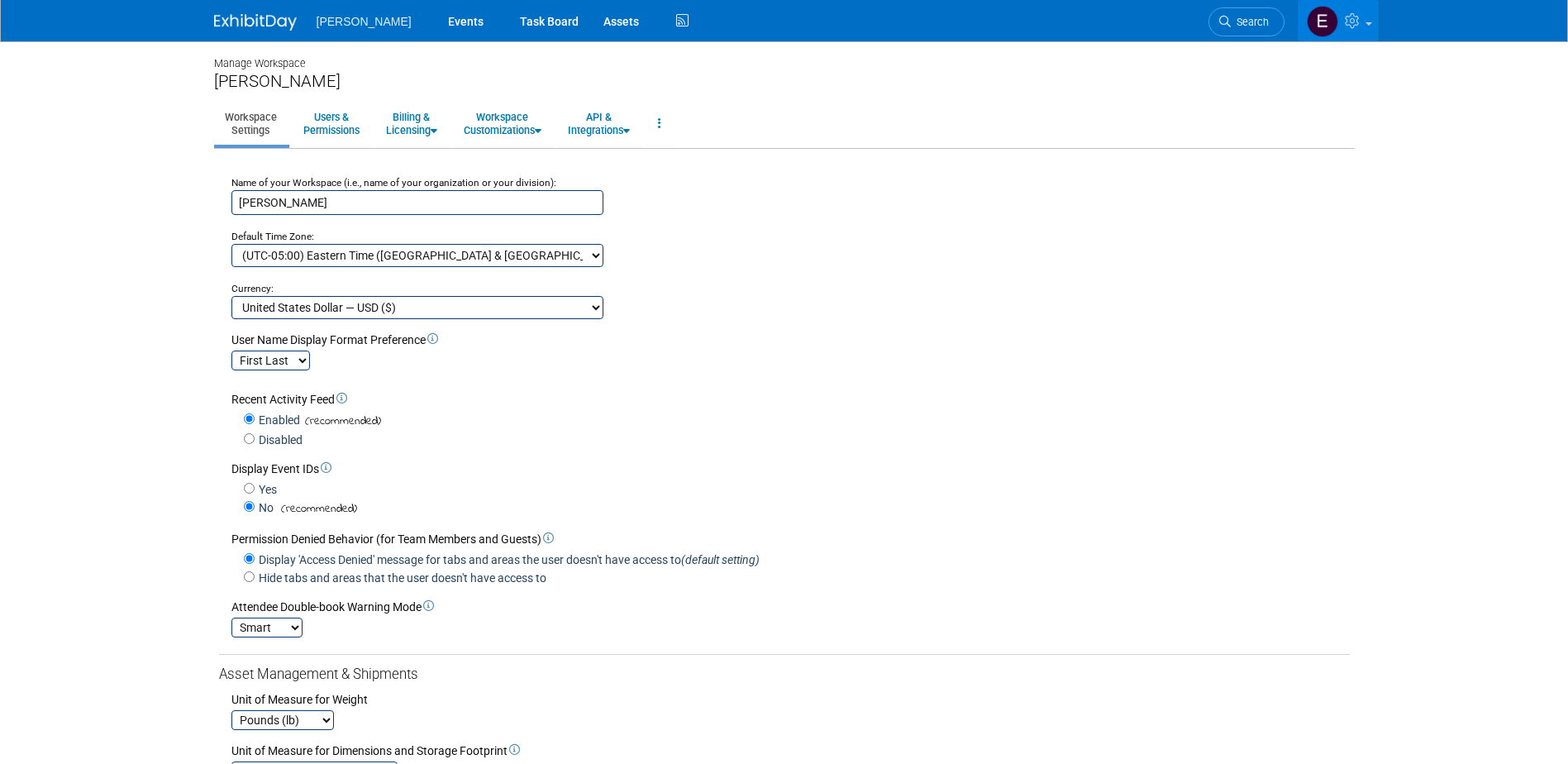
click at [1340, 17] on link at bounding box center [1338, 21] width 81 height 41
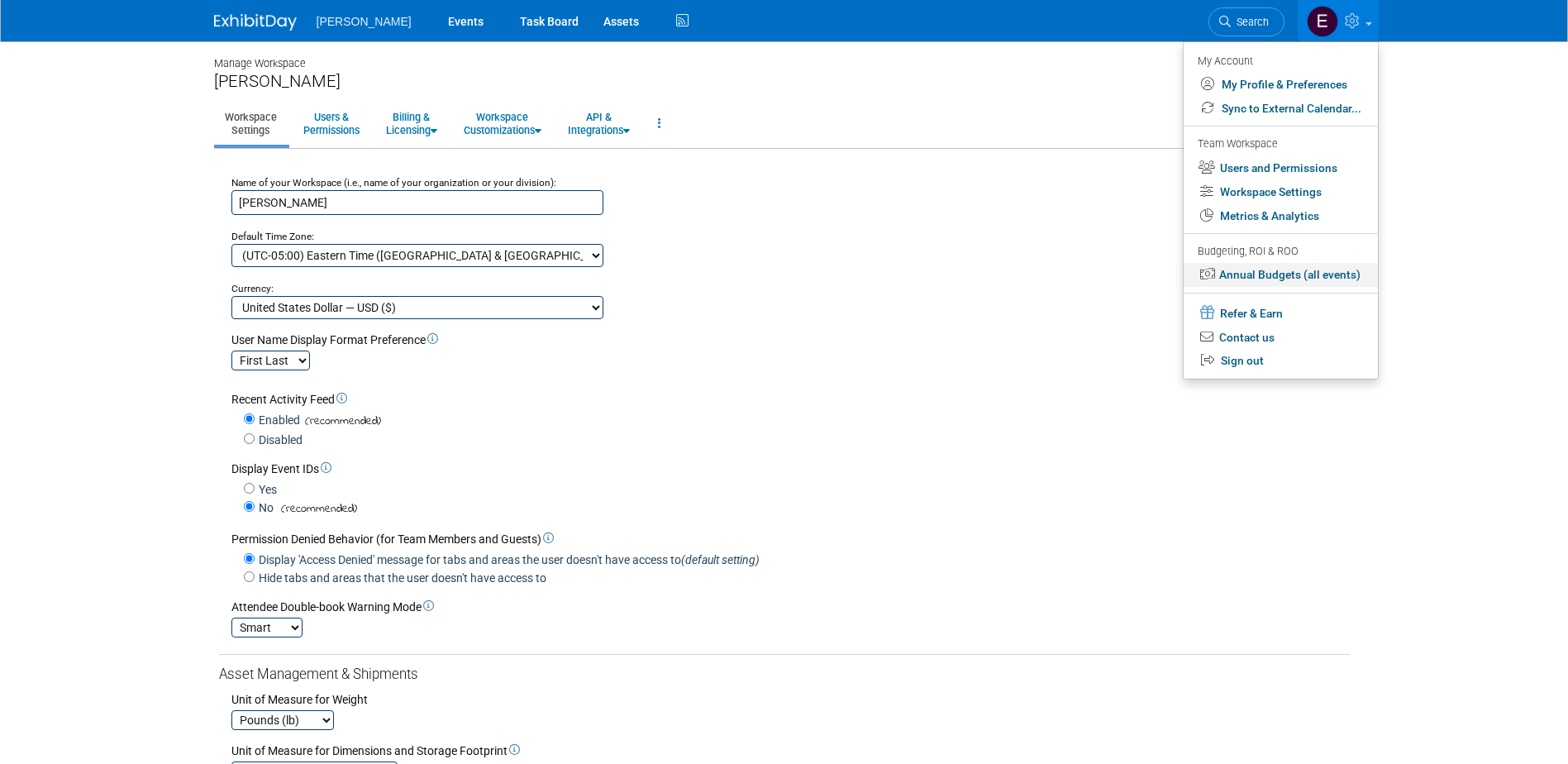
click at [1262, 266] on link "Annual Budgets (all events)" at bounding box center [1281, 274] width 194 height 24
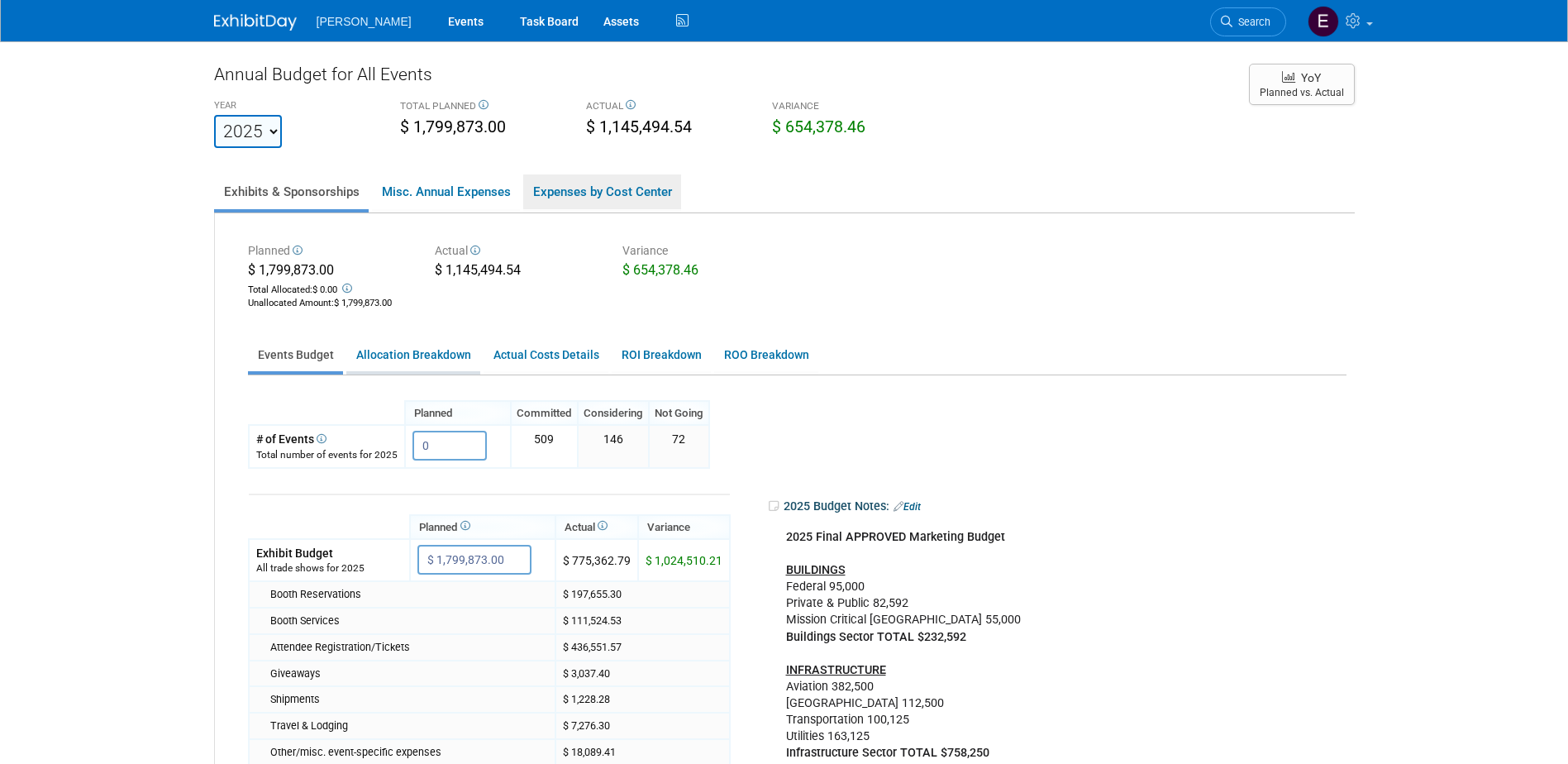
click at [610, 193] on link "Expenses by Cost Center" at bounding box center [603, 191] width 158 height 35
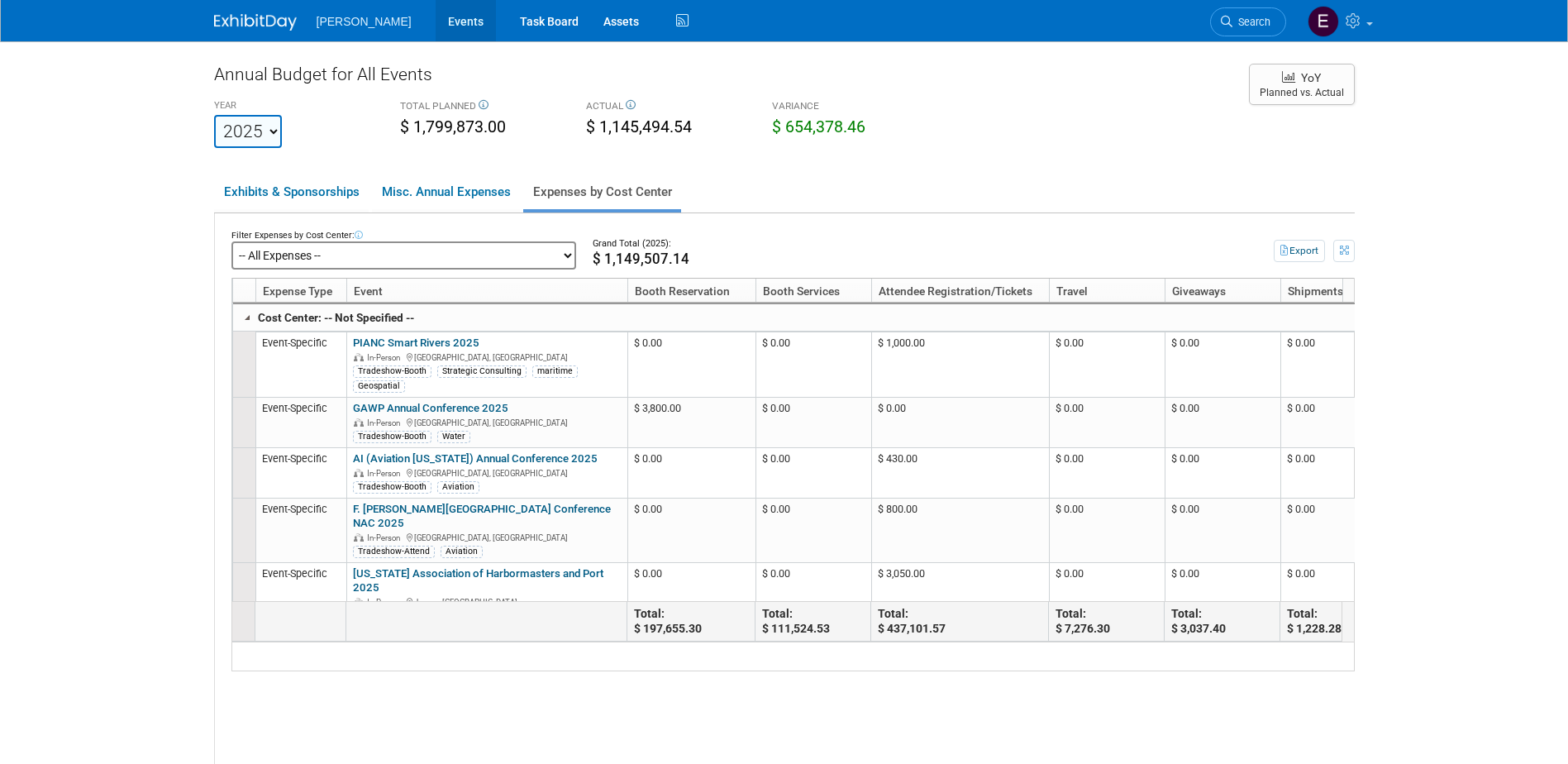
click at [436, 14] on link "Events" at bounding box center [466, 21] width 60 height 41
